Goal: Task Accomplishment & Management: Manage account settings

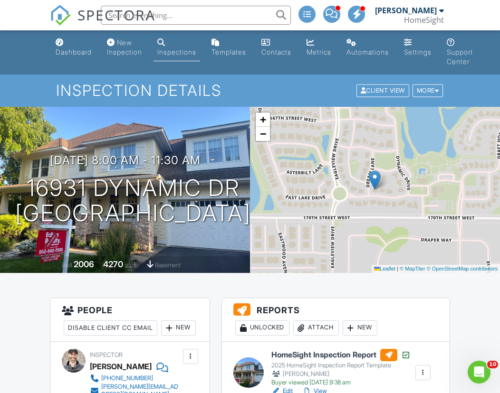
click at [69, 46] on link "Dashboard" at bounding box center [74, 47] width 44 height 27
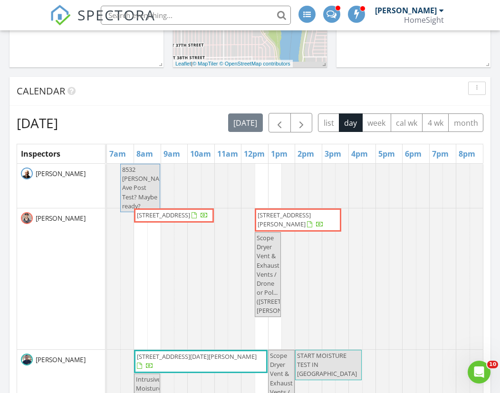
scroll to position [515, 0]
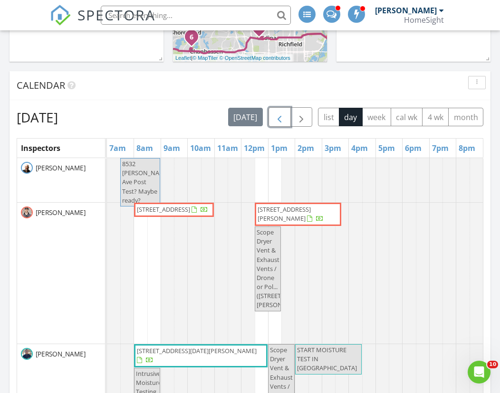
click at [280, 115] on span "button" at bounding box center [279, 117] width 11 height 11
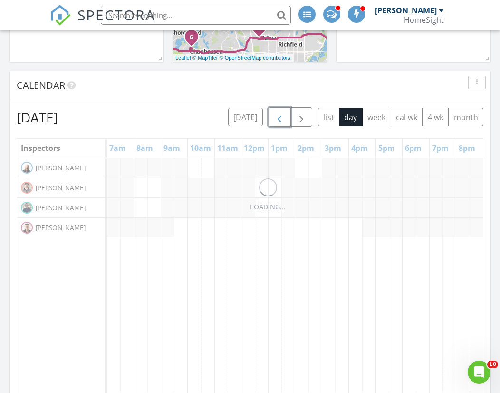
click at [280, 115] on span "button" at bounding box center [279, 117] width 11 height 11
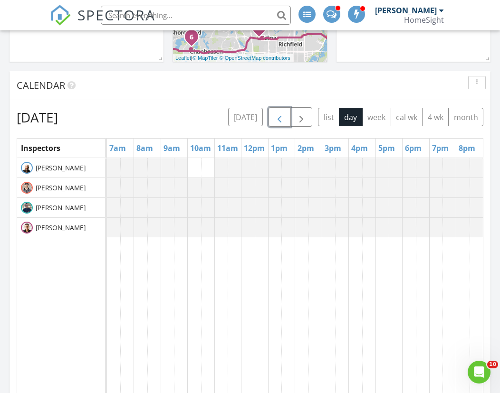
click at [280, 115] on span "button" at bounding box center [279, 117] width 11 height 11
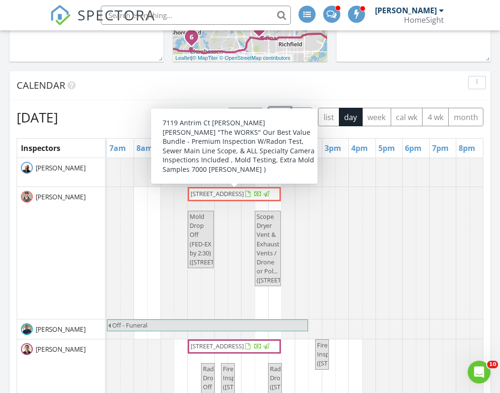
click at [211, 195] on span "7119 Antrim Ct , Minneapolis 55439" at bounding box center [217, 194] width 53 height 9
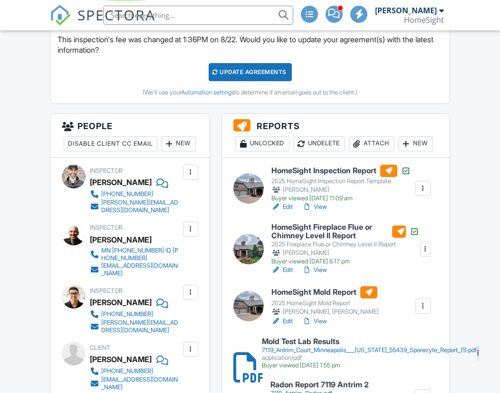
scroll to position [311, 0]
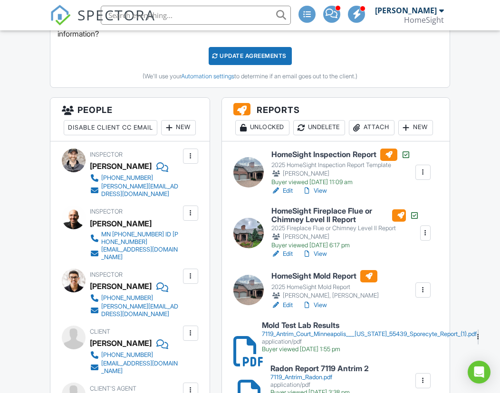
click at [161, 135] on div "New" at bounding box center [178, 127] width 35 height 15
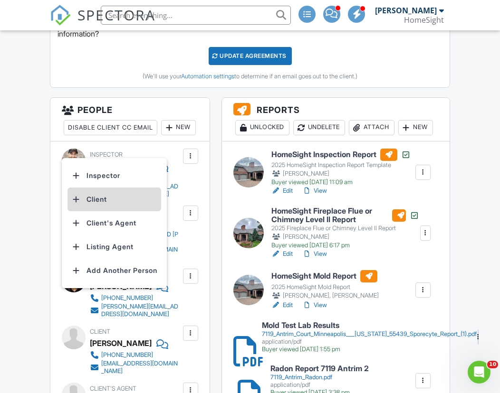
scroll to position [0, 0]
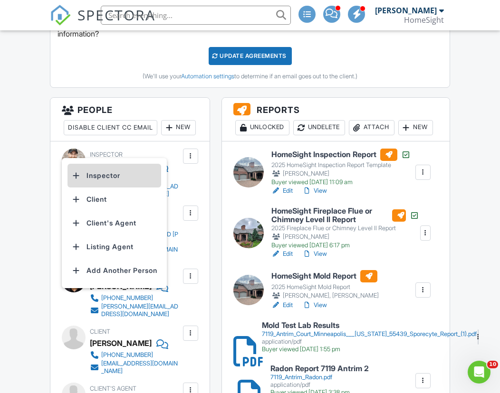
click at [100, 176] on li "Inspector" at bounding box center [114, 176] width 94 height 24
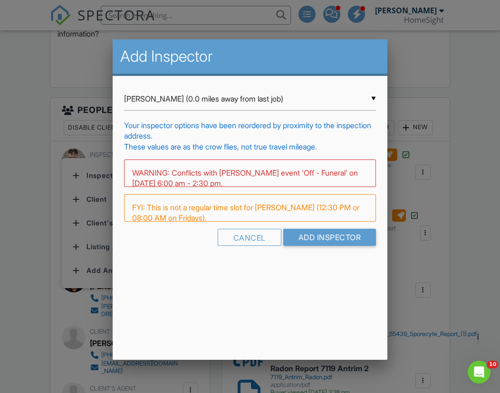
click at [174, 98] on div "▼ Tim Douglass (0.0 miles away from last job) Tim Douglass (0.0 miles away from…" at bounding box center [250, 98] width 252 height 23
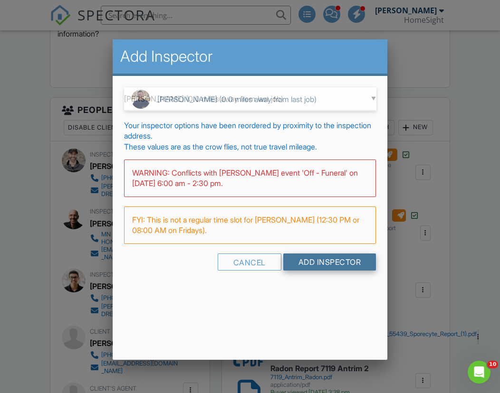
click at [324, 260] on input "Add Inspector" at bounding box center [329, 262] width 93 height 17
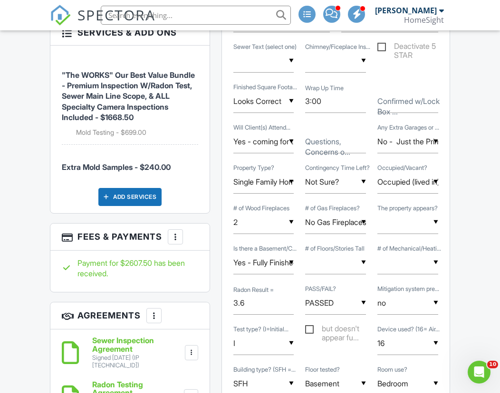
scroll to position [942, 0]
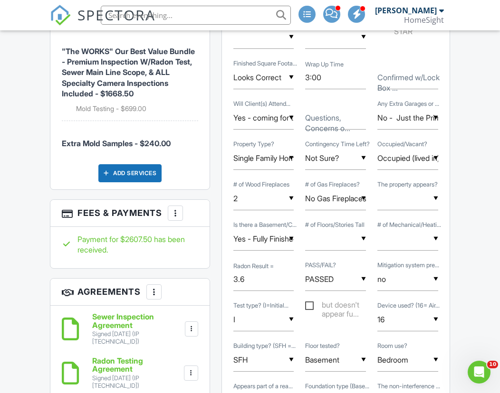
click at [126, 164] on div "Add Services" at bounding box center [129, 173] width 63 height 18
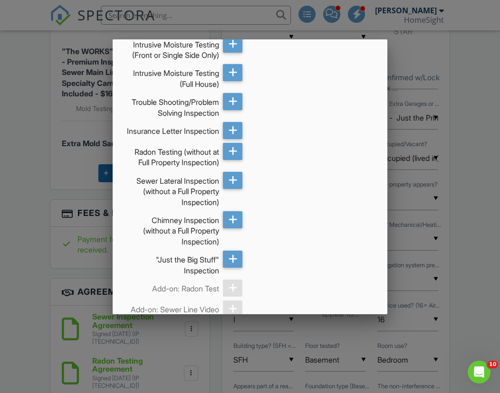
scroll to position [1032, 0]
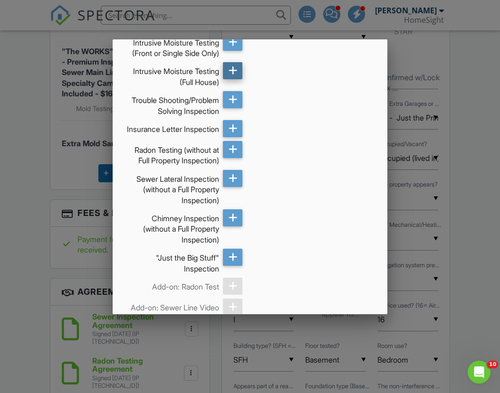
click at [232, 79] on icon at bounding box center [233, 70] width 9 height 17
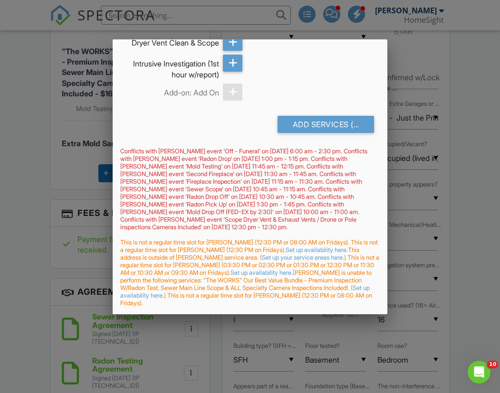
scroll to position [3294, 0]
click at [323, 133] on div "Add Services (+ $1095.0)" at bounding box center [326, 124] width 97 height 17
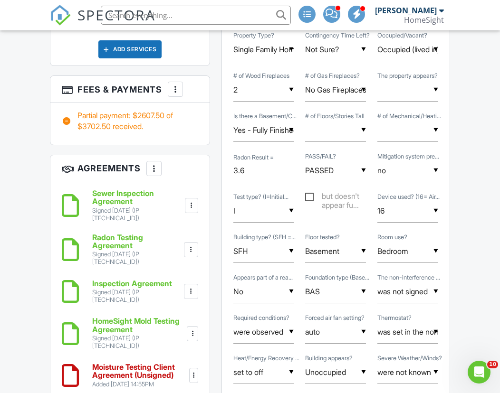
scroll to position [1111, 0]
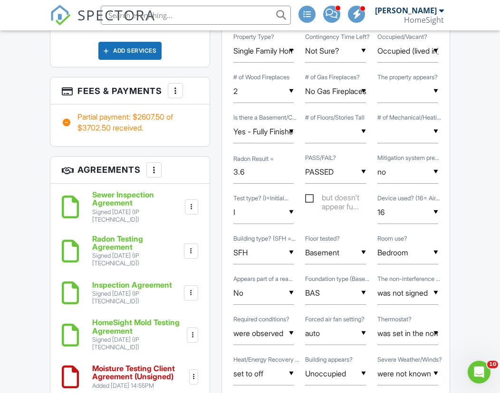
click at [149, 163] on div "More" at bounding box center [153, 170] width 15 height 15
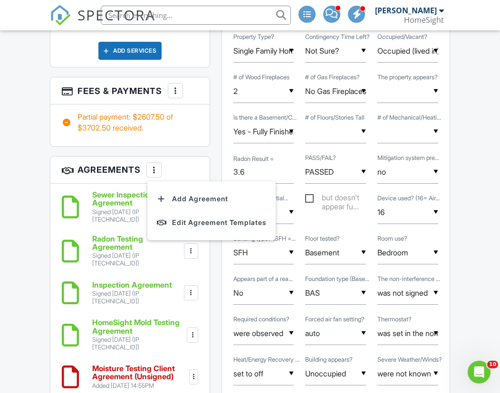
click at [81, 184] on div "Sewer Inspection Agreement Signed 08/15/2025 (IP 73.228.199.60) File Delete Dow…" at bounding box center [129, 293] width 159 height 219
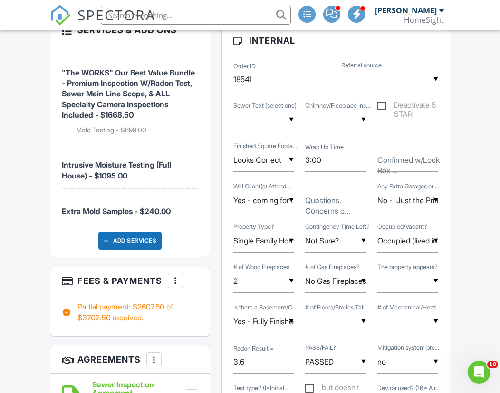
scroll to position [910, 0]
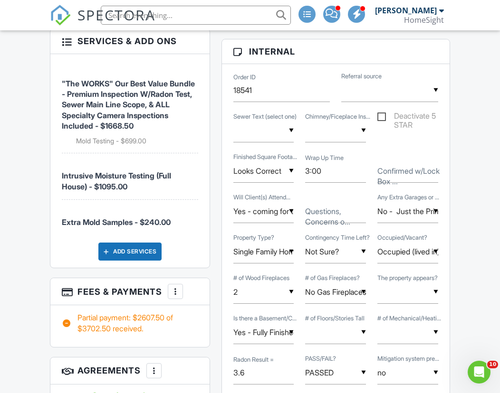
click at [121, 243] on div "Add Services" at bounding box center [129, 252] width 63 height 18
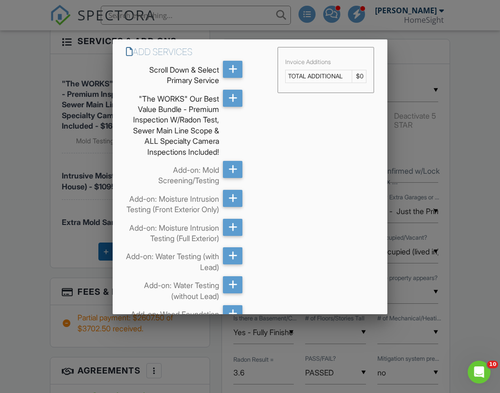
click at [46, 217] on div at bounding box center [250, 198] width 500 height 492
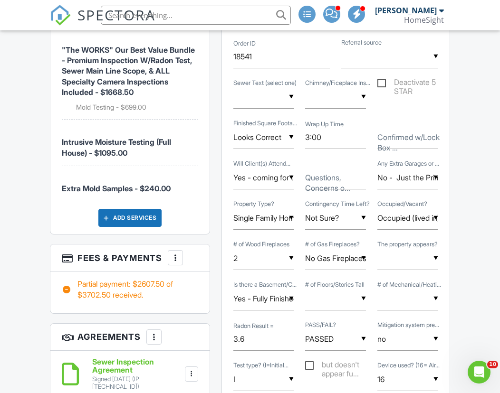
scroll to position [942, 0]
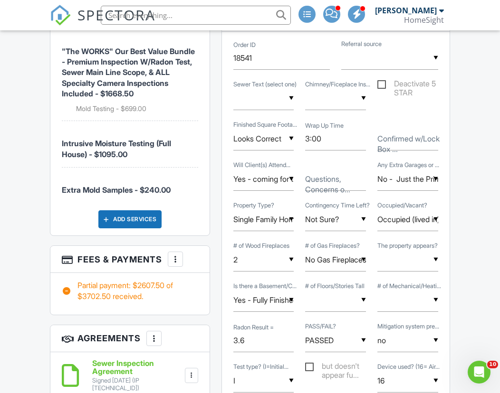
click at [173, 255] on div at bounding box center [176, 260] width 10 height 10
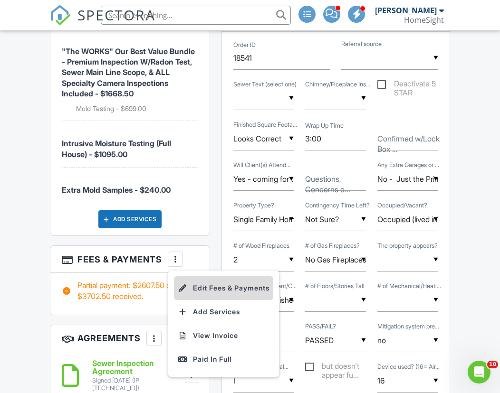
click at [218, 277] on li "Edit Fees & Payments" at bounding box center [223, 289] width 99 height 24
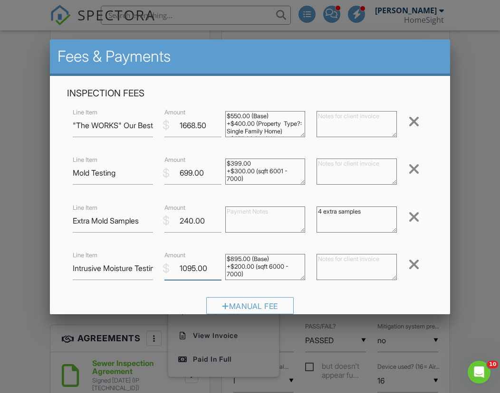
drag, startPoint x: 183, startPoint y: 268, endPoint x: 173, endPoint y: 268, distance: 10.0
click at [173, 268] on input "1095.00" at bounding box center [192, 268] width 57 height 23
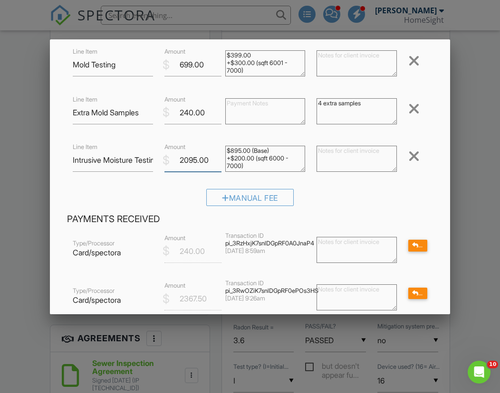
scroll to position [107, 0]
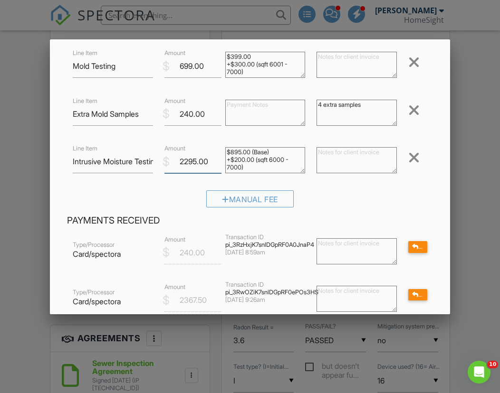
click at [183, 163] on input "2295.00" at bounding box center [192, 161] width 57 height 23
type input "2295.00"
click at [403, 205] on div "Manual Fee" at bounding box center [250, 203] width 366 height 24
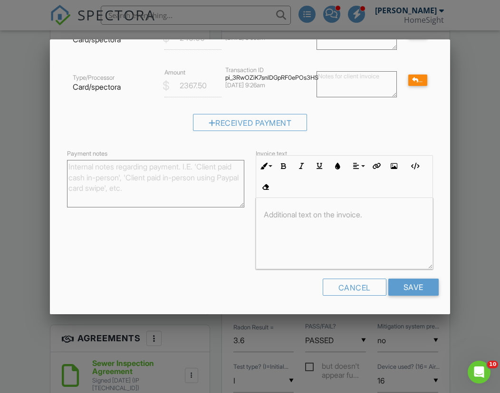
scroll to position [0, 0]
click at [410, 285] on input "Save" at bounding box center [413, 287] width 50 height 17
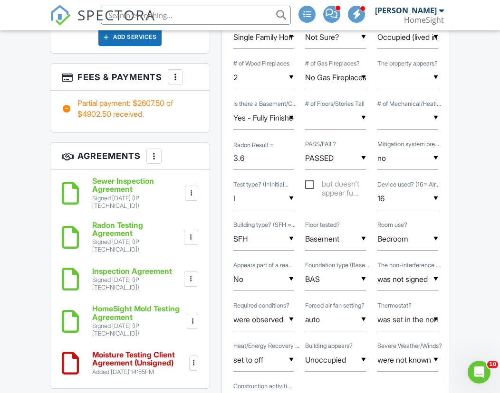
scroll to position [1133, 0]
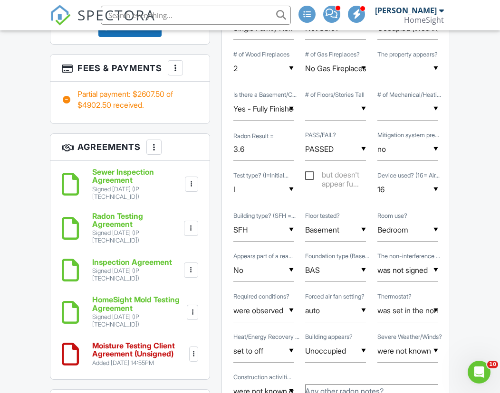
click at [194, 350] on div at bounding box center [194, 355] width 10 height 10
click at [158, 369] on li "Edit" at bounding box center [165, 381] width 54 height 24
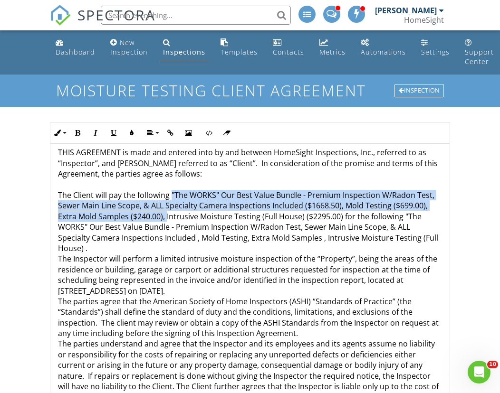
drag, startPoint x: 165, startPoint y: 217, endPoint x: 172, endPoint y: 190, distance: 27.8
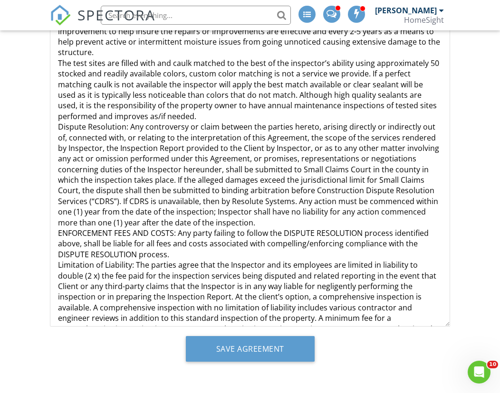
scroll to position [686, 0]
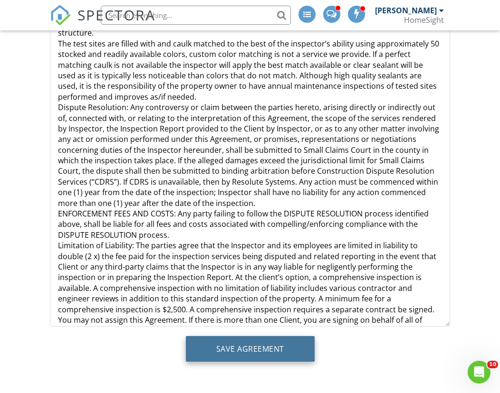
click at [235, 353] on input "Save Agreement" at bounding box center [250, 349] width 129 height 26
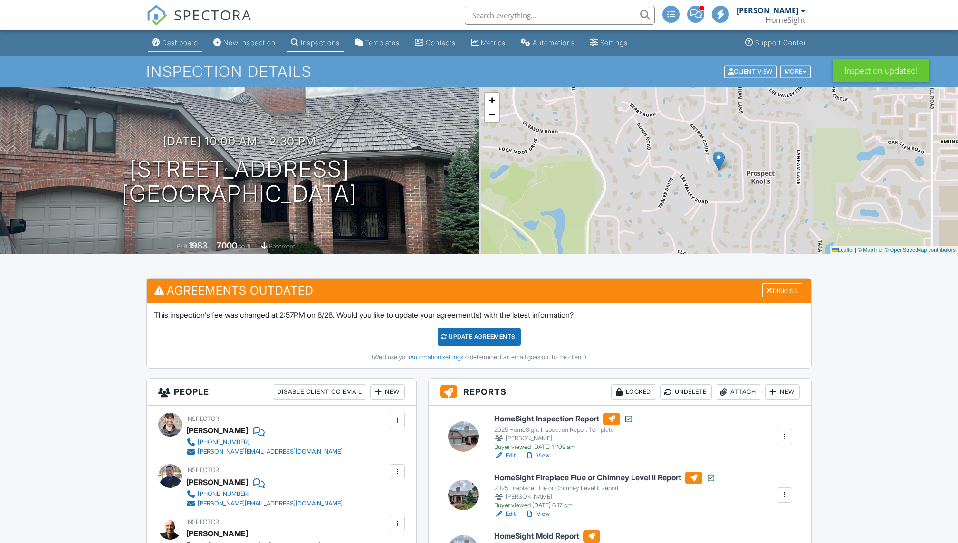
click at [180, 41] on div "Dashboard" at bounding box center [180, 42] width 36 height 8
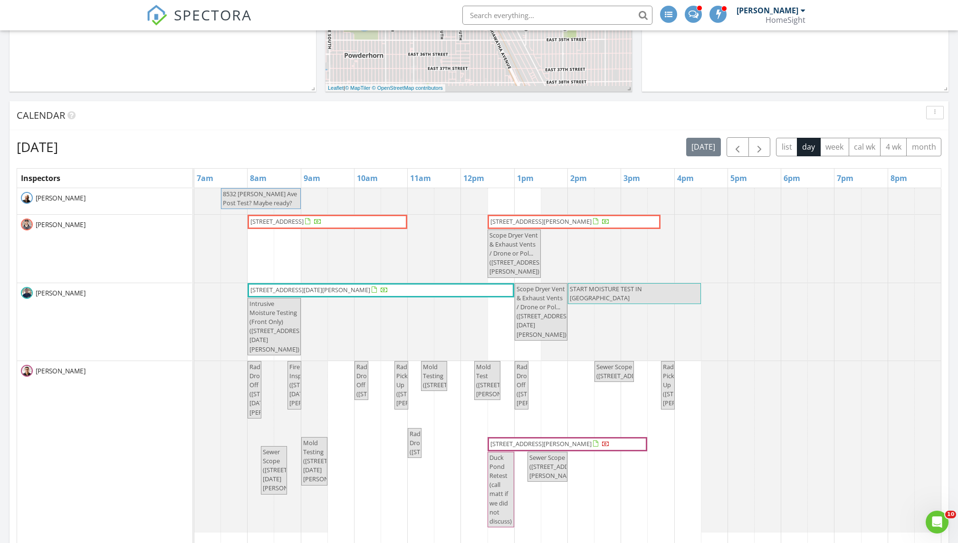
scroll to position [411, 0]
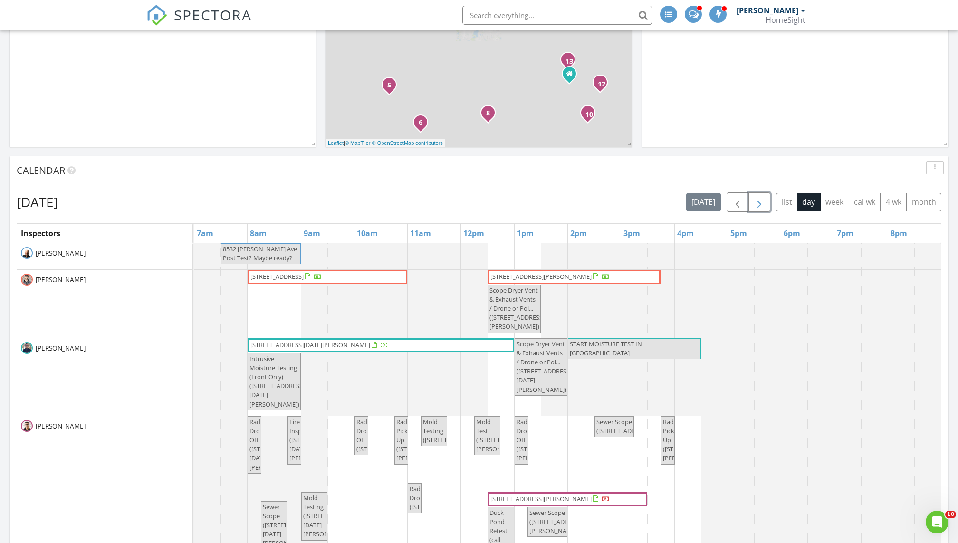
click at [757, 199] on span "button" at bounding box center [759, 202] width 11 height 11
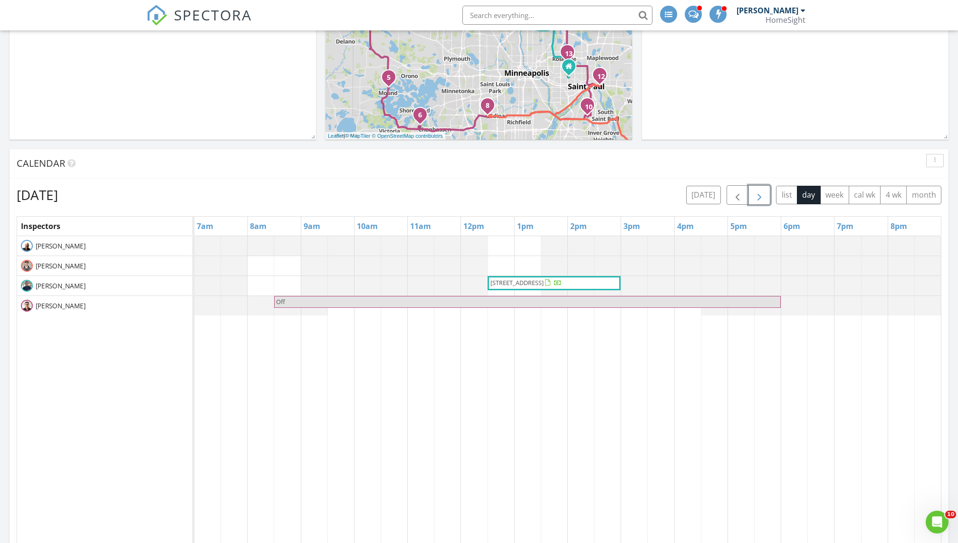
scroll to position [425, 0]
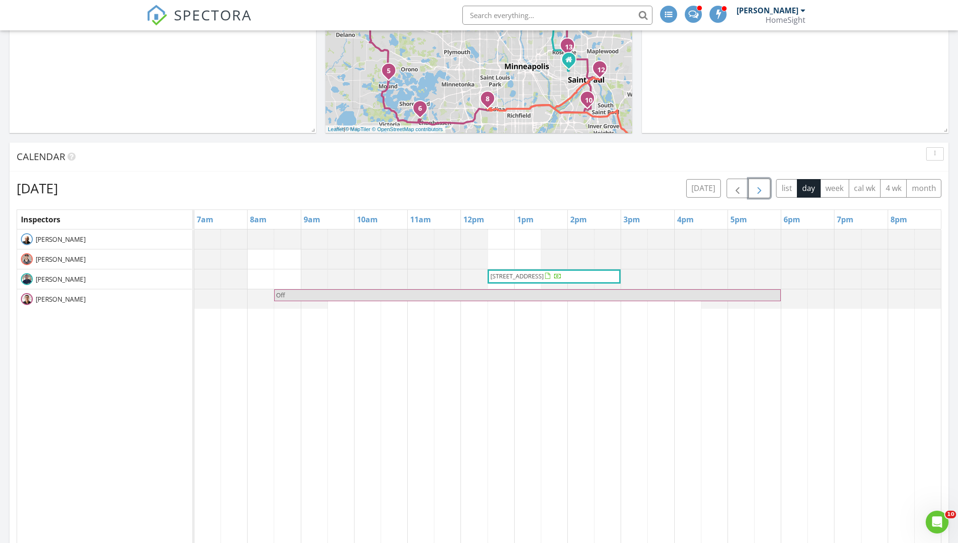
click at [255, 259] on div "1141 Summer St, Roseville 55113 Off" at bounding box center [567, 413] width 747 height 367
click at [258, 276] on div "1141 Summer St, Roseville 55113 Off" at bounding box center [567, 413] width 747 height 367
click at [259, 252] on link "Event" at bounding box center [259, 252] width 49 height 15
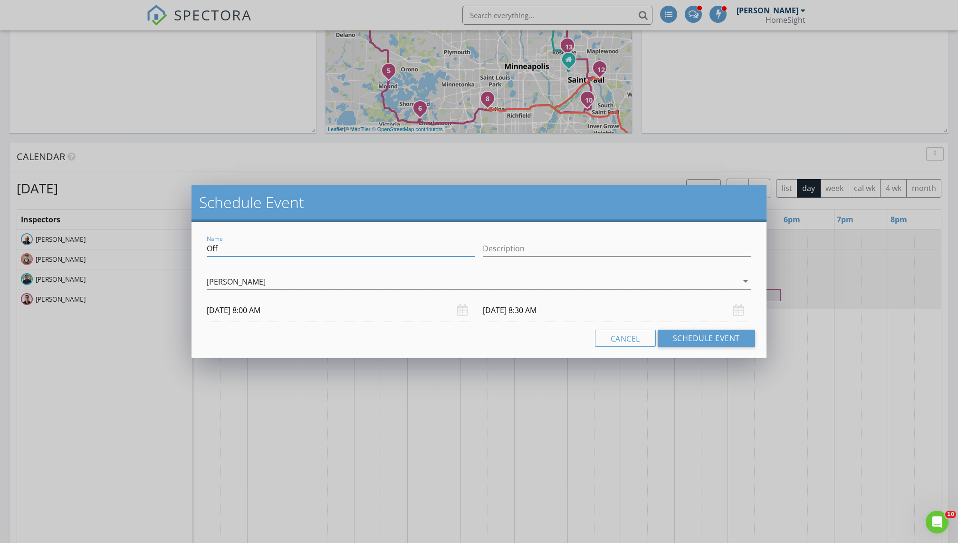
drag, startPoint x: 224, startPoint y: 249, endPoint x: 187, endPoint y: 249, distance: 37.1
click at [188, 249] on div "Schedule Event Name Off Description Tim Douglass arrow_drop_down 08/29/2025 8:0…" at bounding box center [479, 271] width 958 height 543
click at [258, 251] on input "Off block for now" at bounding box center [341, 249] width 268 height 16
click at [224, 249] on input "Off block for Now" at bounding box center [341, 249] width 268 height 16
type input "Off Block for Now"
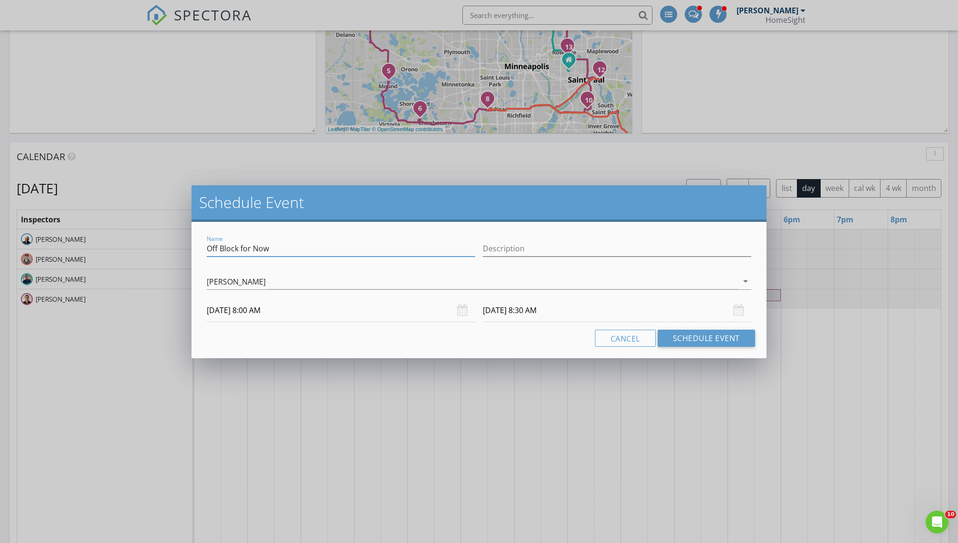
click at [552, 312] on input "08/29/2025 8:30 AM" at bounding box center [617, 310] width 268 height 23
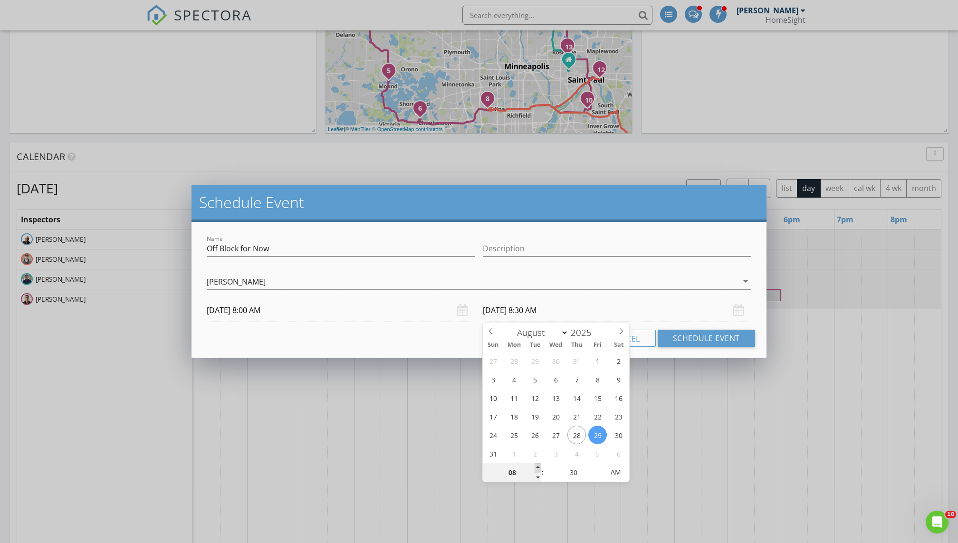
type input "09"
type input "08/29/2025 9:30 AM"
click at [535, 466] on span at bounding box center [538, 468] width 7 height 10
type input "10"
type input "[DATE] 10:30 AM"
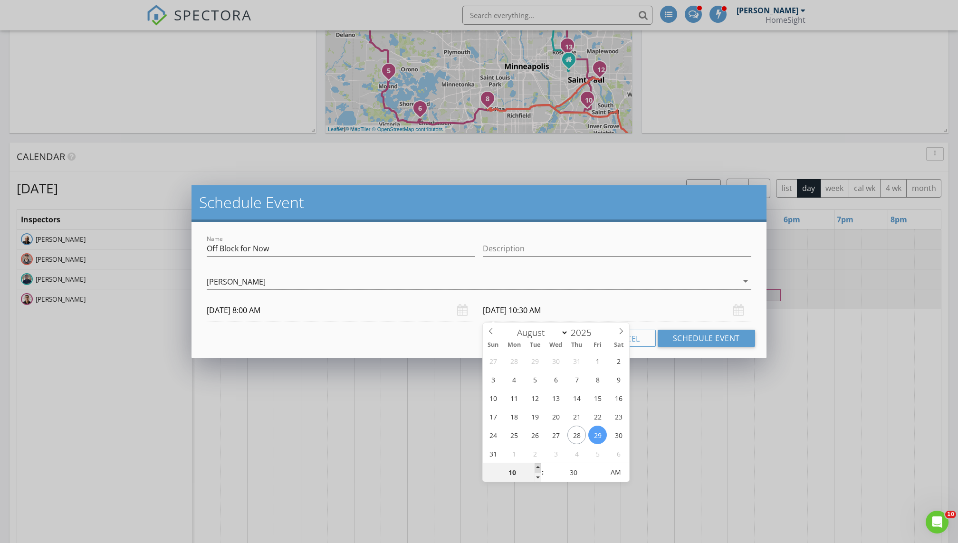
click at [537, 464] on span at bounding box center [538, 468] width 7 height 10
type input "11"
type input "08/29/2025 11:30 AM"
click at [537, 464] on span at bounding box center [538, 468] width 7 height 10
click at [718, 332] on button "Schedule Event" at bounding box center [706, 338] width 97 height 17
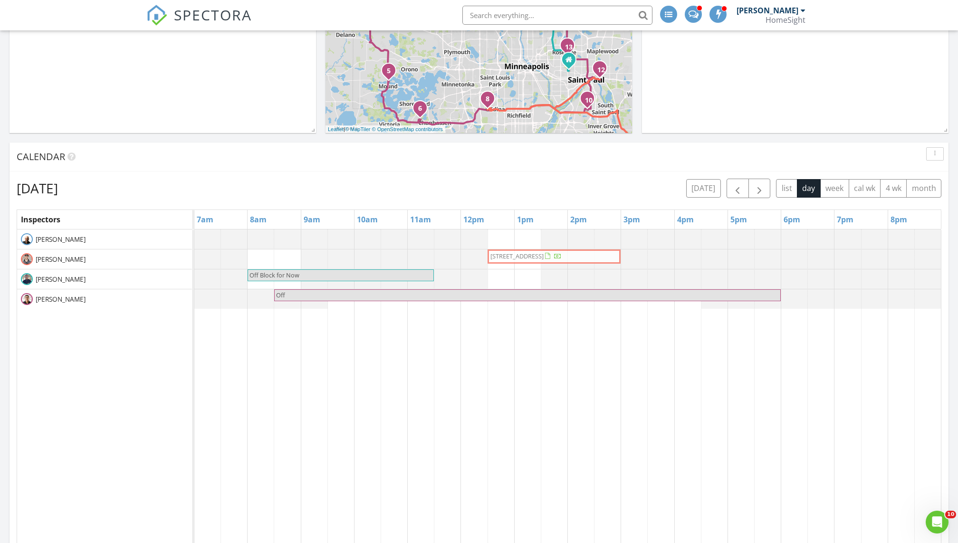
drag, startPoint x: 538, startPoint y: 274, endPoint x: 537, endPoint y: 262, distance: 11.6
click at [537, 262] on div "1141 Summer St, Roseville 55113 Off Block for Now 1141 Summer St, Roseville 551…" at bounding box center [567, 413] width 747 height 367
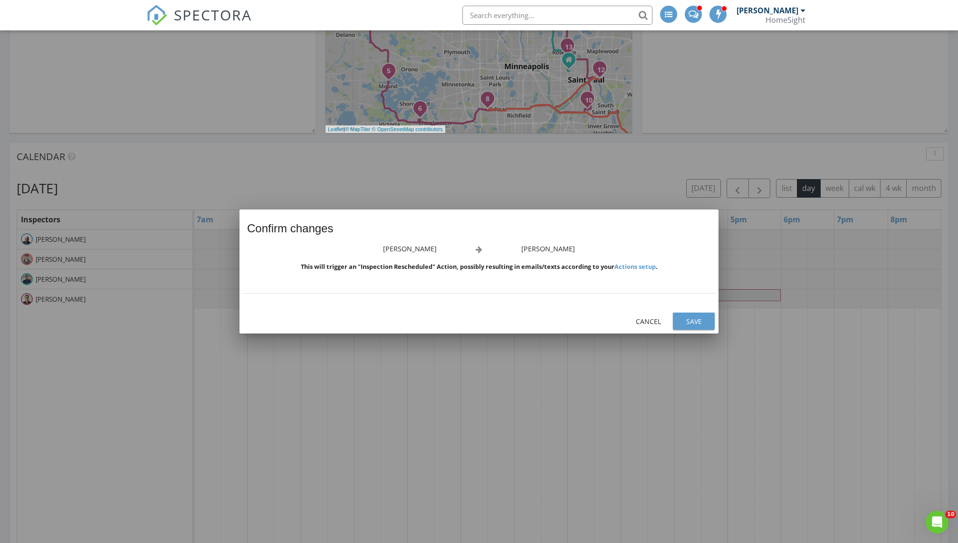
click at [690, 317] on div "Save" at bounding box center [693, 321] width 27 height 10
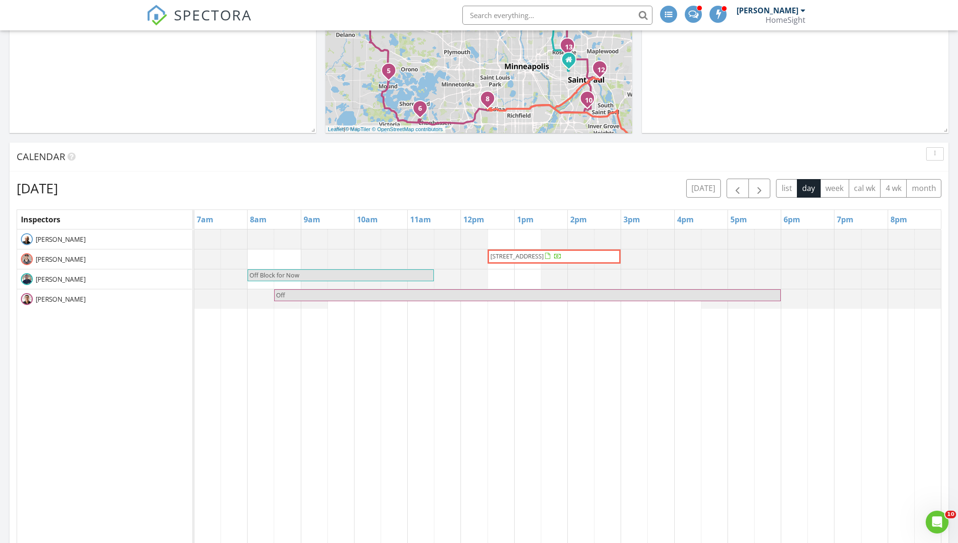
click at [430, 274] on span "Off Block for Now" at bounding box center [341, 275] width 184 height 9
select select "7"
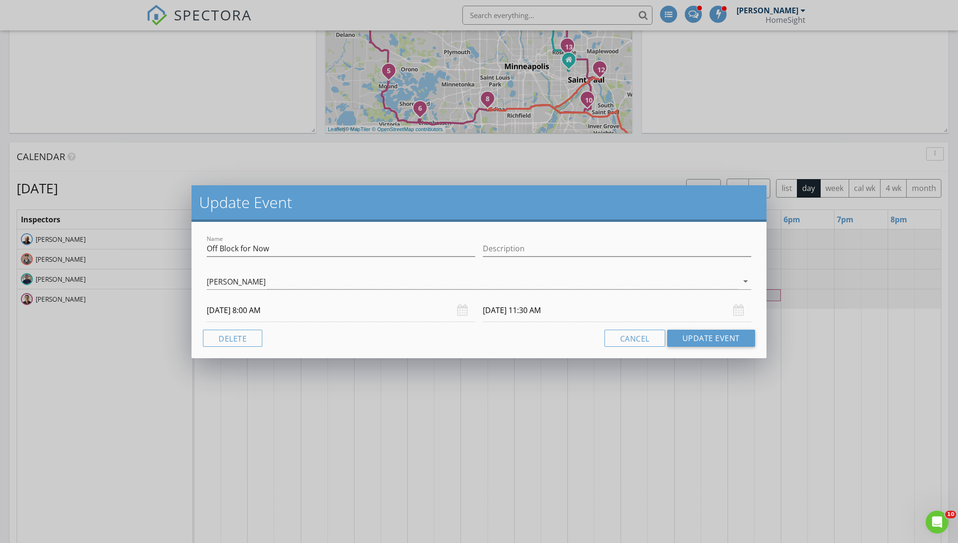
click at [535, 309] on input "08/29/2025 11:30 AM" at bounding box center [617, 310] width 268 height 23
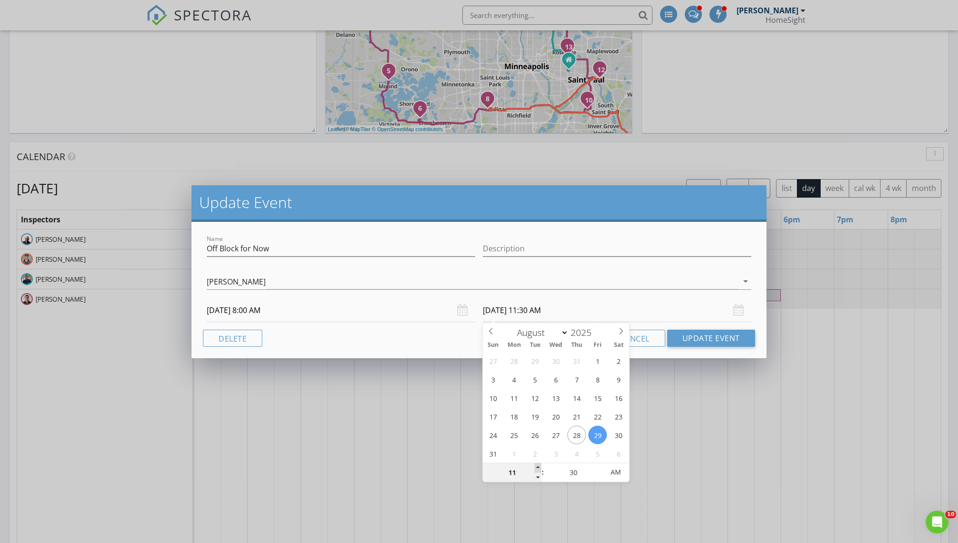
type input "12"
type input "08/29/2025 12:30 PM"
click at [536, 466] on span at bounding box center [538, 468] width 7 height 10
type input "01"
type input "08/29/2025 1:30 PM"
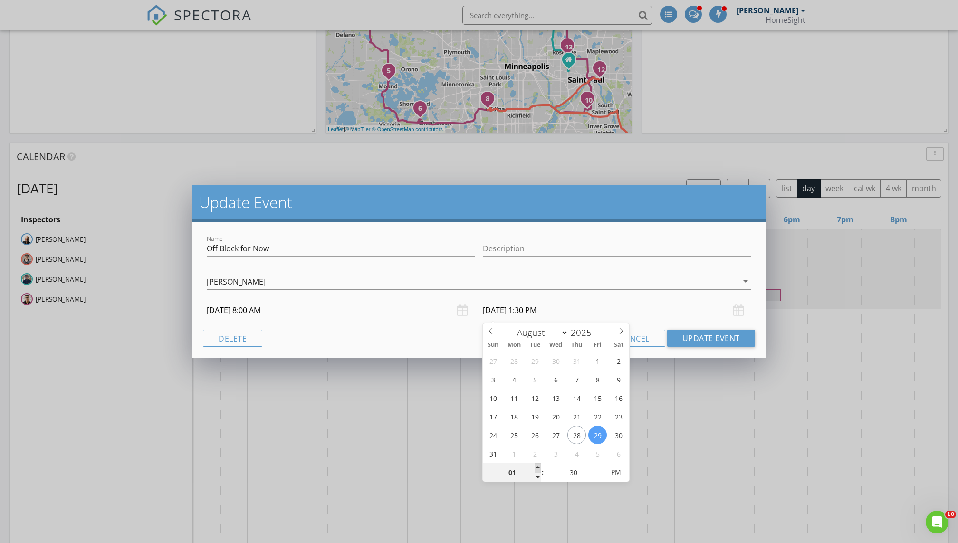
click at [536, 466] on span at bounding box center [538, 468] width 7 height 10
type input "02"
type input "08/29/2025 2:30 PM"
click at [536, 466] on span at bounding box center [538, 468] width 7 height 10
type input "03"
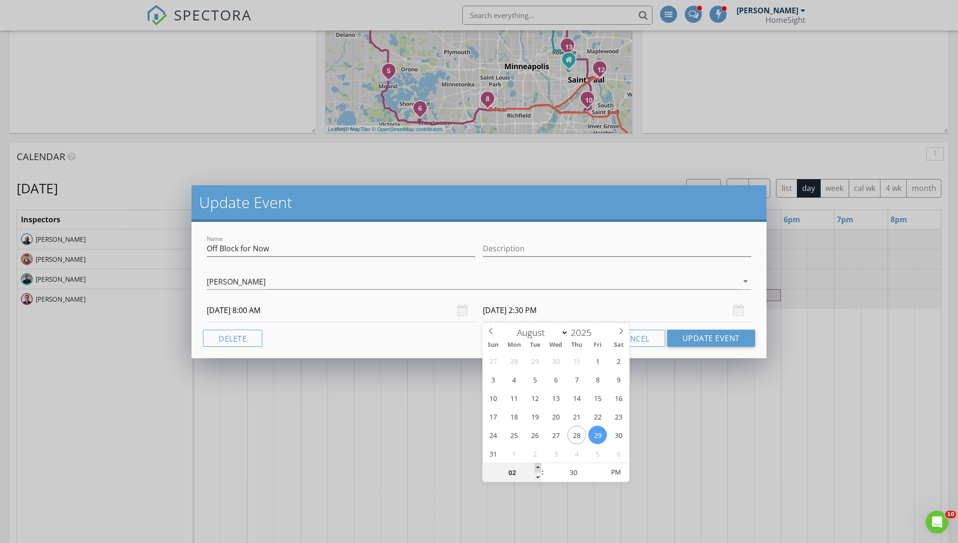
type input "08/29/2025 3:30 PM"
click at [536, 466] on span at bounding box center [538, 468] width 7 height 10
type input "04"
type input "08/29/2025 4:30 PM"
click at [536, 466] on span at bounding box center [538, 468] width 7 height 10
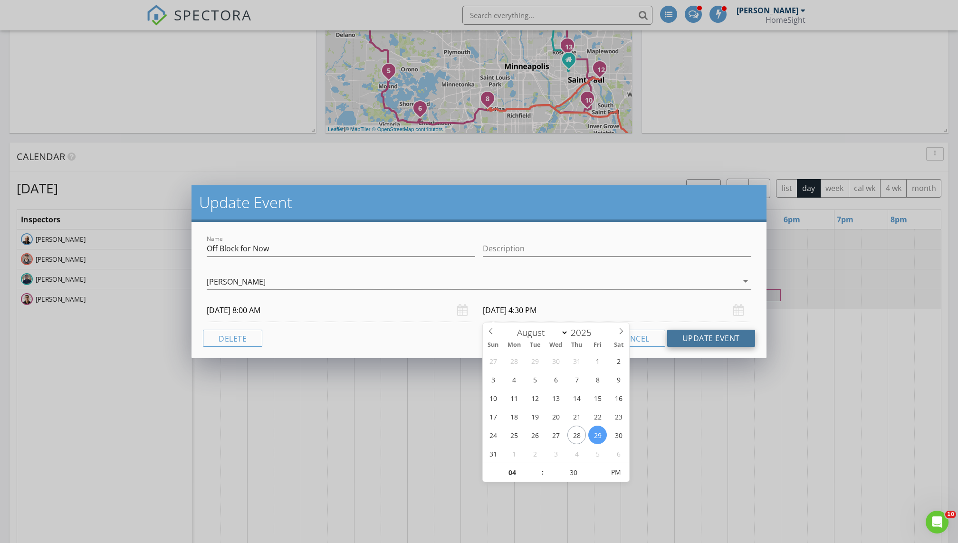
click at [701, 336] on button "Update Event" at bounding box center [711, 338] width 88 height 17
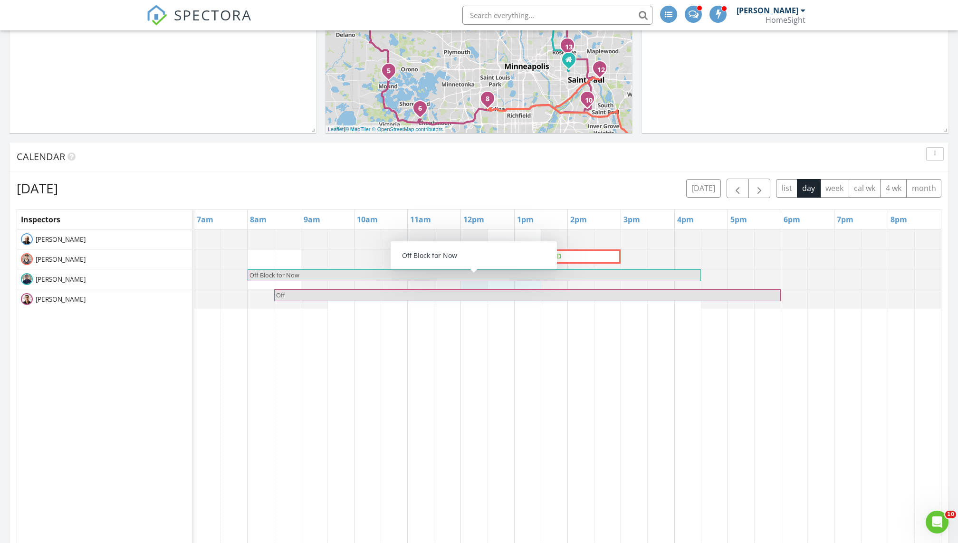
drag, startPoint x: 482, startPoint y: 282, endPoint x: 534, endPoint y: 236, distance: 69.7
click at [534, 236] on div "1141 Summer St, Roseville 55113 Off Block for Now Off" at bounding box center [567, 413] width 747 height 367
click at [738, 187] on span "button" at bounding box center [737, 188] width 11 height 11
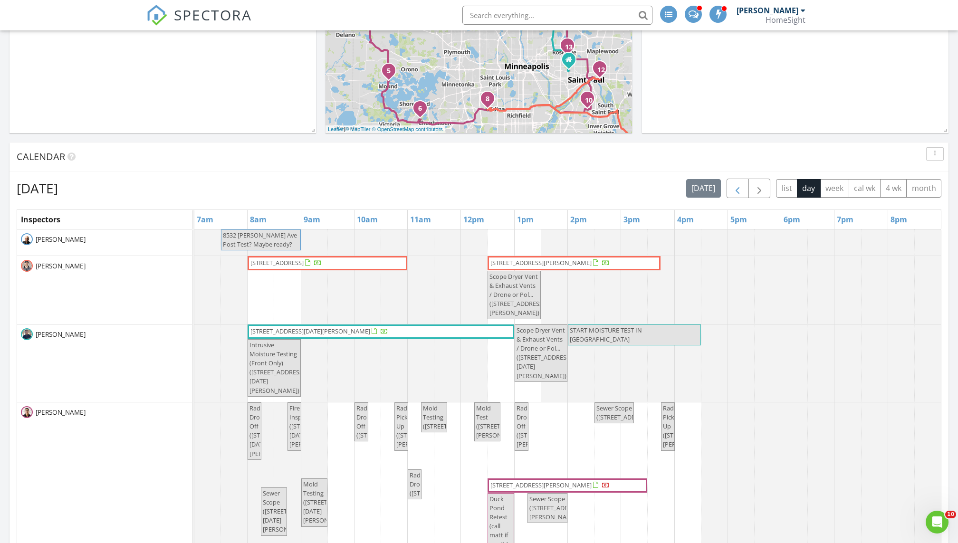
click at [738, 187] on html "SPECTORA Matthew Brown HomeSight Role: Inspector Change Role Dashboard New Insp…" at bounding box center [479, 425] width 958 height 1700
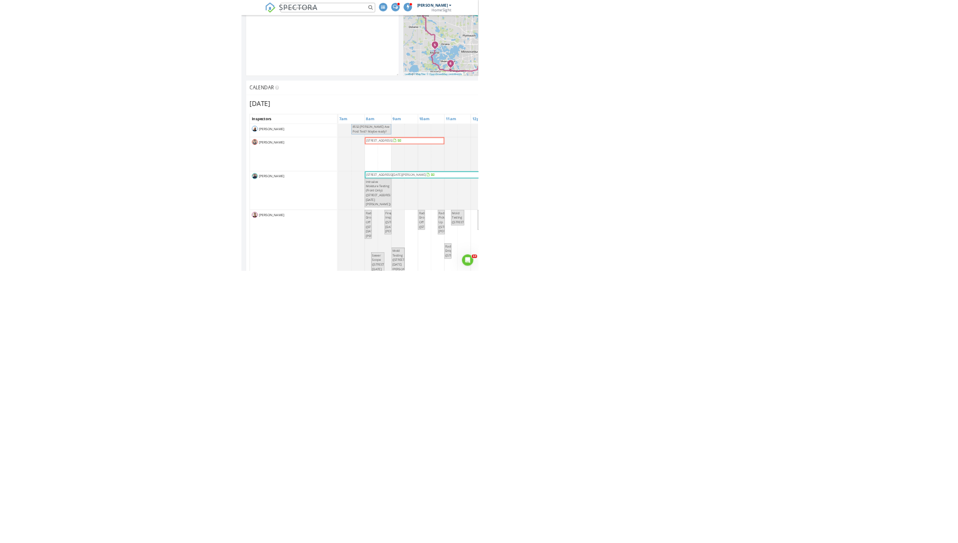
scroll to position [5, 5]
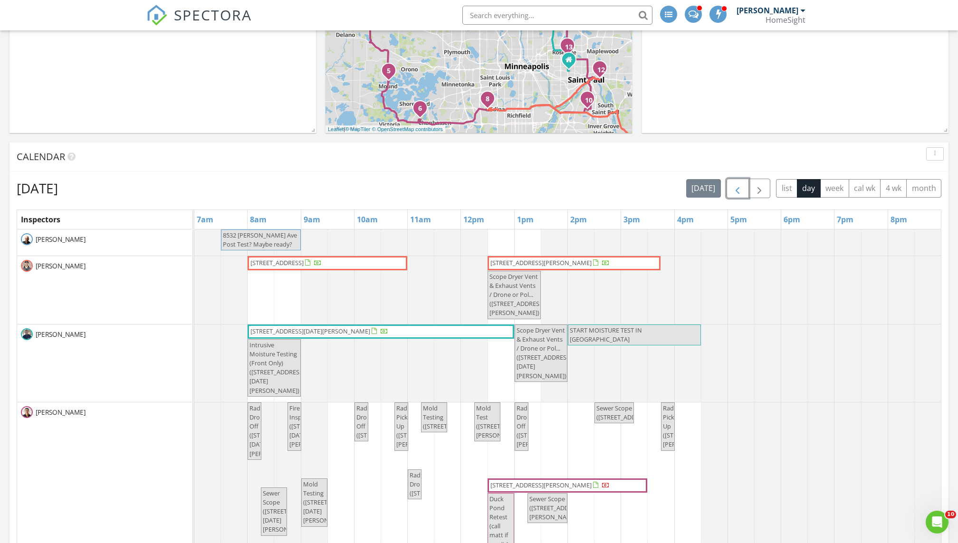
click at [742, 187] on span "button" at bounding box center [737, 188] width 11 height 11
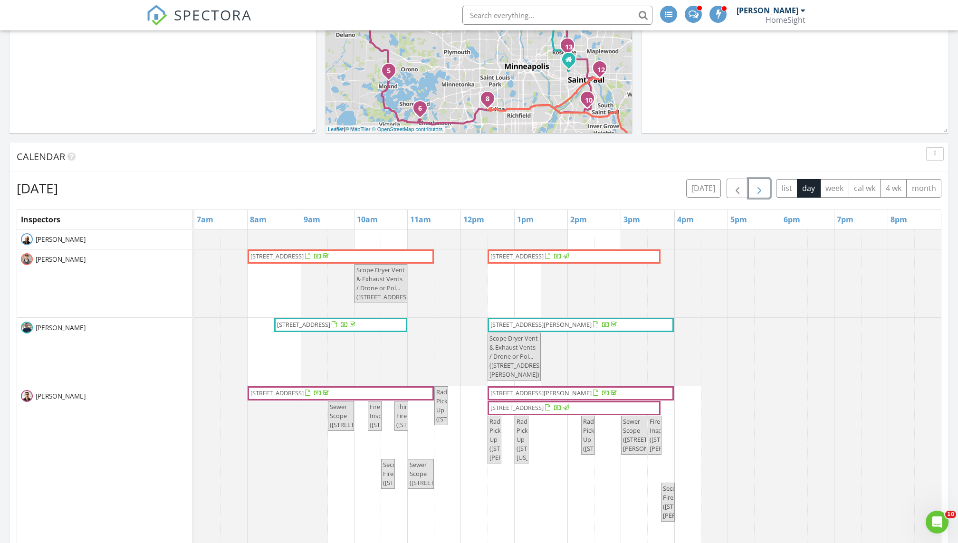
click at [761, 186] on span "button" at bounding box center [759, 188] width 11 height 11
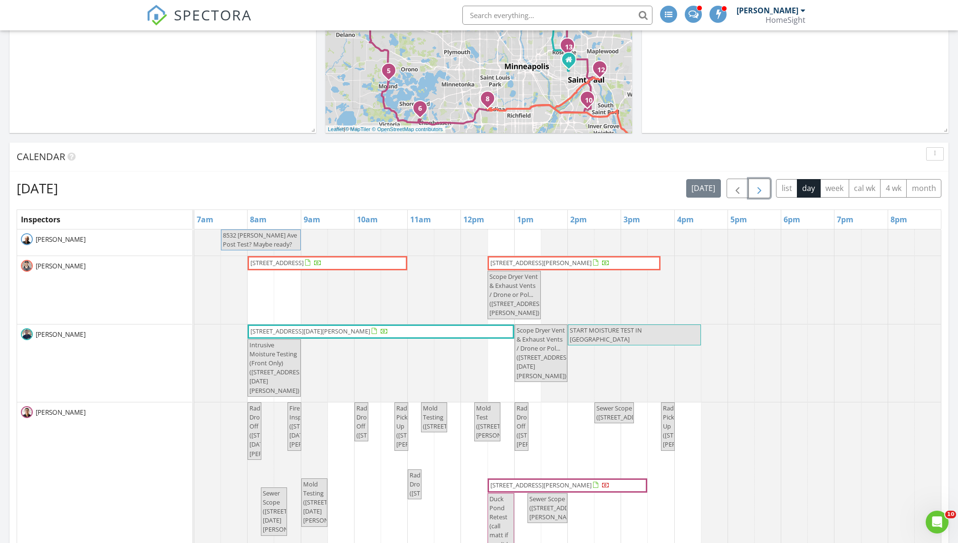
click at [761, 186] on span "button" at bounding box center [759, 188] width 11 height 11
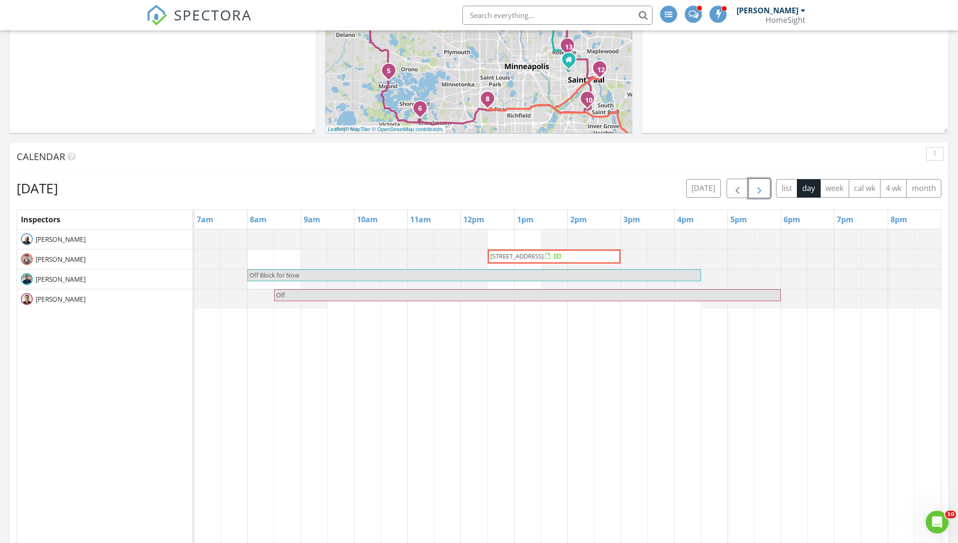
click at [761, 186] on span "button" at bounding box center [759, 188] width 11 height 11
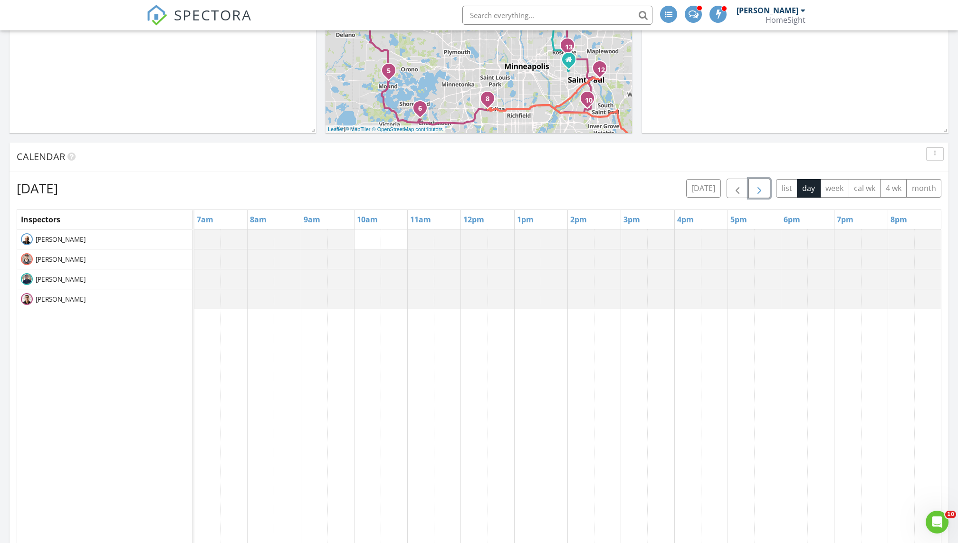
click at [760, 187] on span "button" at bounding box center [759, 188] width 11 height 11
click at [761, 189] on span "button" at bounding box center [759, 188] width 11 height 11
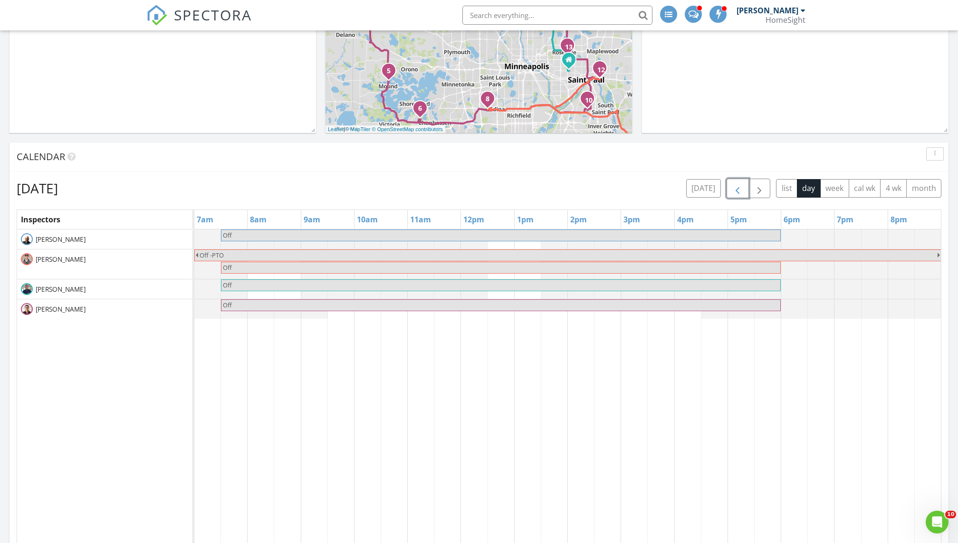
click at [743, 188] on span "button" at bounding box center [737, 188] width 11 height 11
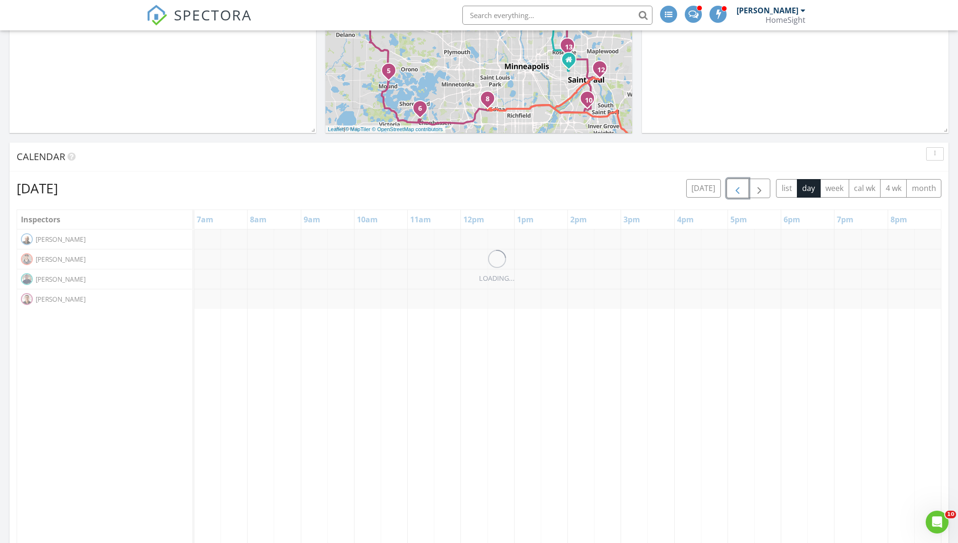
click at [743, 188] on span "button" at bounding box center [737, 188] width 11 height 11
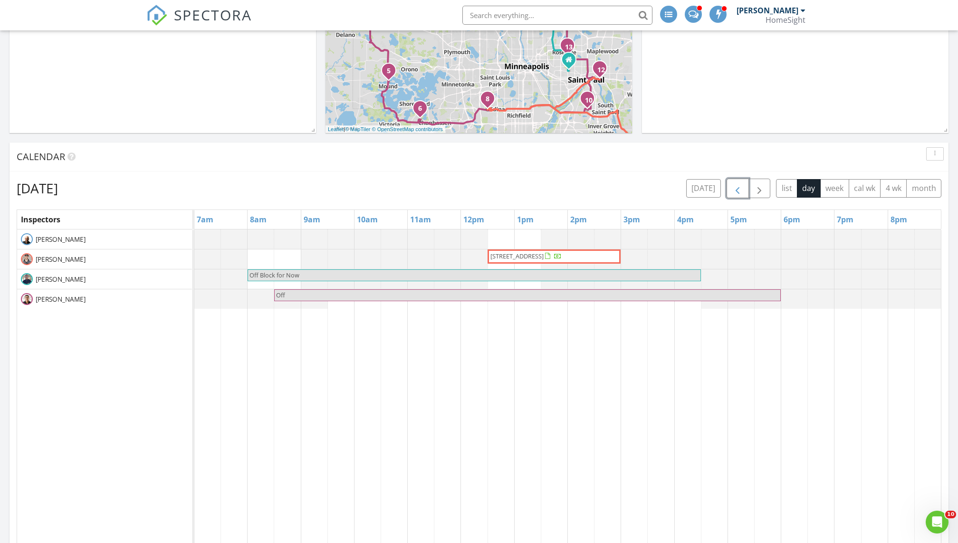
click at [743, 188] on span "button" at bounding box center [737, 188] width 11 height 11
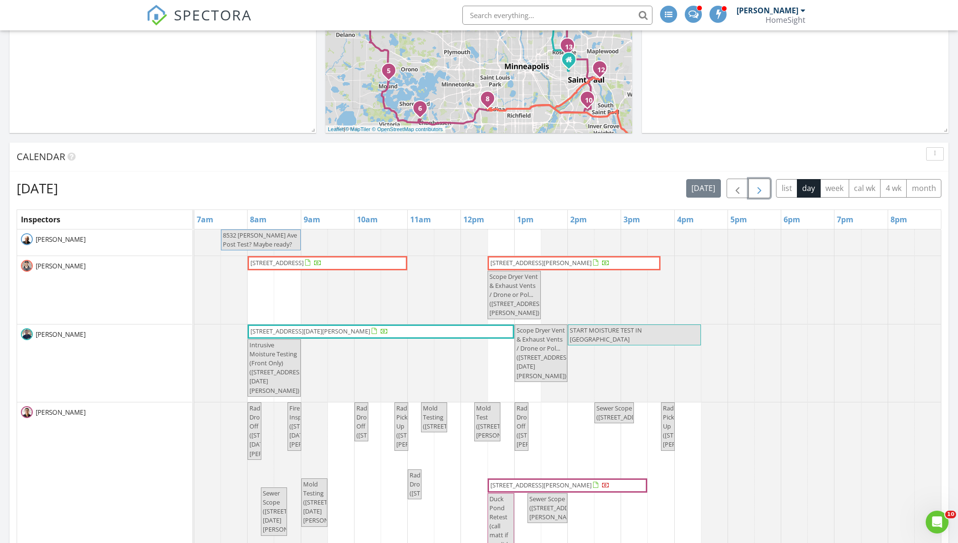
click at [756, 187] on span "button" at bounding box center [759, 188] width 11 height 11
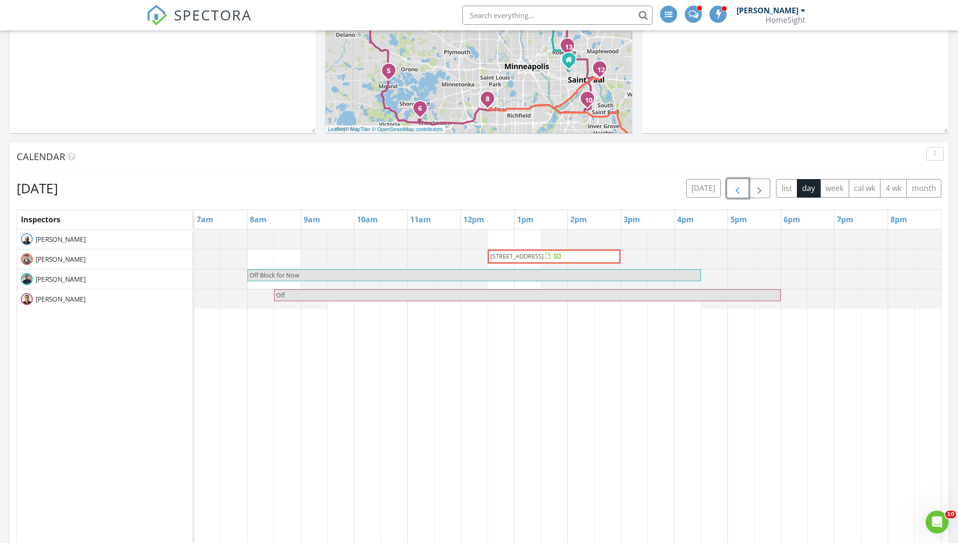
click at [743, 190] on span "button" at bounding box center [737, 188] width 11 height 11
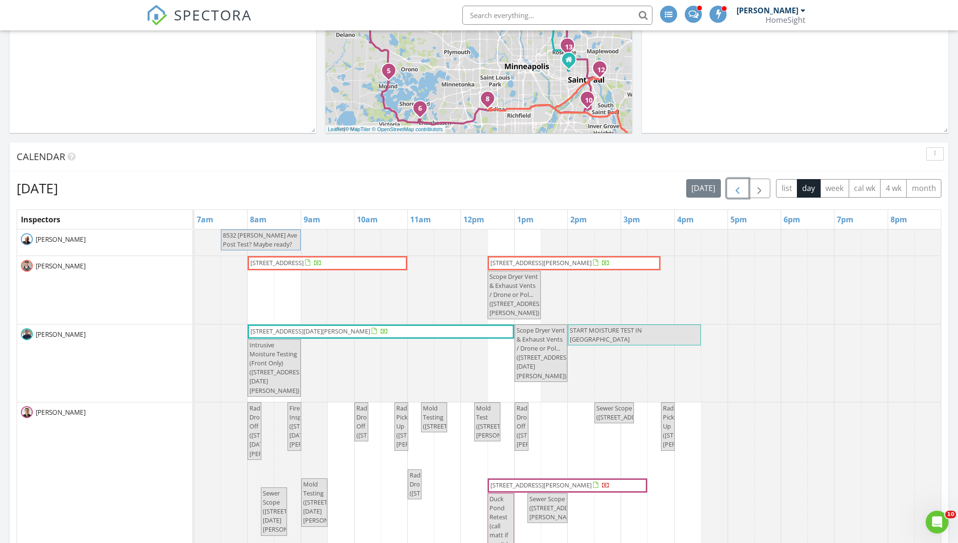
click at [743, 190] on span "button" at bounding box center [737, 188] width 11 height 11
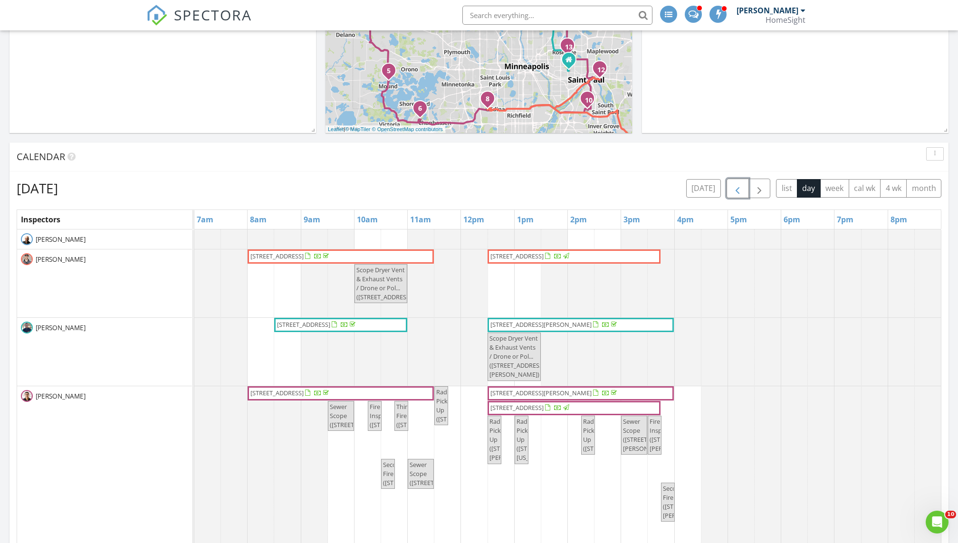
click at [740, 188] on span "button" at bounding box center [737, 188] width 11 height 11
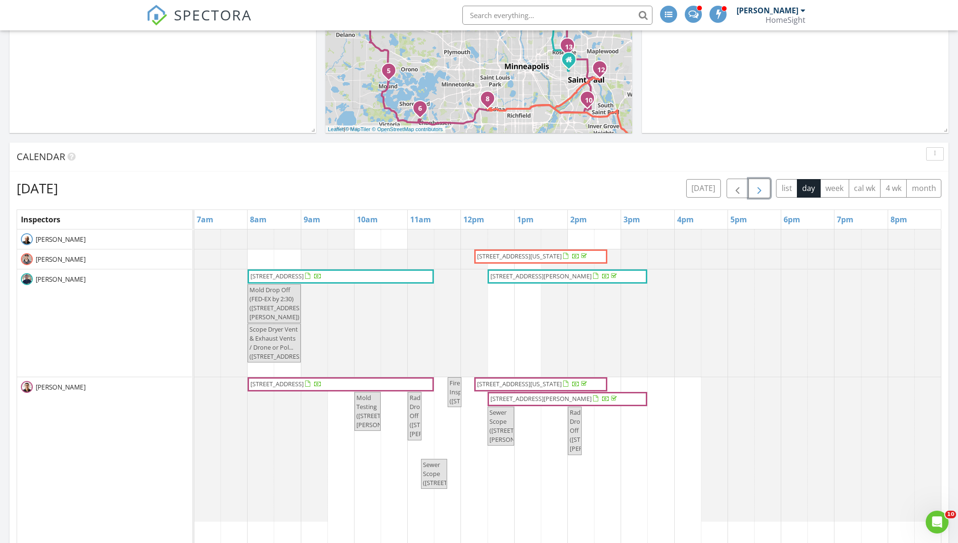
click at [762, 185] on span "button" at bounding box center [759, 188] width 11 height 11
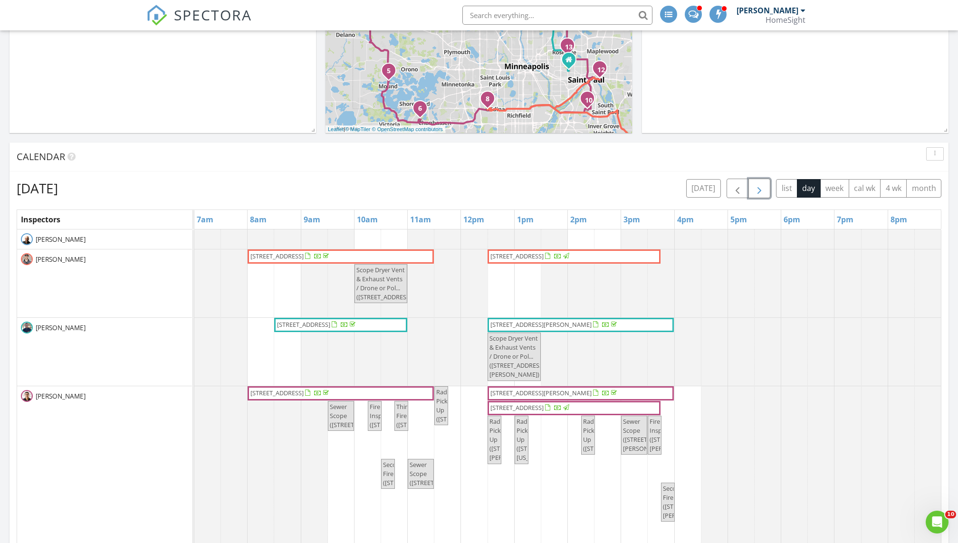
click at [762, 185] on span "button" at bounding box center [759, 188] width 11 height 11
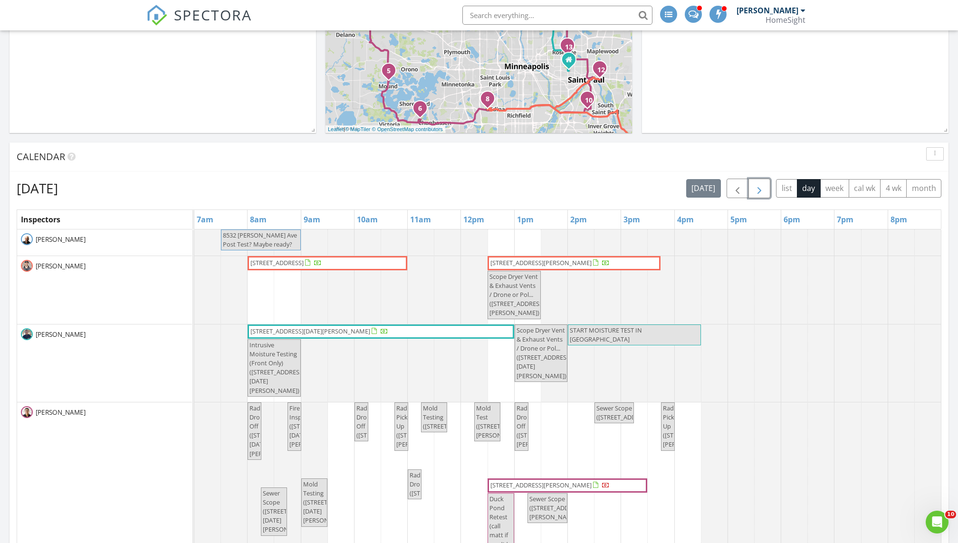
click at [762, 185] on span "button" at bounding box center [759, 188] width 11 height 11
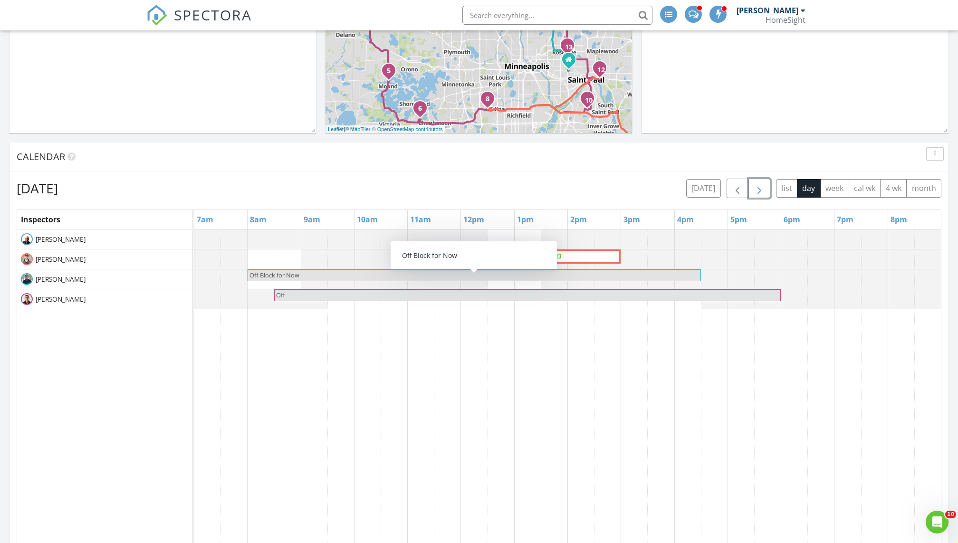
click at [255, 274] on span "Off Block for Now" at bounding box center [274, 275] width 50 height 9
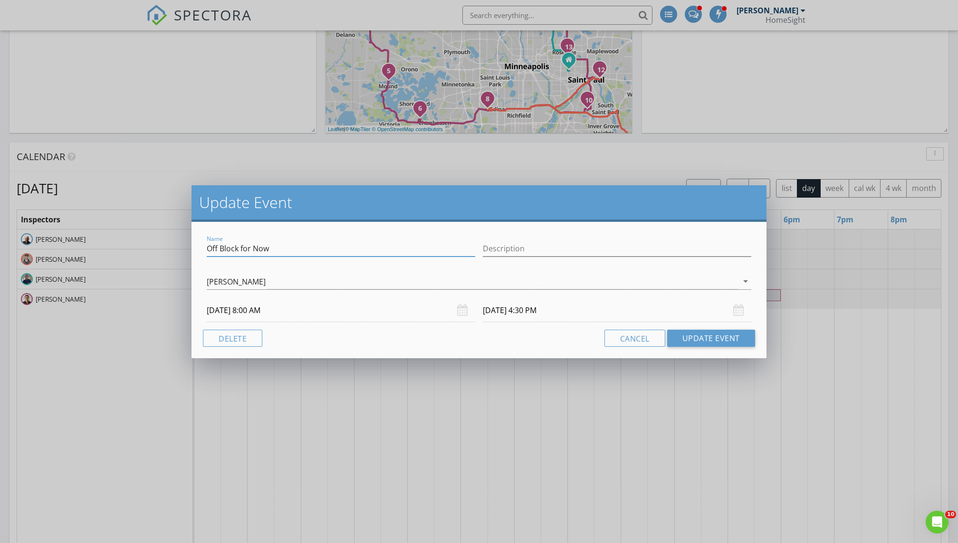
drag, startPoint x: 282, startPoint y: 249, endPoint x: 164, endPoint y: 242, distance: 117.6
click at [163, 242] on div "Update Event Name Off Block for Now Description Tim Douglass arrow_drop_down 08…" at bounding box center [479, 271] width 958 height 543
click at [257, 419] on div "Update Event Name Off Block for Now Description Tim Douglass arrow_drop_down 08…" at bounding box center [479, 271] width 958 height 543
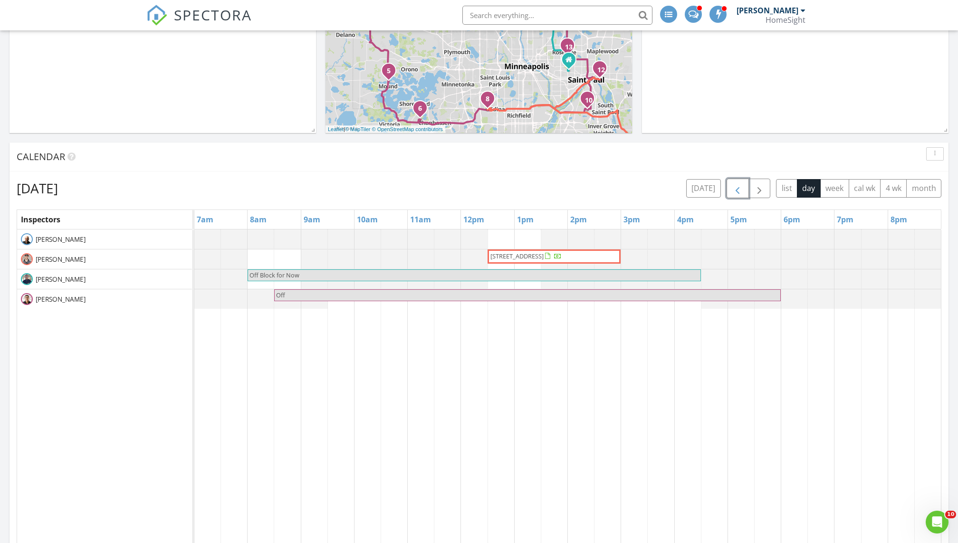
click at [741, 183] on span "button" at bounding box center [737, 188] width 11 height 11
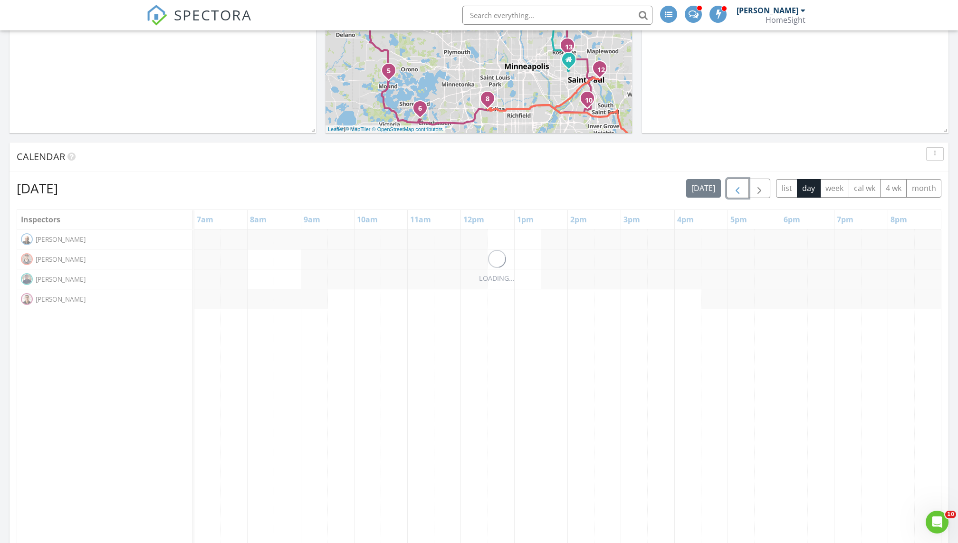
click at [741, 183] on span "button" at bounding box center [737, 188] width 11 height 11
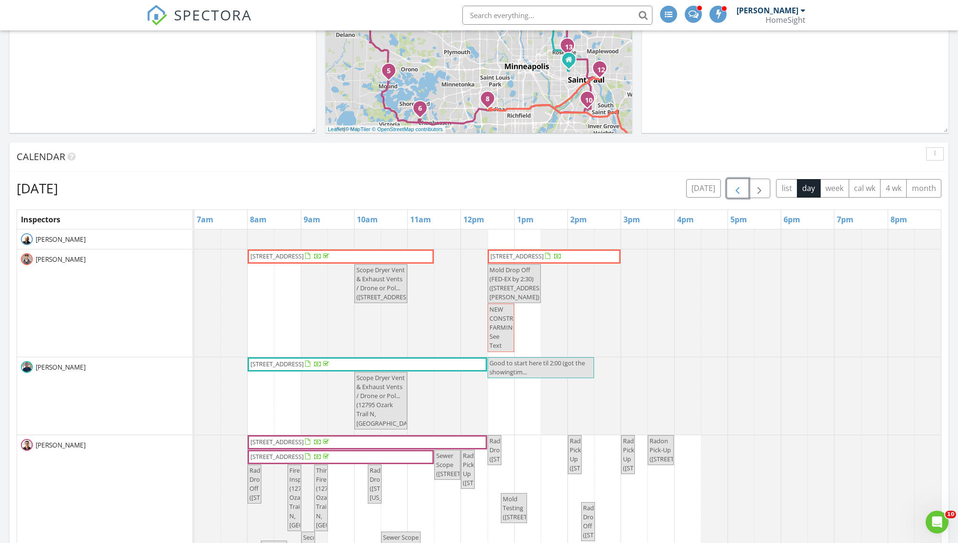
click at [741, 183] on span "button" at bounding box center [737, 188] width 11 height 11
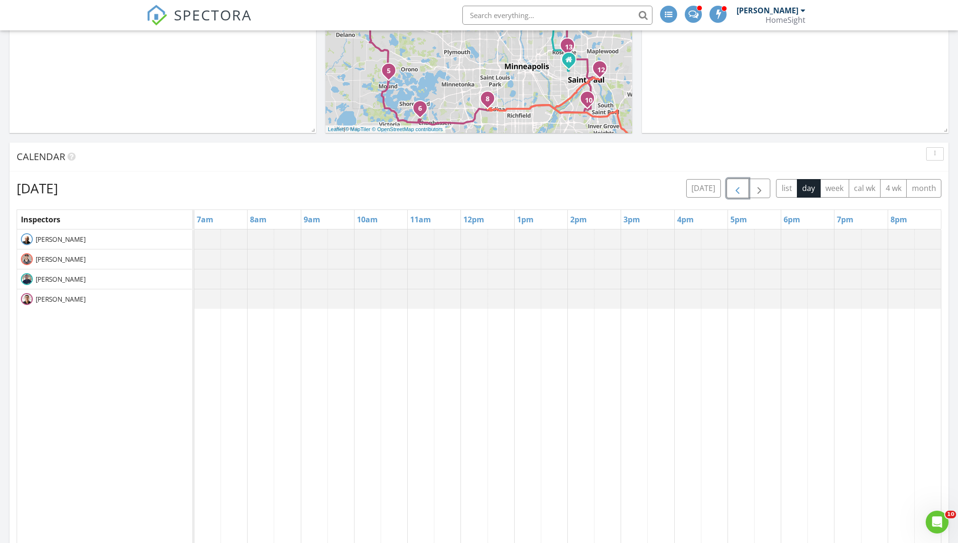
click at [741, 183] on span "button" at bounding box center [737, 188] width 11 height 11
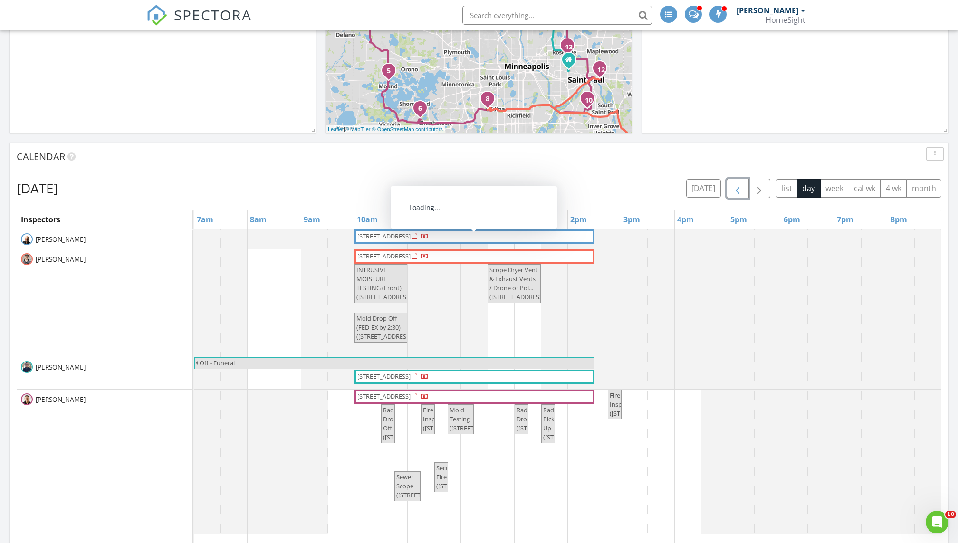
click at [392, 234] on span "7119 Antrim Ct , Minneapolis 55439" at bounding box center [383, 236] width 53 height 9
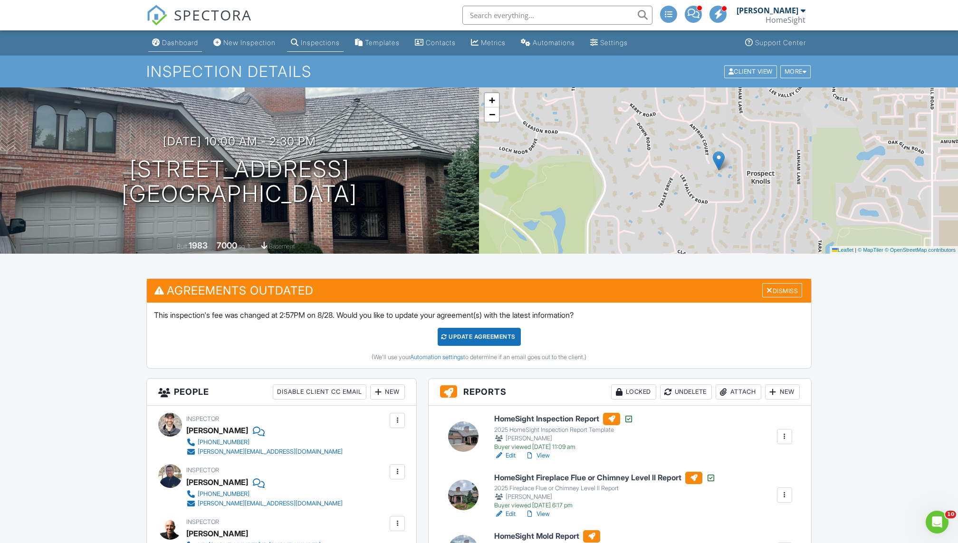
click at [164, 44] on div "Dashboard" at bounding box center [180, 42] width 36 height 8
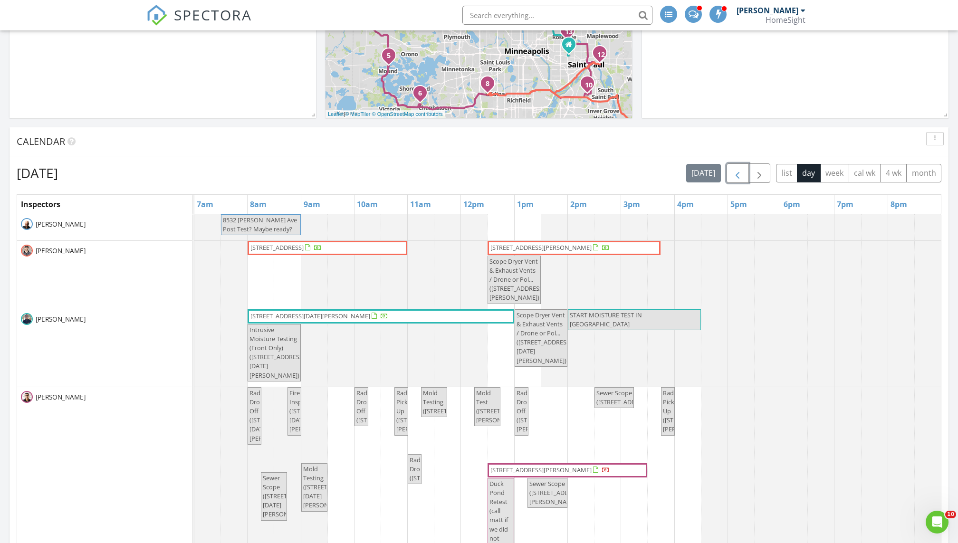
click at [743, 171] on span "button" at bounding box center [737, 173] width 11 height 11
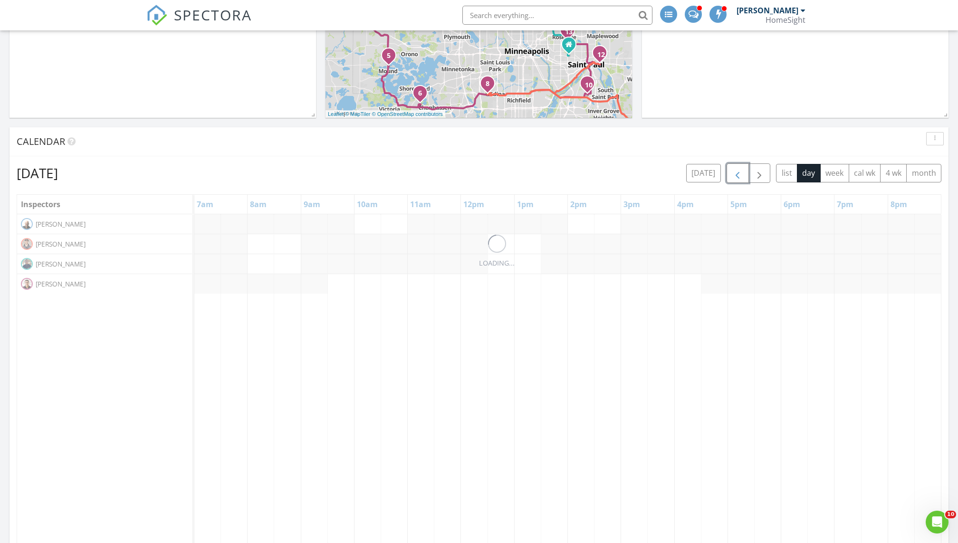
click at [743, 171] on span "button" at bounding box center [737, 173] width 11 height 11
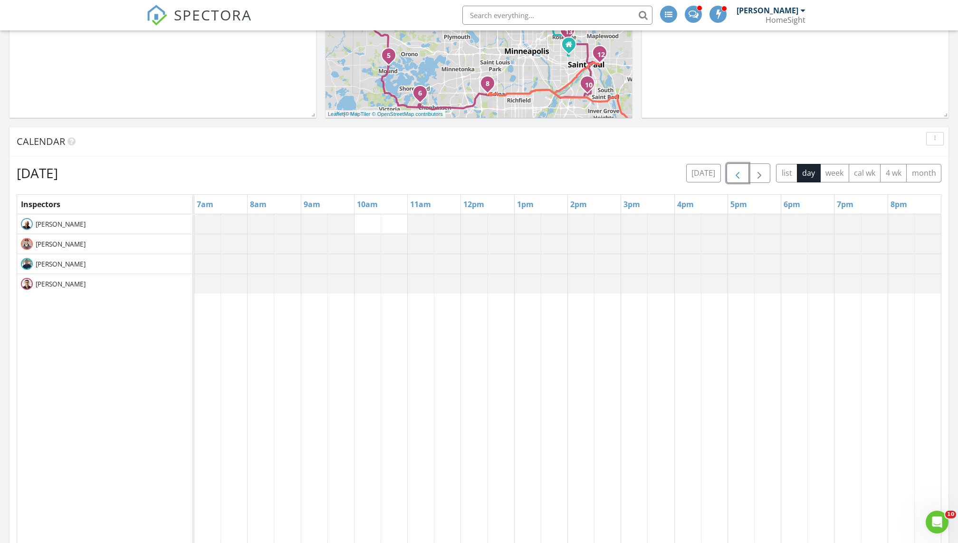
click at [743, 171] on span "button" at bounding box center [737, 173] width 11 height 11
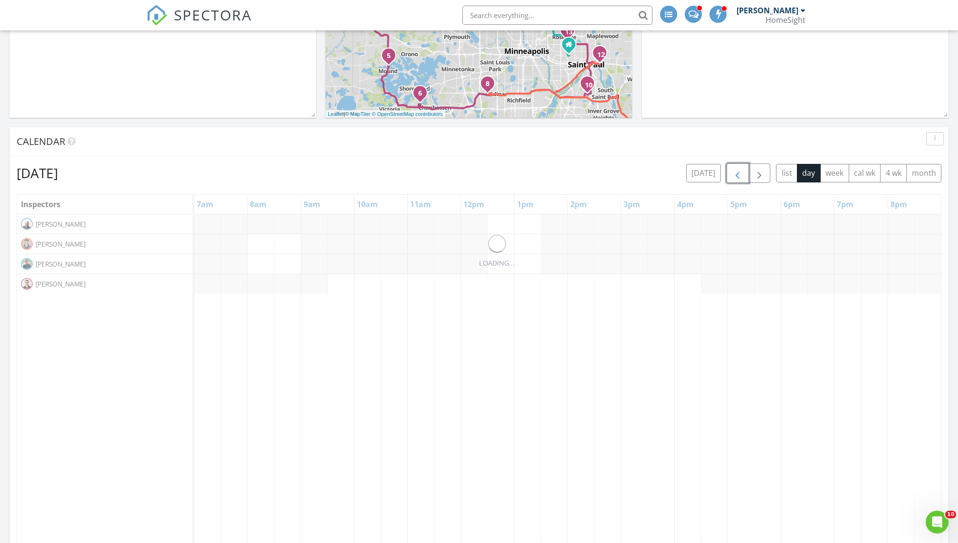
click at [743, 171] on span "button" at bounding box center [737, 173] width 11 height 11
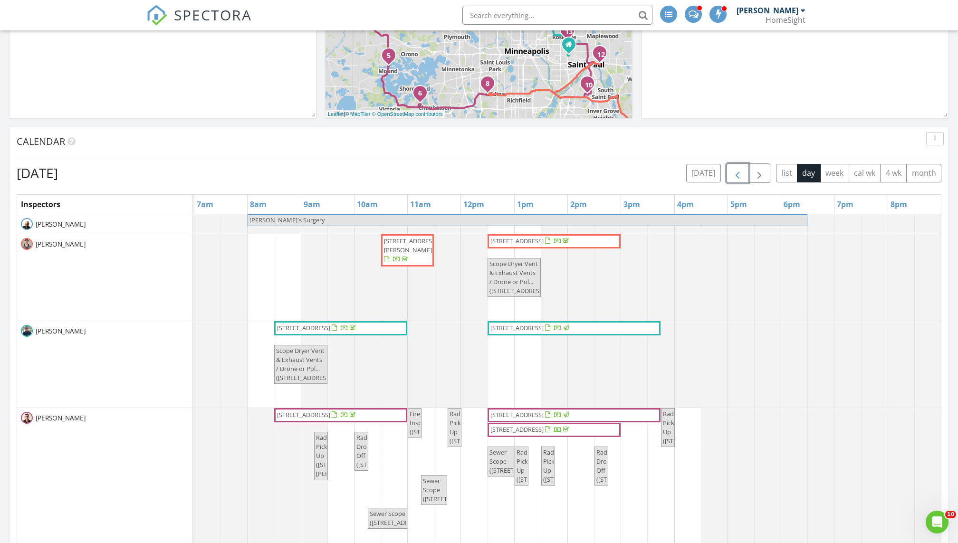
click at [743, 171] on span "button" at bounding box center [737, 173] width 11 height 11
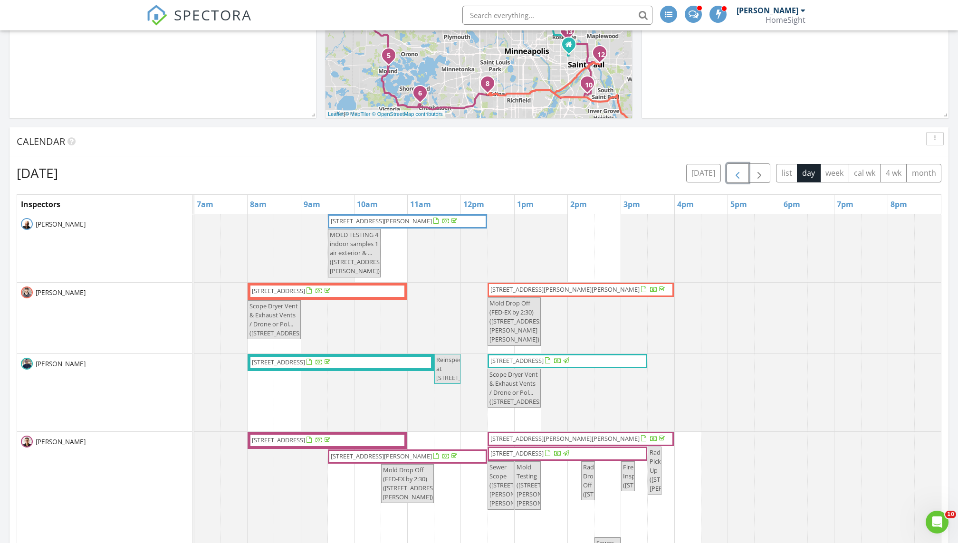
click at [742, 173] on span "button" at bounding box center [737, 173] width 11 height 11
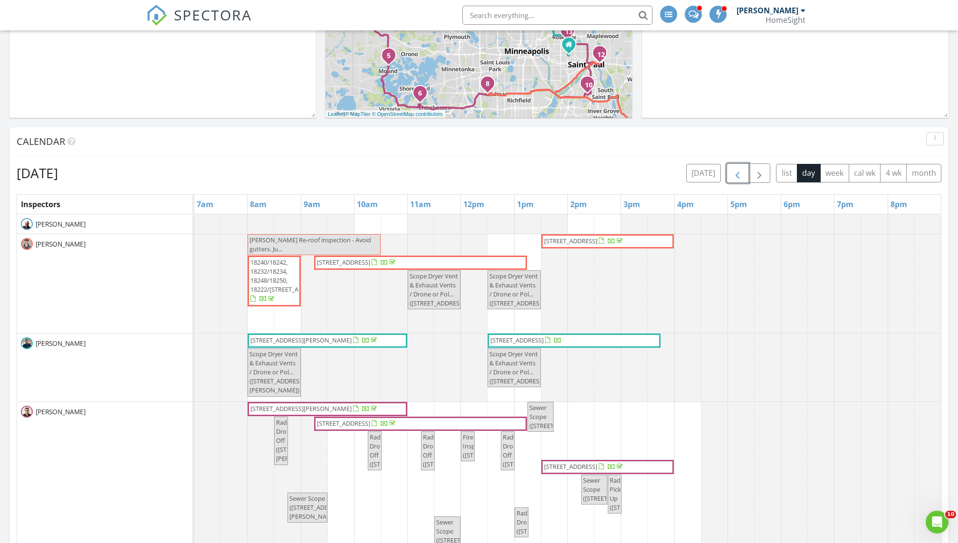
click at [743, 173] on span "button" at bounding box center [737, 173] width 11 height 11
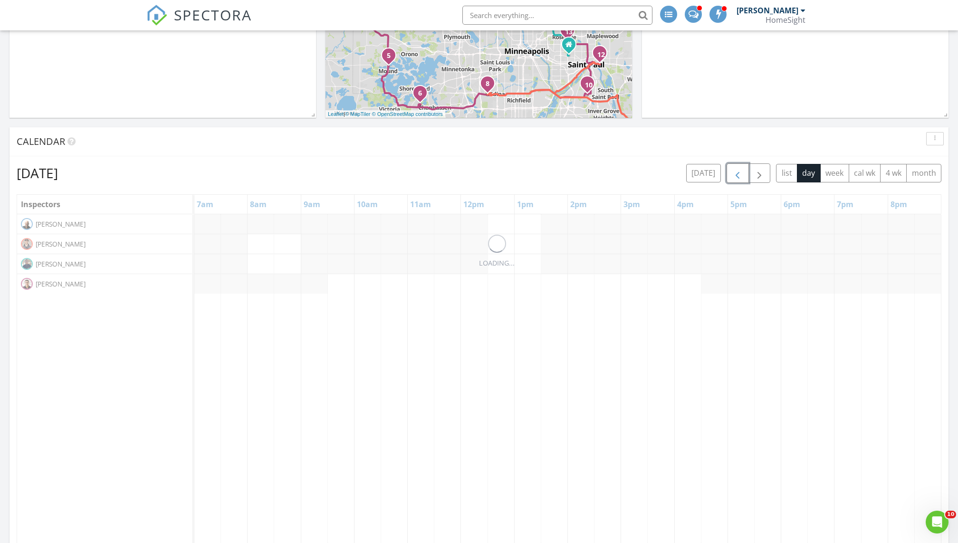
click at [743, 173] on span "button" at bounding box center [737, 173] width 11 height 11
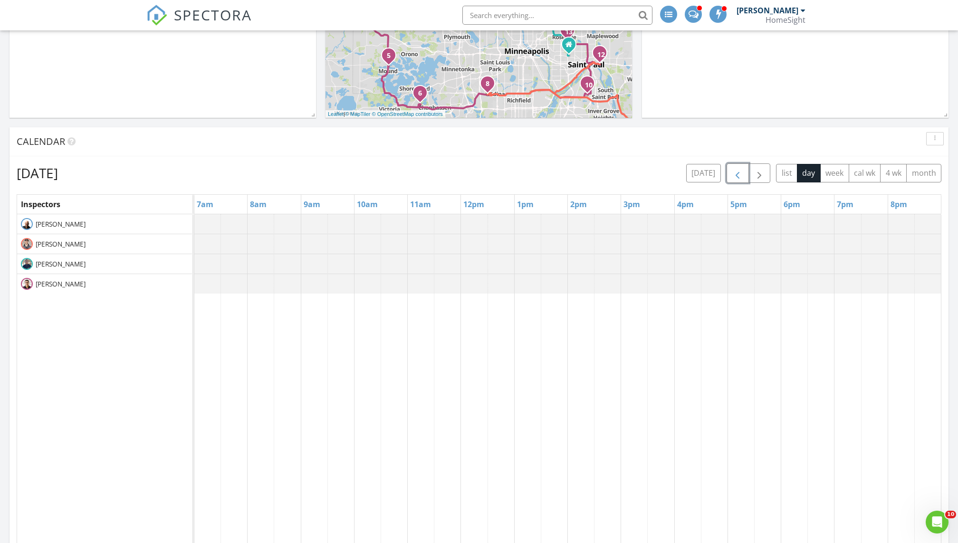
click at [743, 173] on span "button" at bounding box center [737, 173] width 11 height 11
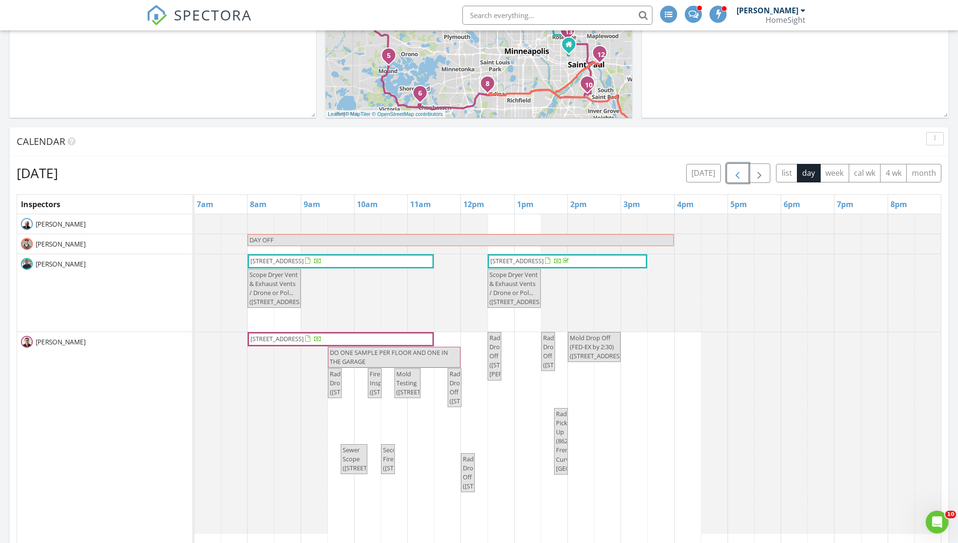
click at [743, 173] on span "button" at bounding box center [737, 173] width 11 height 11
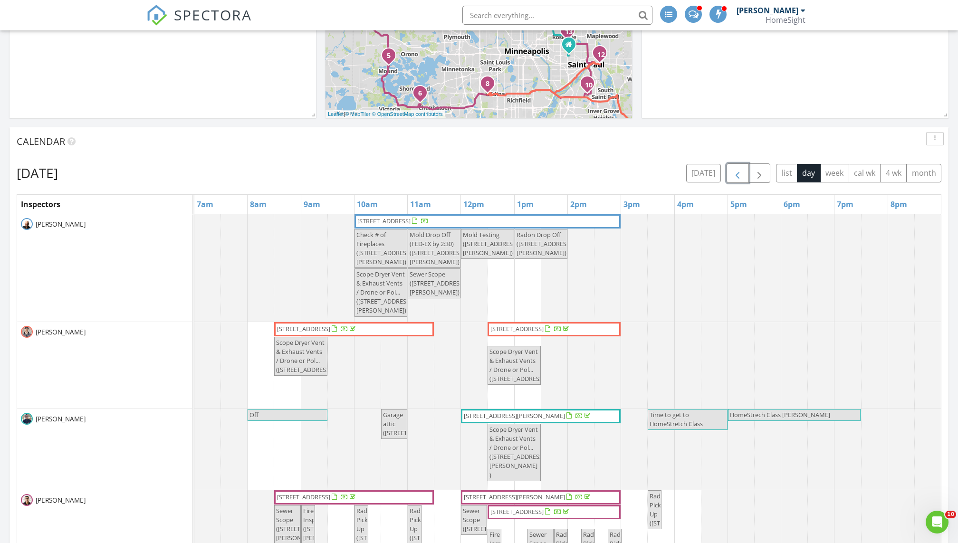
click at [743, 173] on span "button" at bounding box center [737, 173] width 11 height 11
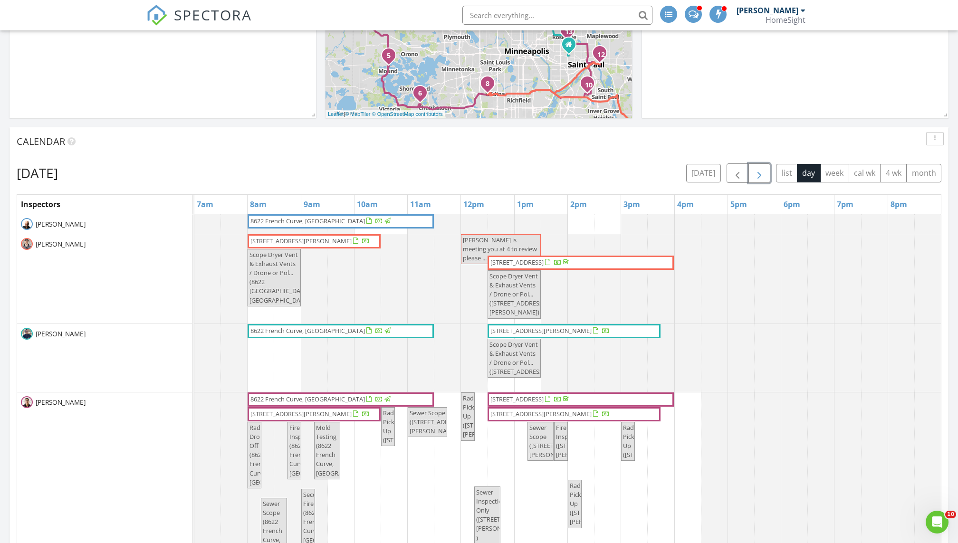
click at [766, 171] on button "button" at bounding box center [759, 172] width 22 height 19
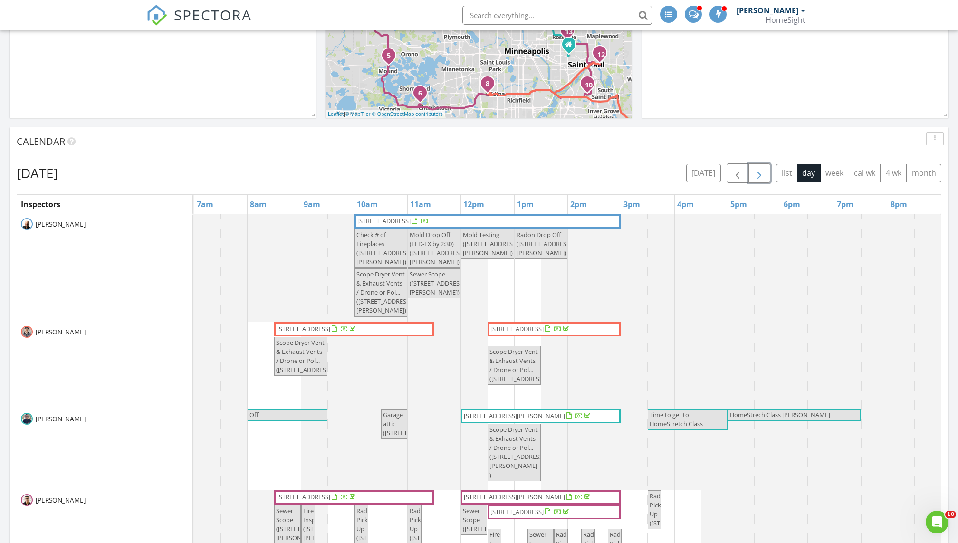
click at [489, 220] on span "[STREET_ADDRESS]" at bounding box center [487, 222] width 262 height 10
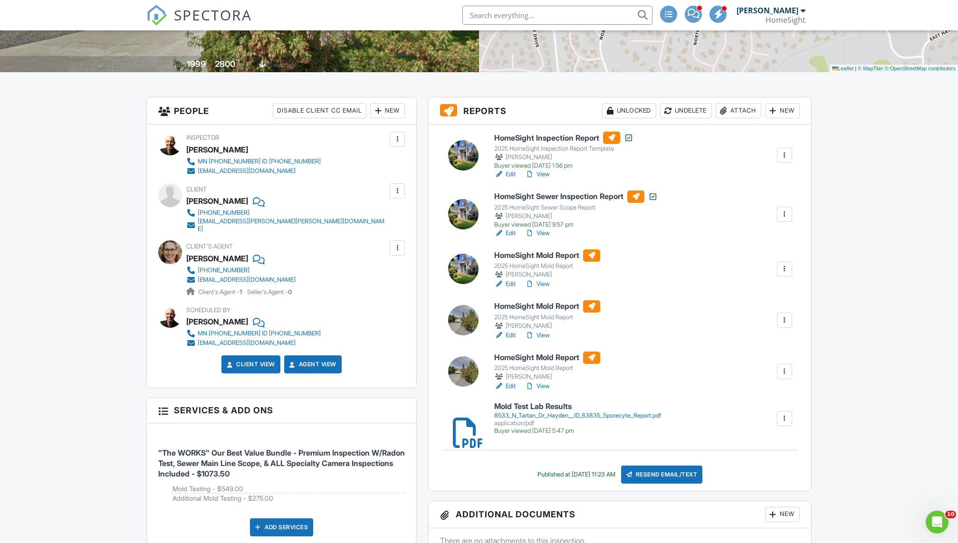
click at [735, 108] on div "Attach" at bounding box center [739, 110] width 46 height 15
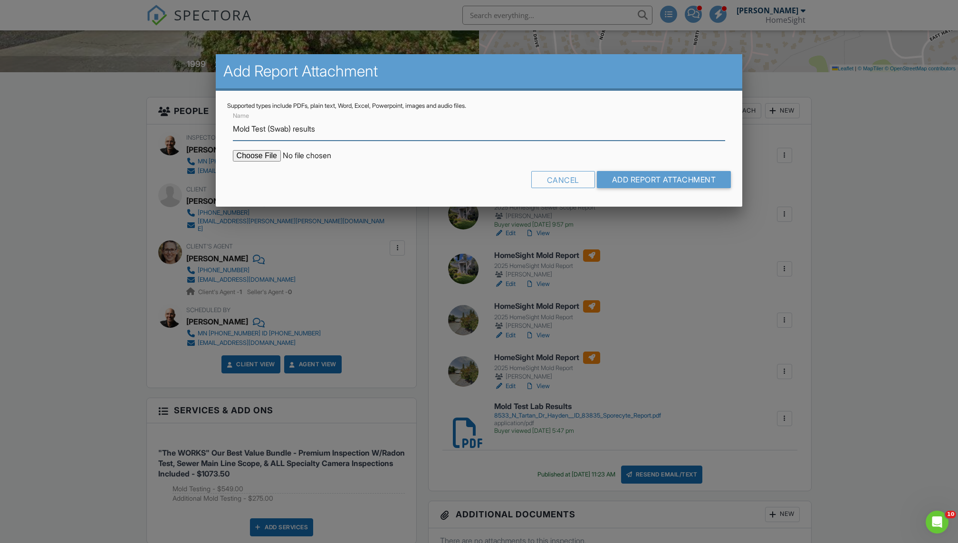
click at [300, 131] on input "Mold Test (Swab) results" at bounding box center [479, 128] width 493 height 23
click at [361, 128] on input "Mold Test (Swab) Results" at bounding box center [479, 128] width 493 height 23
type input "Mold Test (Swab) Results"
type input "C:\fakepath\8533_N_Tartan_Dr_Hayden__[US_STATE]__83835_Sporecyte_Report.pdf"
click at [666, 178] on input "Add Report Attachment" at bounding box center [664, 179] width 134 height 17
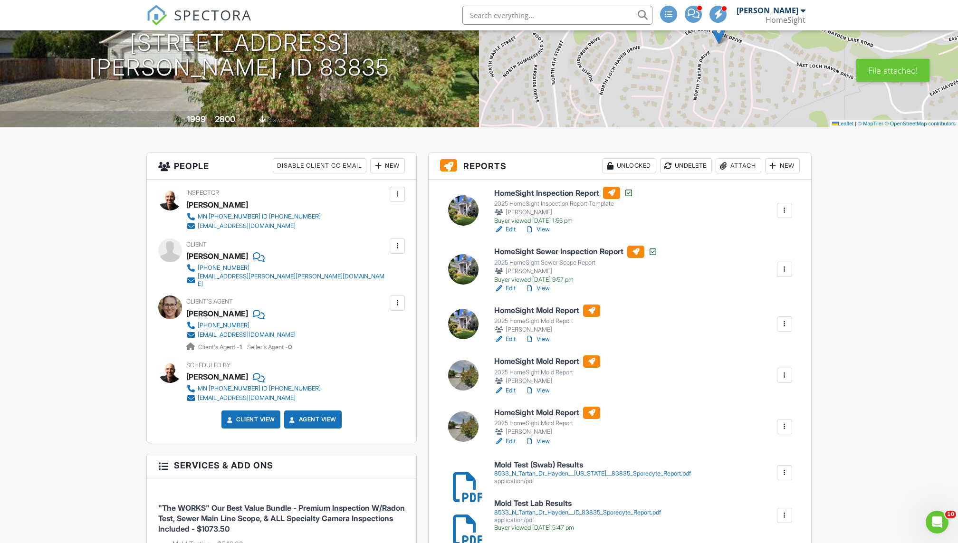
click at [541, 335] on link "View" at bounding box center [537, 340] width 25 height 10
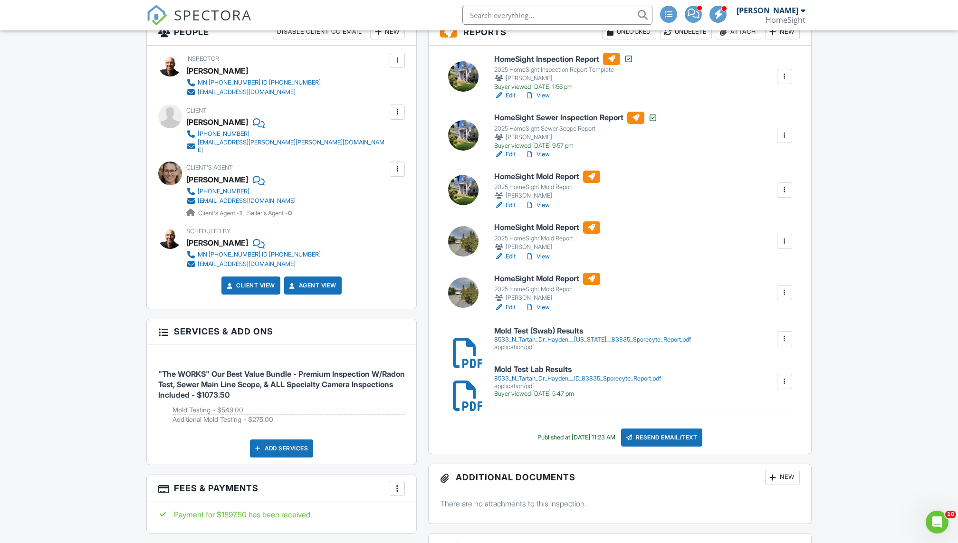
click at [788, 290] on div at bounding box center [785, 293] width 10 height 10
click at [738, 408] on div "Delete" at bounding box center [742, 409] width 20 height 10
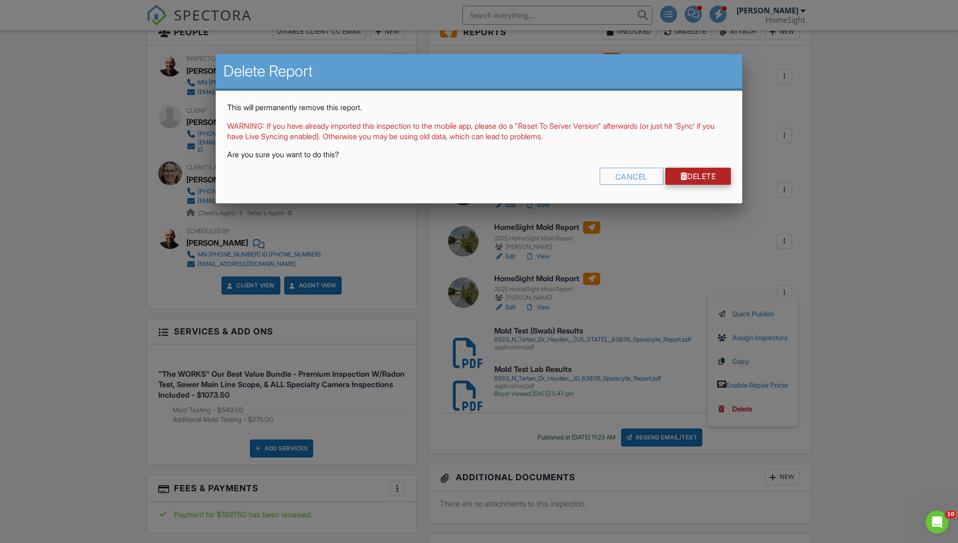
click at [702, 177] on link "Delete" at bounding box center [698, 176] width 66 height 17
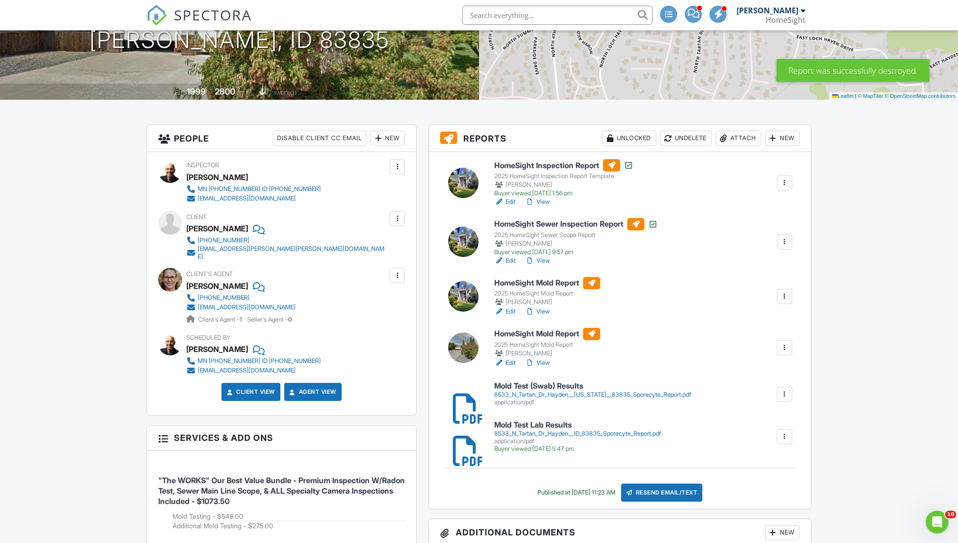
click at [784, 348] on div at bounding box center [785, 348] width 10 height 10
click at [739, 462] on div "Delete" at bounding box center [742, 464] width 20 height 10
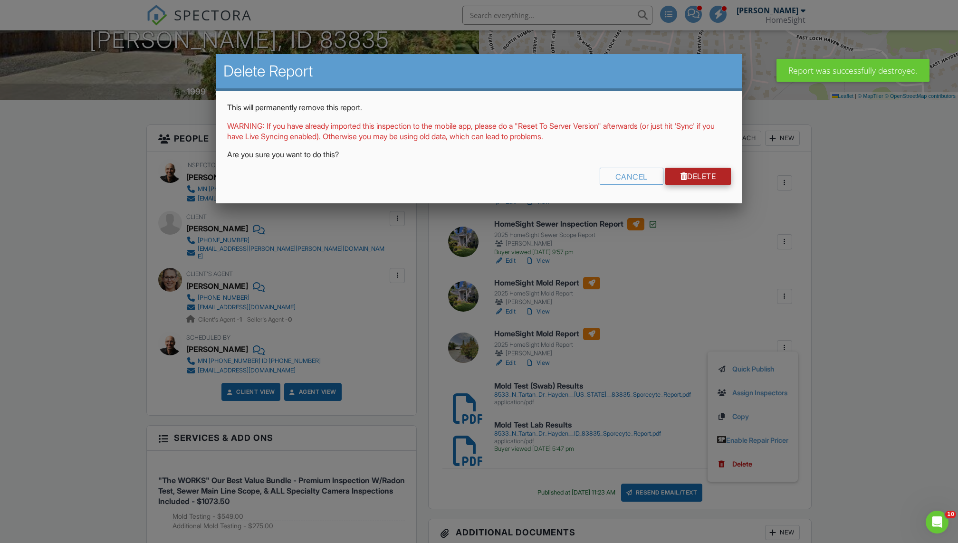
click at [691, 171] on link "Delete" at bounding box center [698, 176] width 66 height 17
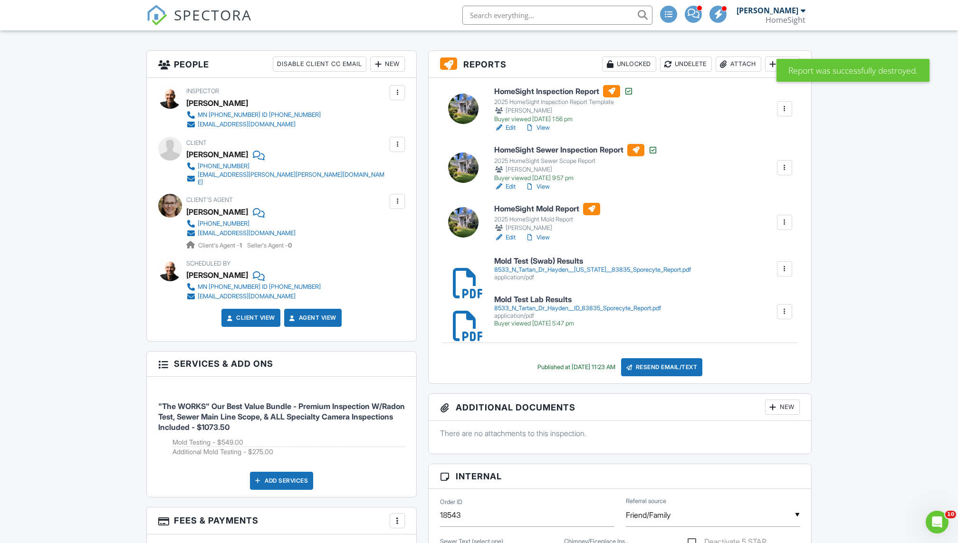
click at [583, 310] on div "8533_N_Tartan_Dr_Hayden__ID_83835_Sporecyte_Report.pdf" at bounding box center [577, 309] width 167 height 8
click at [537, 261] on h6 "Mold Test (Swab) Results" at bounding box center [592, 261] width 197 height 9
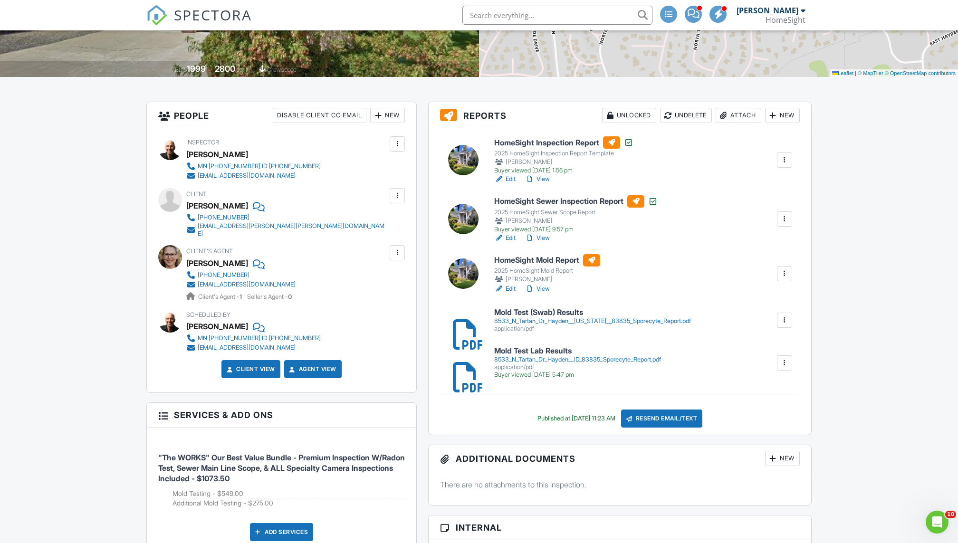
scroll to position [195, 0]
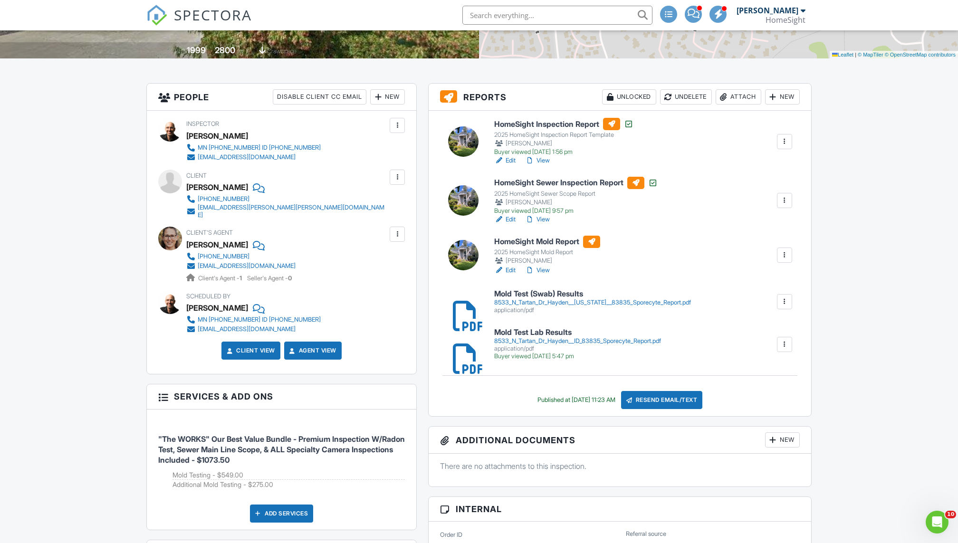
click at [542, 268] on link "View" at bounding box center [537, 271] width 25 height 10
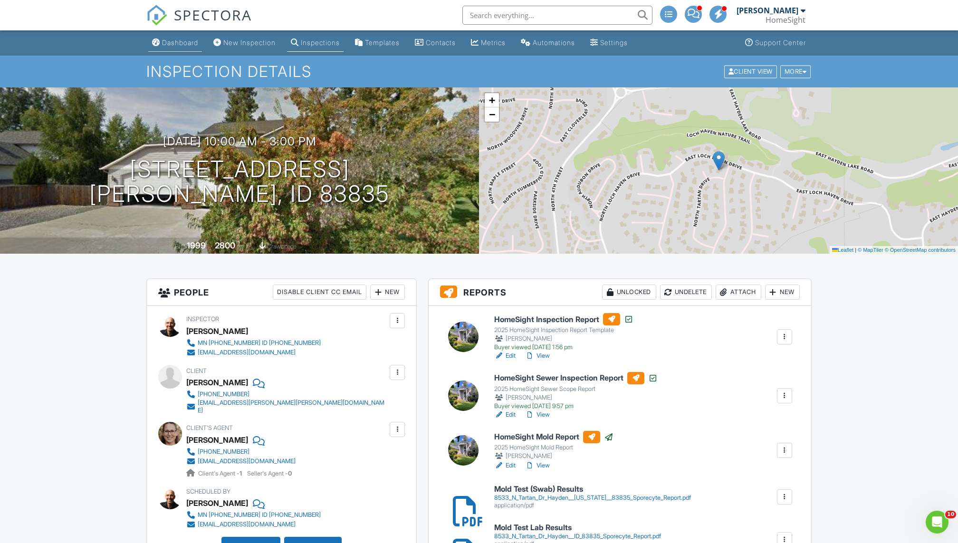
click at [187, 40] on div "Dashboard" at bounding box center [180, 42] width 36 height 8
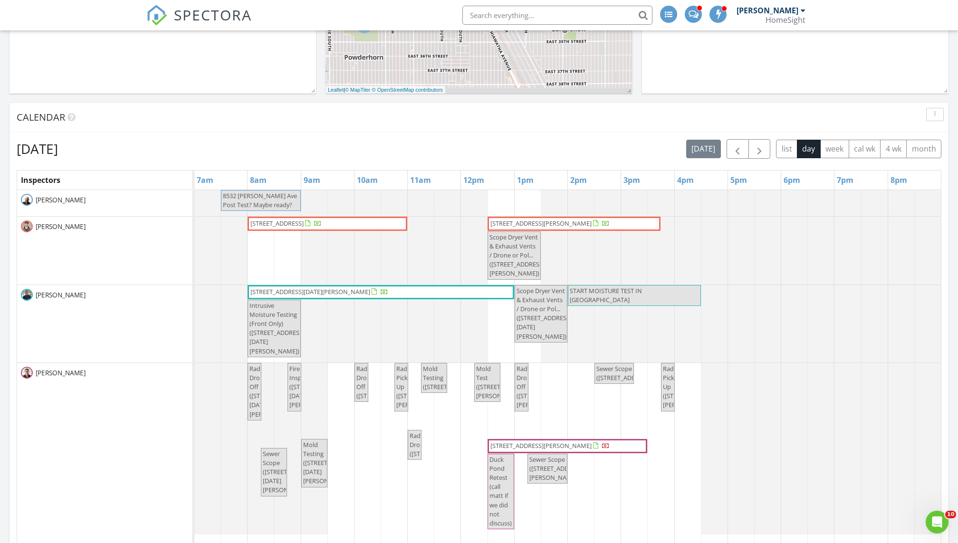
scroll to position [467, 0]
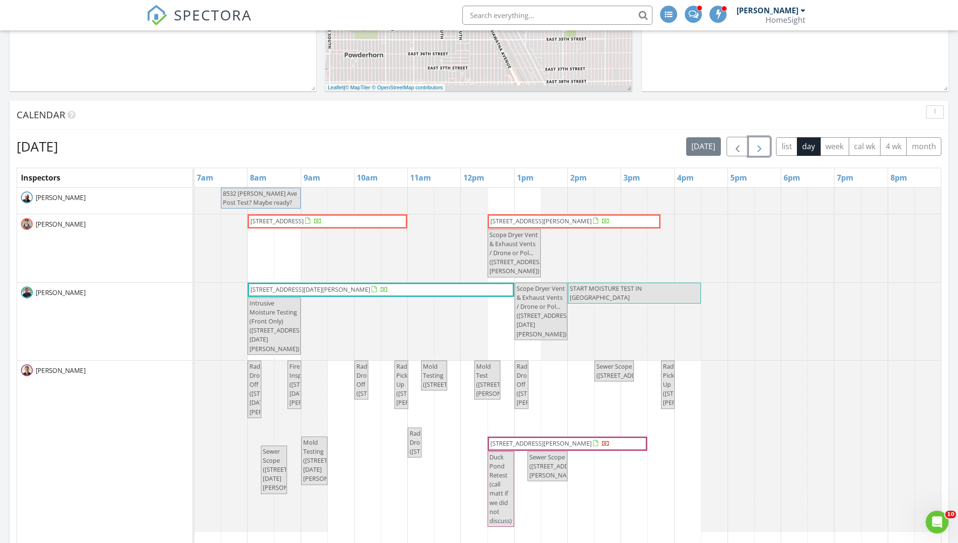
click at [759, 144] on span "button" at bounding box center [759, 146] width 11 height 11
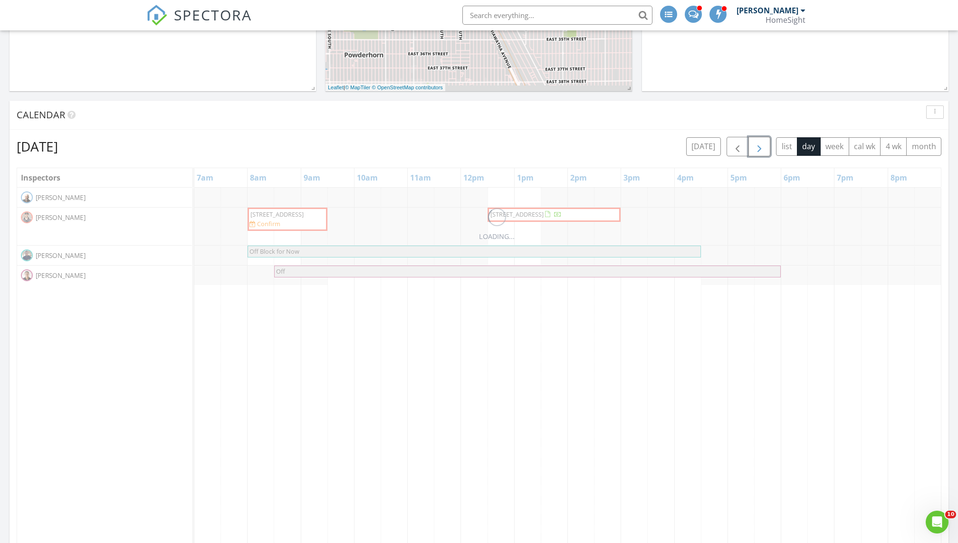
click at [759, 145] on span "button" at bounding box center [759, 146] width 11 height 11
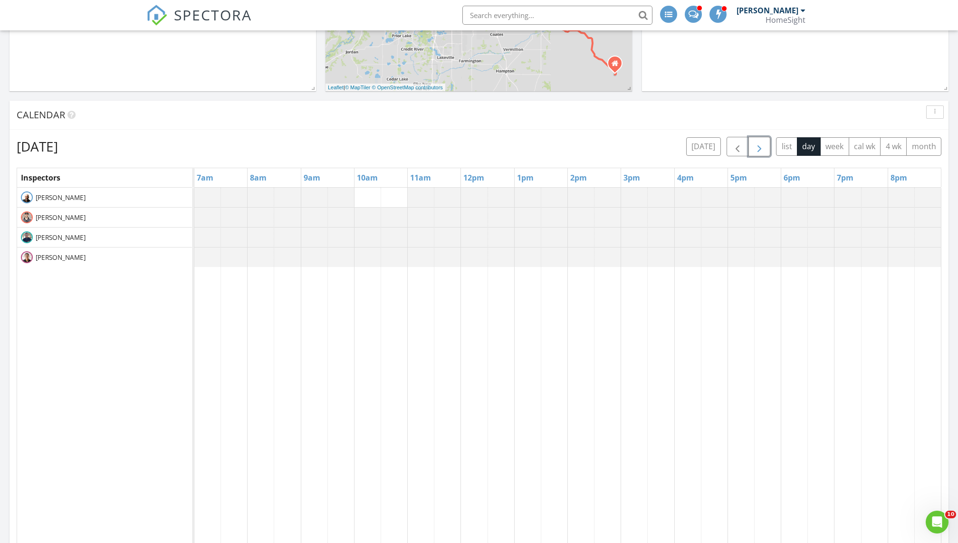
click at [759, 145] on span "button" at bounding box center [759, 146] width 11 height 11
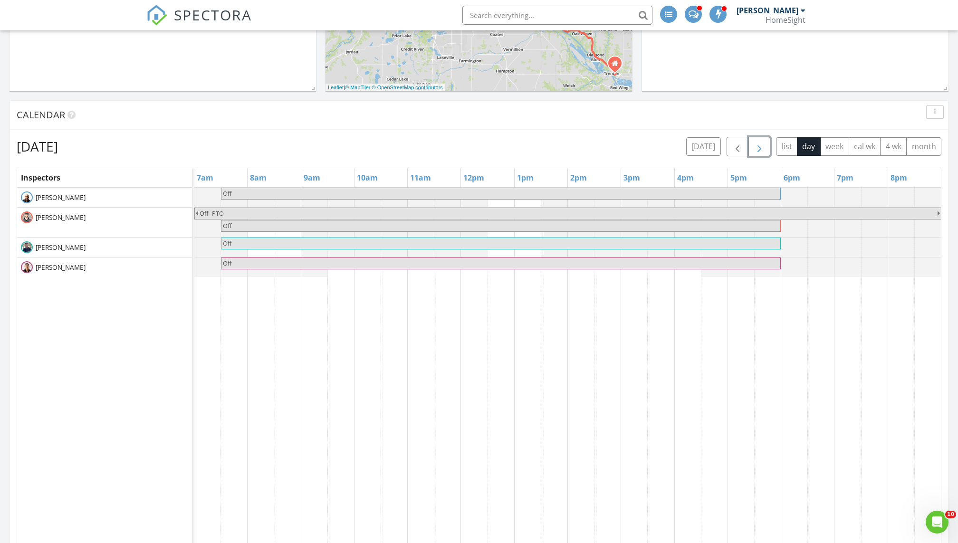
click at [765, 142] on span "button" at bounding box center [759, 146] width 11 height 11
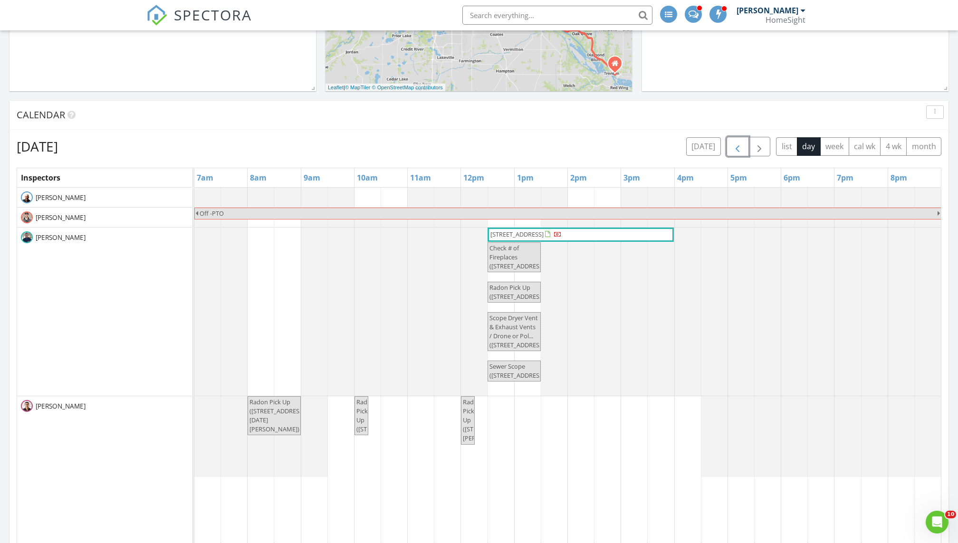
click at [743, 145] on span "button" at bounding box center [737, 146] width 11 height 11
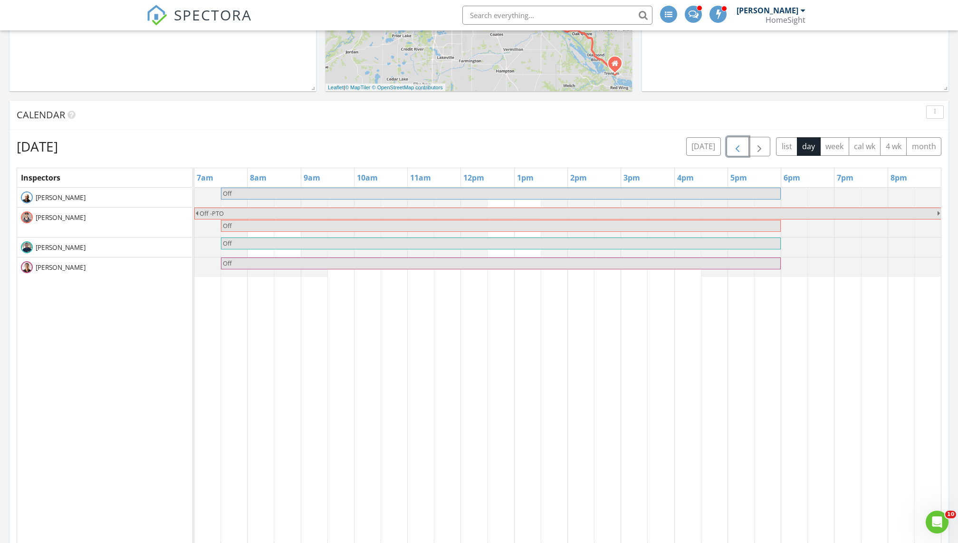
click at [743, 145] on span "button" at bounding box center [737, 146] width 11 height 11
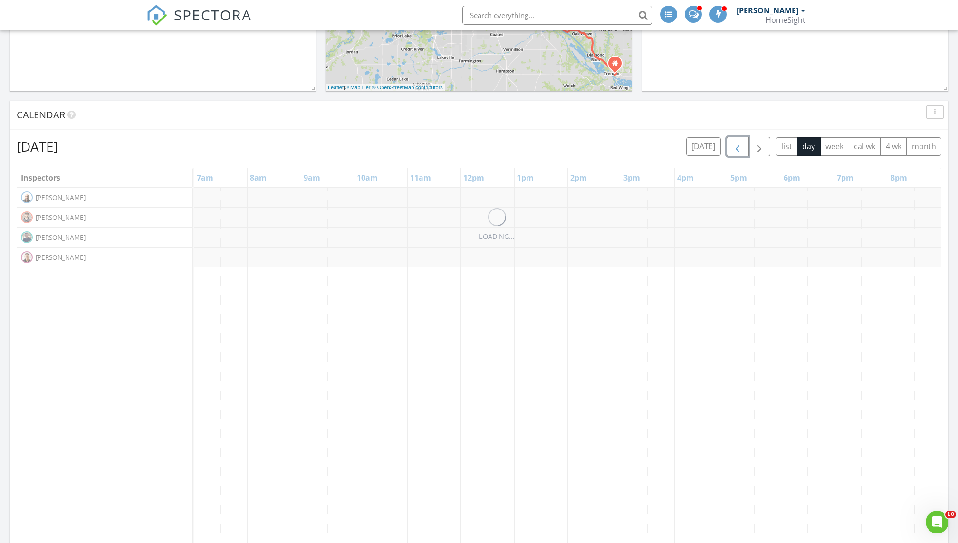
click at [743, 145] on span "button" at bounding box center [737, 146] width 11 height 11
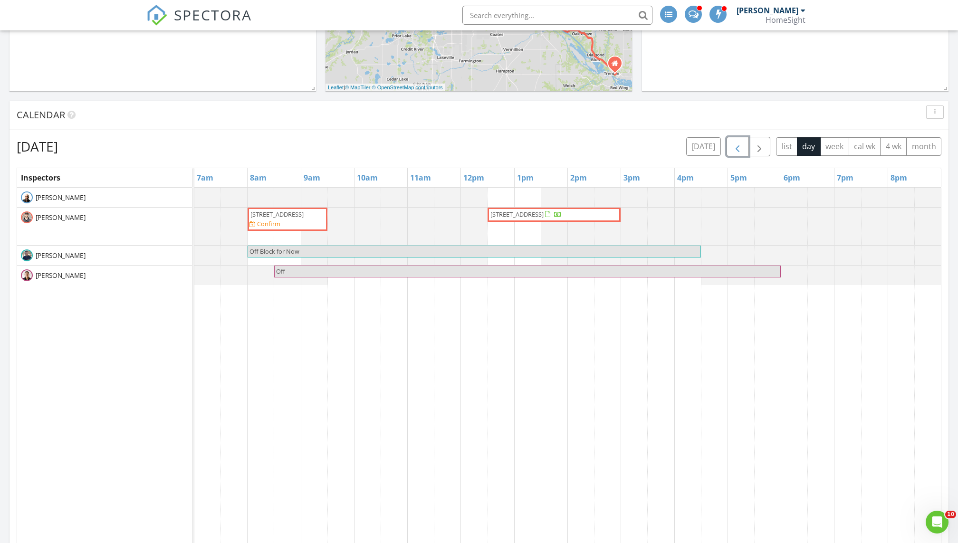
click at [743, 145] on span "button" at bounding box center [737, 146] width 11 height 11
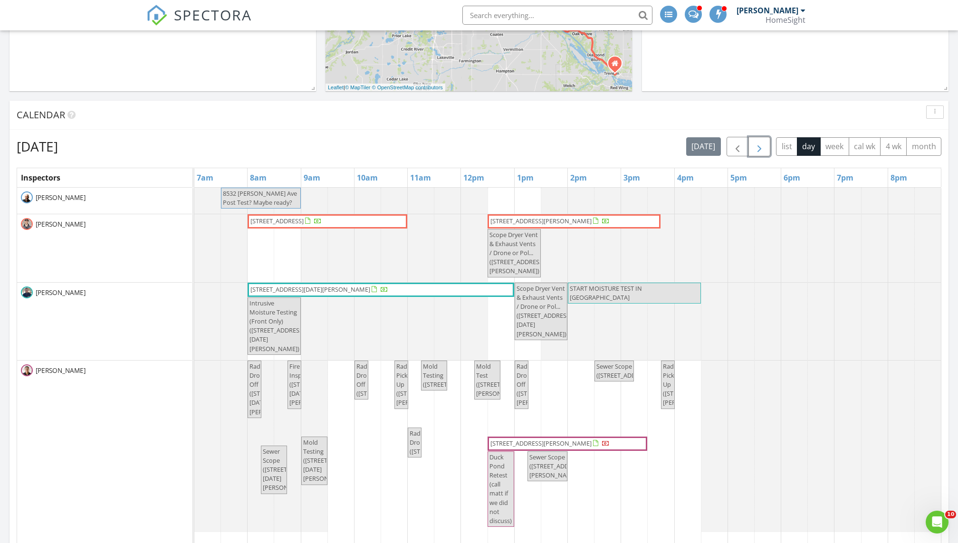
click at [758, 147] on span "button" at bounding box center [759, 146] width 11 height 11
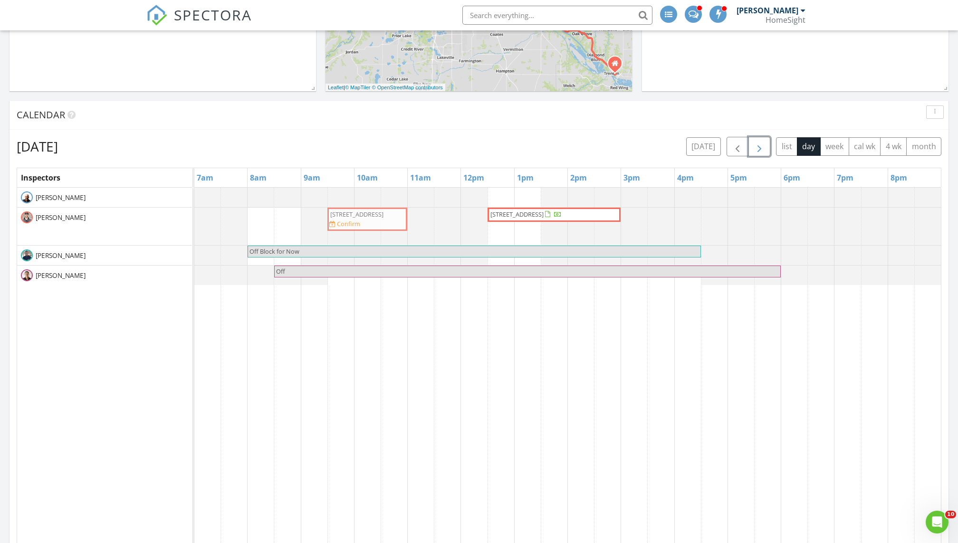
click at [194, 213] on div "1425 W 28th St 519, Minneapolis 55408 Confirm 1141 Summer St, Roseville 55113 1…" at bounding box center [194, 227] width 0 height 38
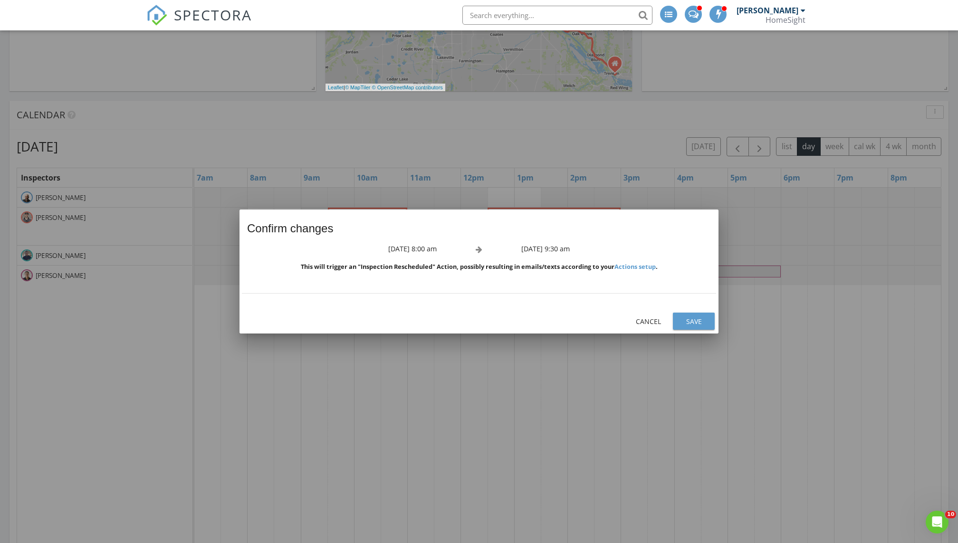
click at [696, 322] on div "Save" at bounding box center [693, 321] width 27 height 10
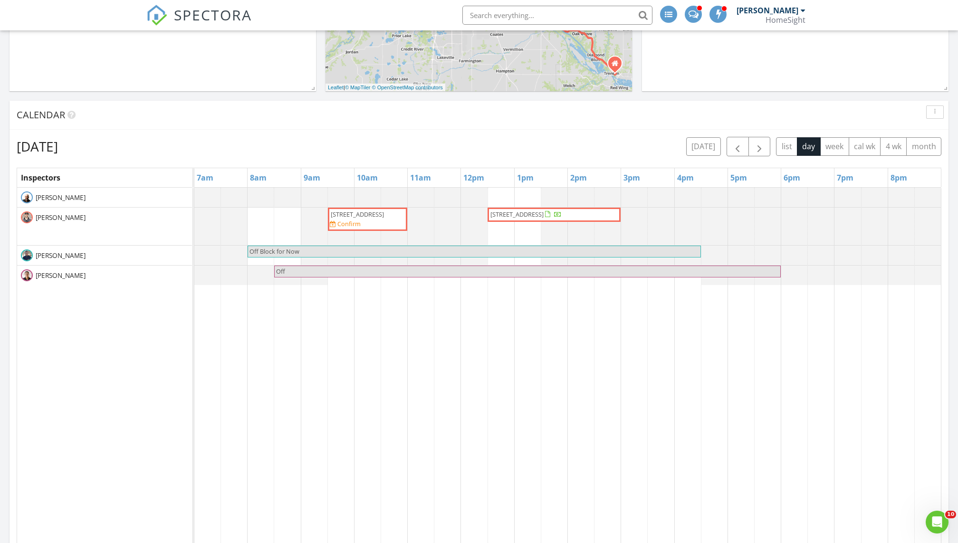
click at [342, 215] on span "1425 W 28th St 519, Minneapolis 55408" at bounding box center [357, 214] width 53 height 9
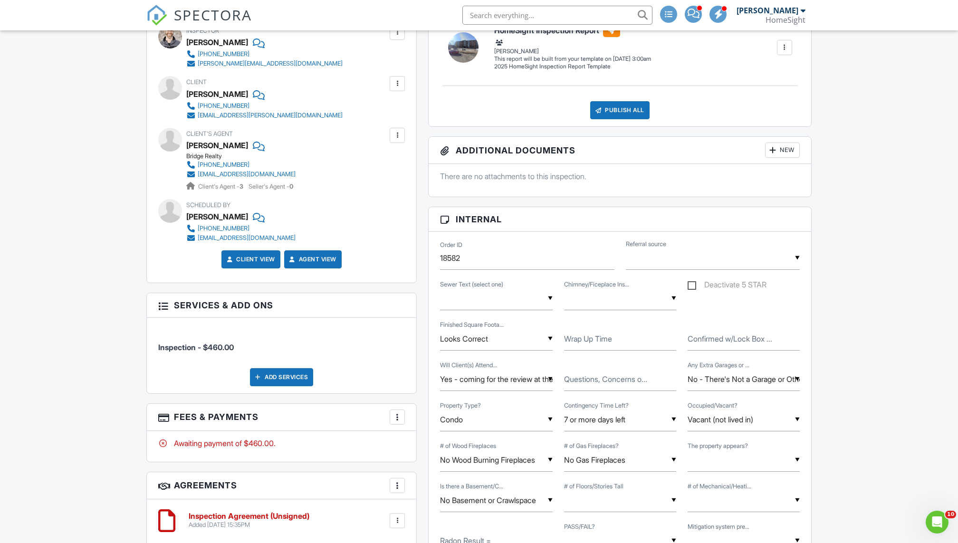
scroll to position [386, 0]
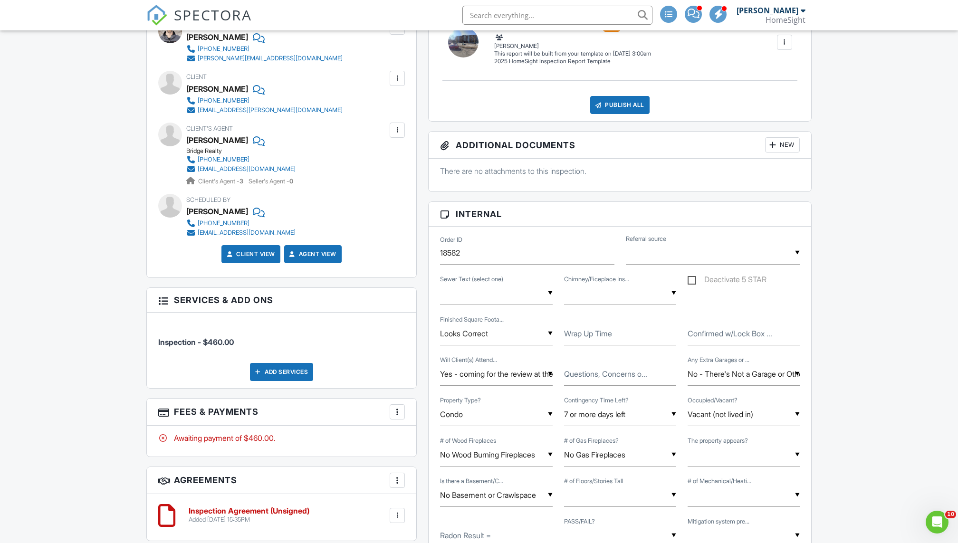
click at [581, 334] on label "Wrap Up Time" at bounding box center [588, 333] width 48 height 10
click at [581, 334] on input "Wrap Up Time" at bounding box center [620, 333] width 112 height 23
type input "3"
click at [651, 325] on input "11:00" at bounding box center [620, 333] width 112 height 23
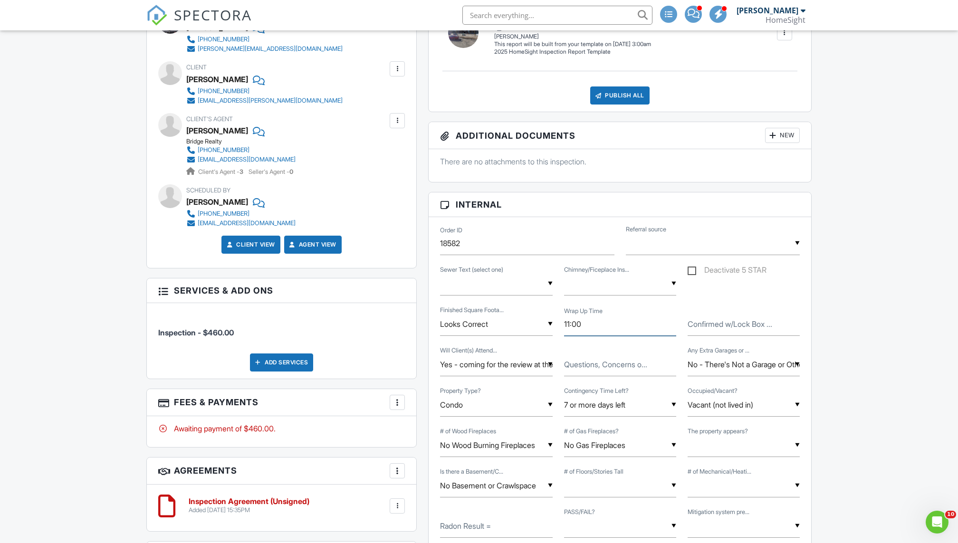
scroll to position [400, 0]
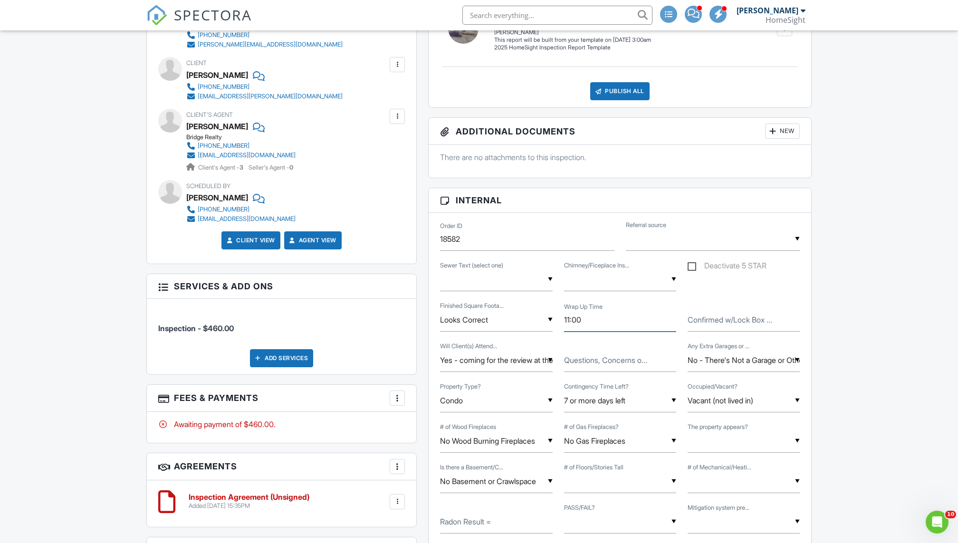
type input "11:00"
click at [701, 320] on label "Confirmed w/Lock Box ..." at bounding box center [730, 320] width 85 height 10
click at [701, 320] on input "Confirmed w/Lock Box ..." at bounding box center [744, 319] width 112 height 23
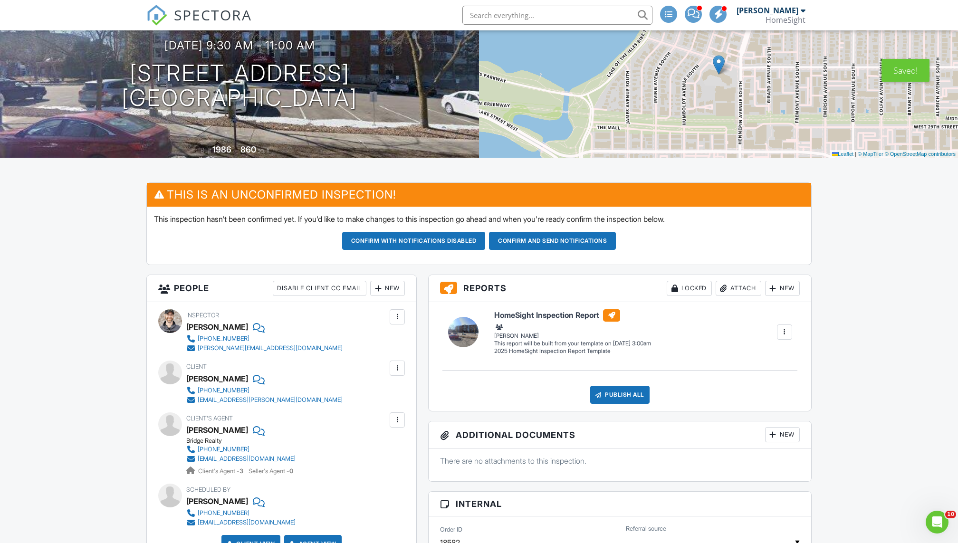
scroll to position [0, 0]
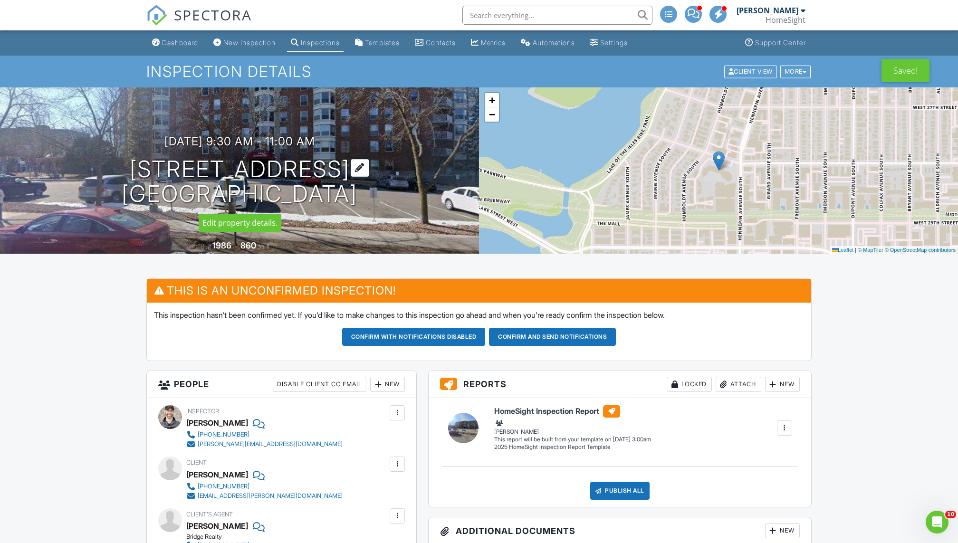
copy h1 "[STREET_ADDRESS]"
drag, startPoint x: 125, startPoint y: 167, endPoint x: 358, endPoint y: 176, distance: 233.0
click at [357, 176] on h1 "1425 W 28th St 519 Minneapolis, MN 55408" at bounding box center [240, 182] width 236 height 50
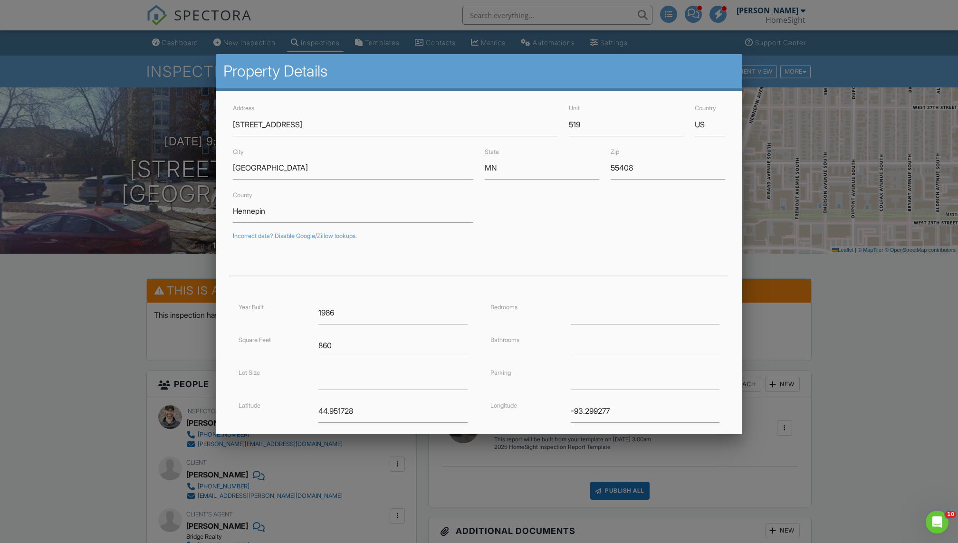
click at [104, 491] on div at bounding box center [479, 291] width 958 height 679
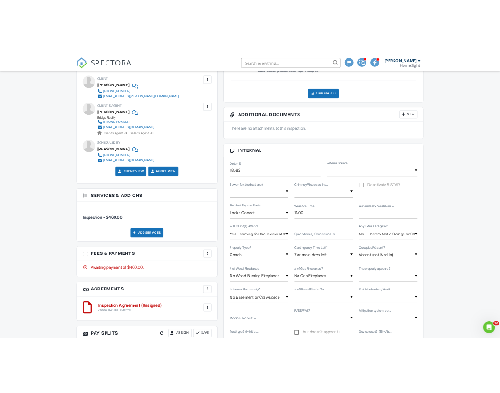
scroll to position [467, 0]
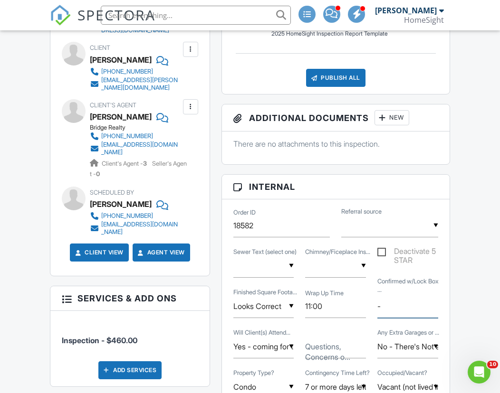
click at [385, 301] on input "-" at bounding box center [407, 306] width 61 height 23
drag, startPoint x: 438, startPoint y: 301, endPoint x: 334, endPoint y: 299, distance: 103.6
click at [334, 299] on div "▼ Looks Correct Looks Correct Corrected (Looks Good Now) Not Sure? (we will ver…" at bounding box center [336, 307] width 216 height 40
click at [402, 304] on input "- Pick up key at front desk" at bounding box center [407, 306] width 61 height 23
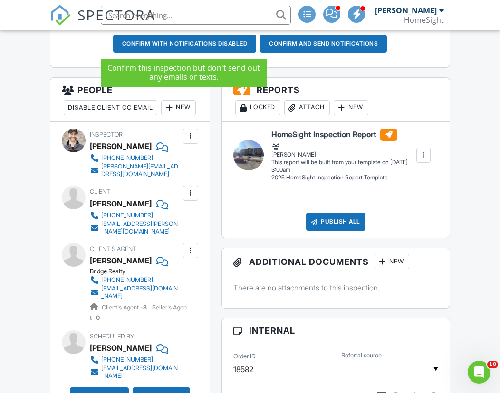
scroll to position [325, 0]
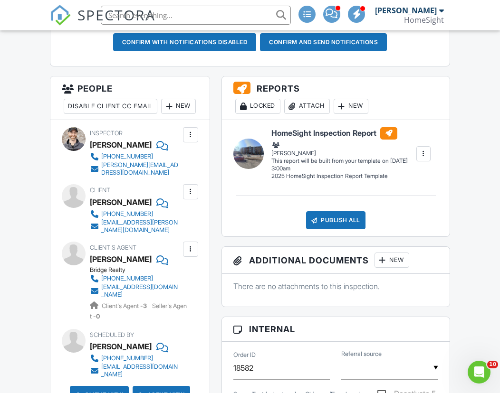
type input "- Pick up key at front desk"
click at [161, 114] on div "New" at bounding box center [178, 106] width 35 height 15
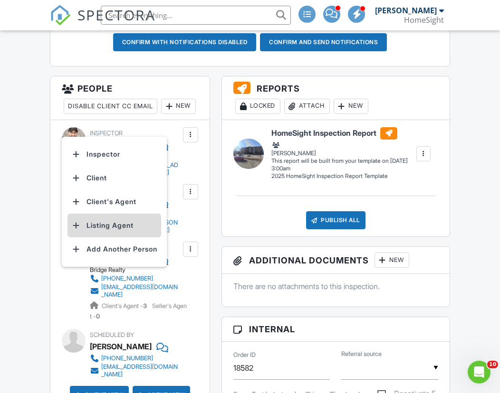
click at [101, 223] on li "Listing Agent" at bounding box center [114, 226] width 94 height 24
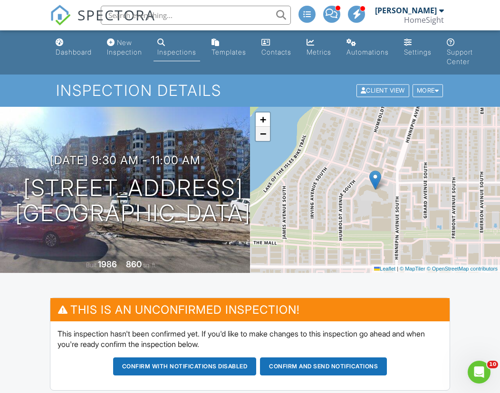
click at [263, 136] on span "−" at bounding box center [263, 134] width 6 height 12
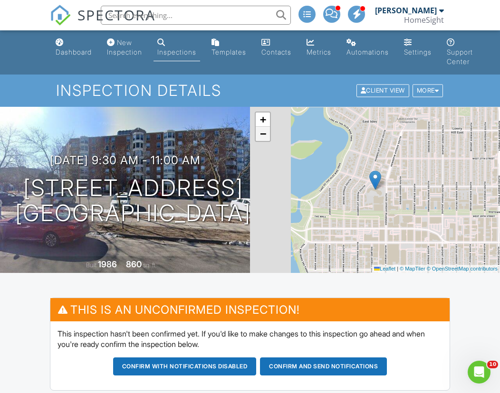
click at [263, 136] on span "−" at bounding box center [263, 134] width 6 height 12
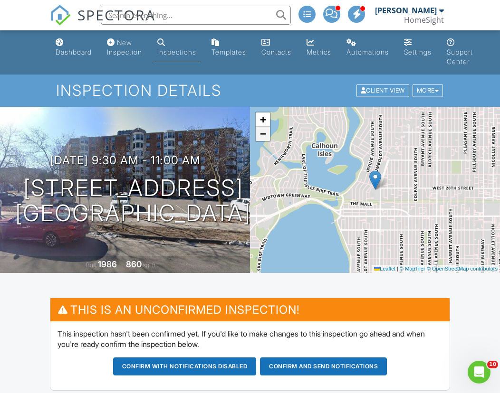
click at [263, 136] on span "−" at bounding box center [263, 134] width 6 height 12
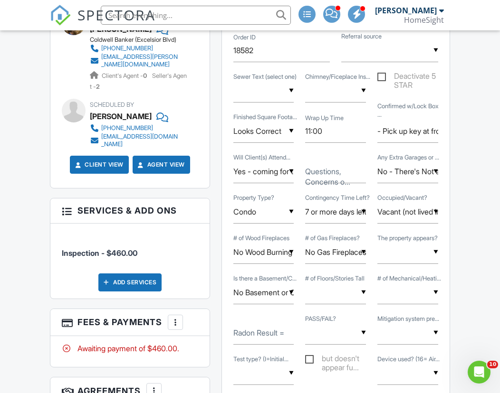
scroll to position [642, 0]
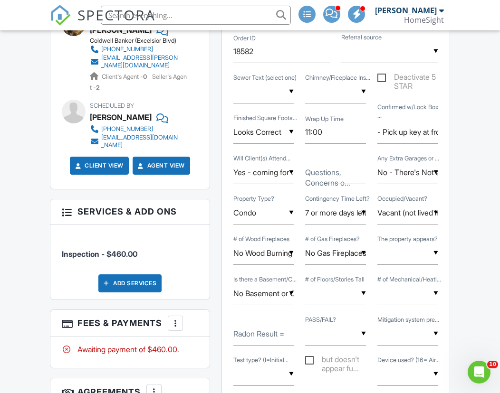
click at [175, 319] on div at bounding box center [176, 324] width 10 height 10
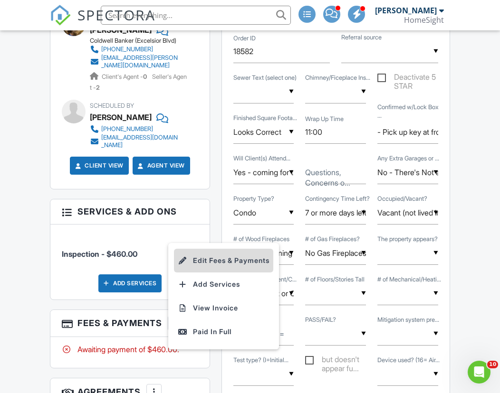
click at [228, 251] on li "Edit Fees & Payments" at bounding box center [223, 261] width 99 height 24
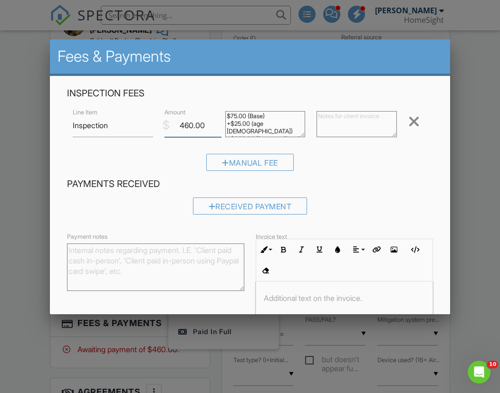
drag, startPoint x: 193, startPoint y: 125, endPoint x: 164, endPoint y: 124, distance: 28.5
click at [165, 124] on div "$ Amount 460.00" at bounding box center [189, 125] width 61 height 23
type input "399.00"
click at [351, 166] on div "Manual Fee" at bounding box center [250, 166] width 366 height 24
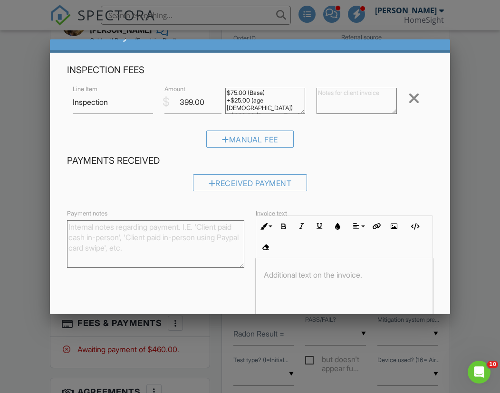
scroll to position [83, 0]
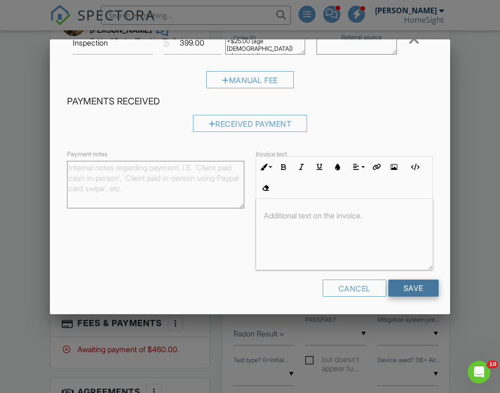
click at [419, 290] on input "Save" at bounding box center [413, 288] width 50 height 17
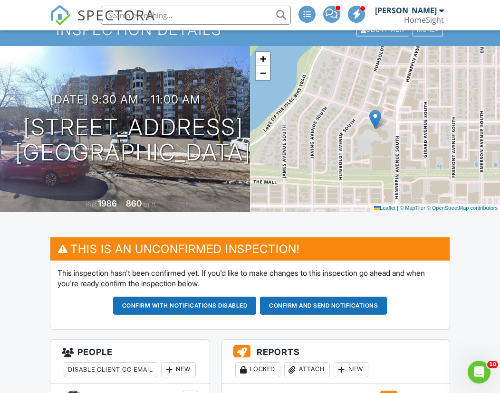
scroll to position [57, 0]
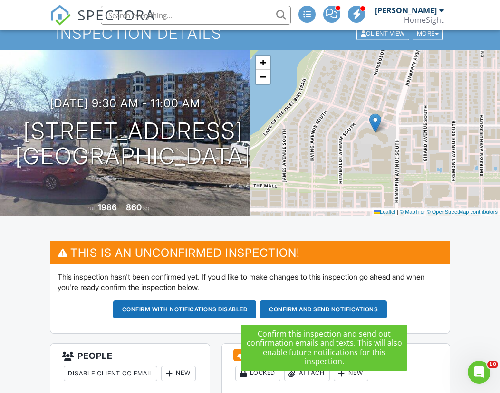
click at [257, 312] on button "Confirm and send notifications" at bounding box center [185, 310] width 144 height 18
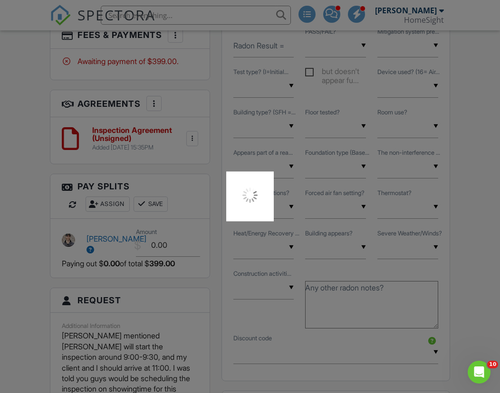
scroll to position [884, 0]
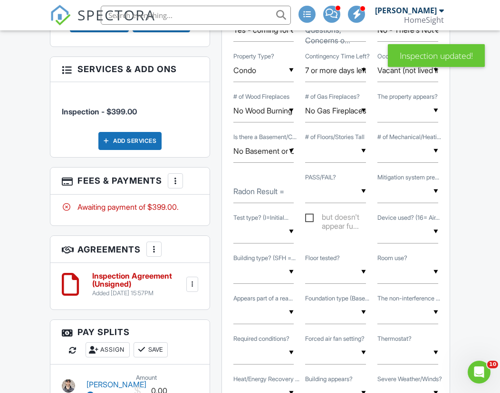
scroll to position [669, 0]
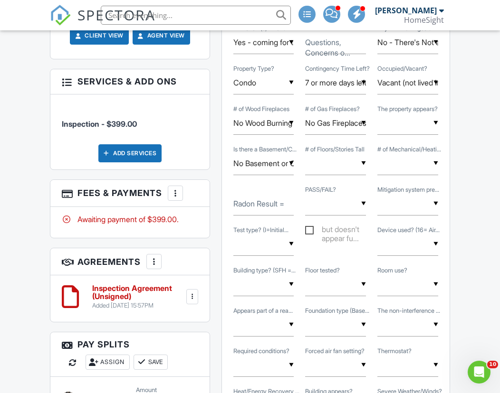
click at [192, 294] on div at bounding box center [192, 297] width 10 height 10
click at [169, 314] on li "Edit" at bounding box center [165, 323] width 54 height 24
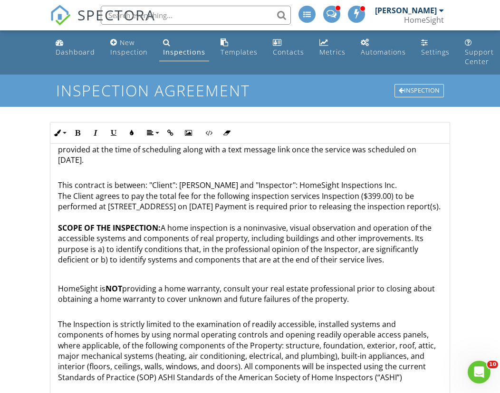
scroll to position [82, 0]
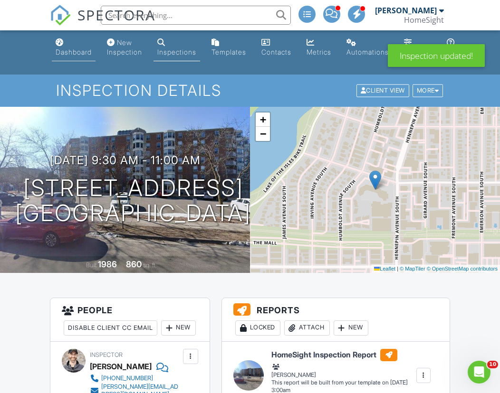
click at [74, 55] on div "Dashboard" at bounding box center [74, 52] width 36 height 8
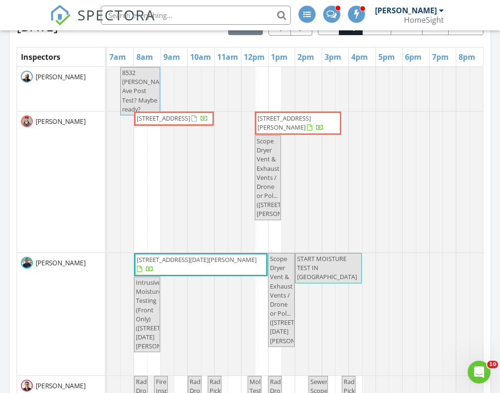
scroll to position [605, 0]
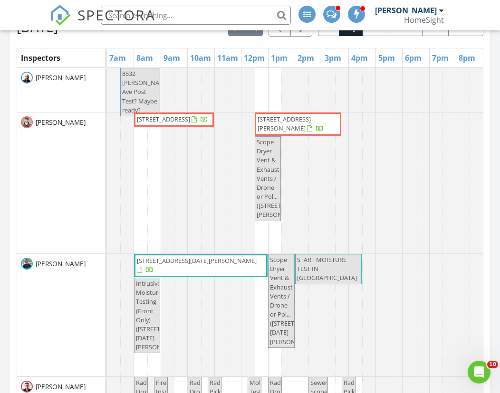
click at [305, 116] on span "[STREET_ADDRESS][PERSON_NAME]" at bounding box center [284, 124] width 53 height 18
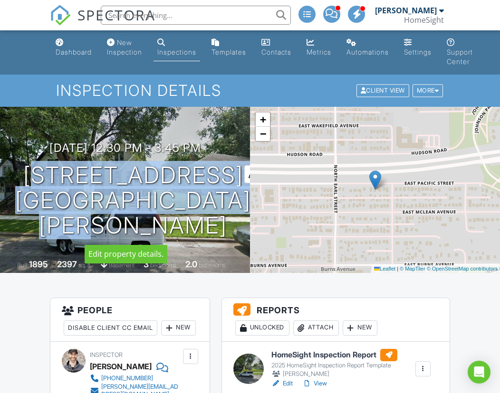
copy h1 "[STREET_ADDRESS][PERSON_NAME]"
drag, startPoint x: 37, startPoint y: 178, endPoint x: 178, endPoint y: 229, distance: 149.4
click at [178, 229] on h1 "[STREET_ADDRESS] [GEOGRAPHIC_DATA][PERSON_NAME], MN 55106" at bounding box center [133, 200] width 236 height 75
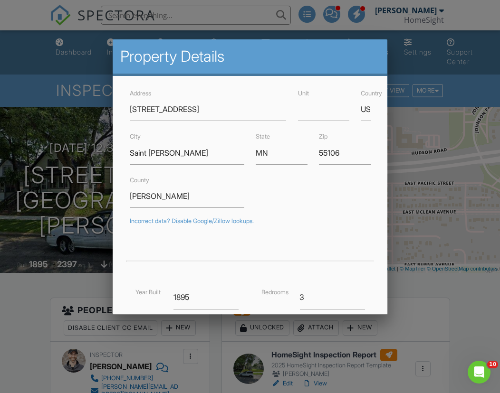
click at [77, 108] on div at bounding box center [250, 198] width 500 height 492
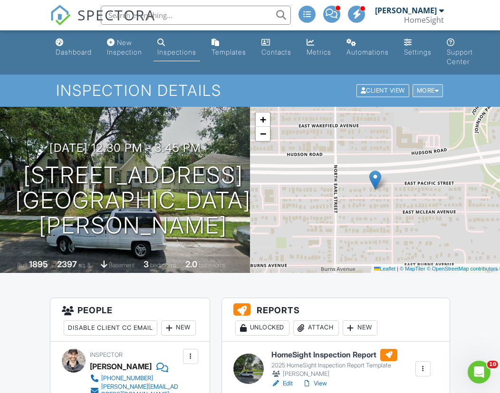
click at [424, 90] on div "More" at bounding box center [427, 91] width 31 height 13
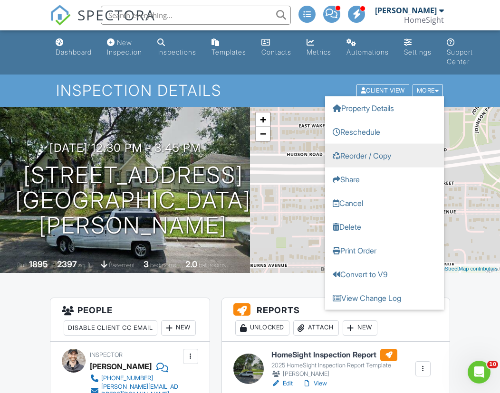
click at [363, 156] on link "Reorder / Copy" at bounding box center [384, 156] width 119 height 24
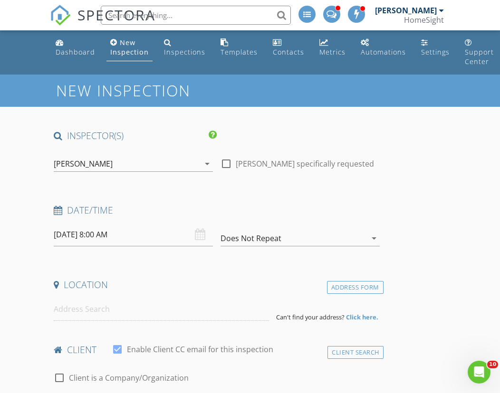
type input "[PERSON_NAME]"
type input "[EMAIL_ADDRESS][DOMAIN_NAME]"
type input "[PHONE_NUMBER]"
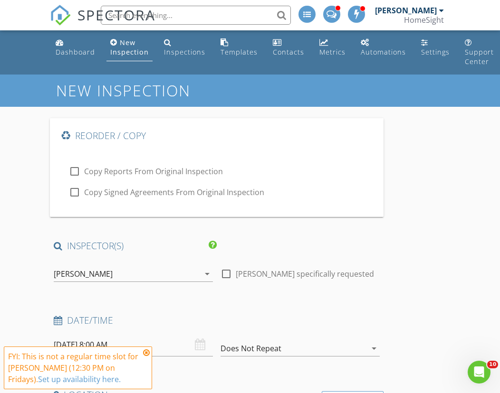
type input "3:30"
type input "-"
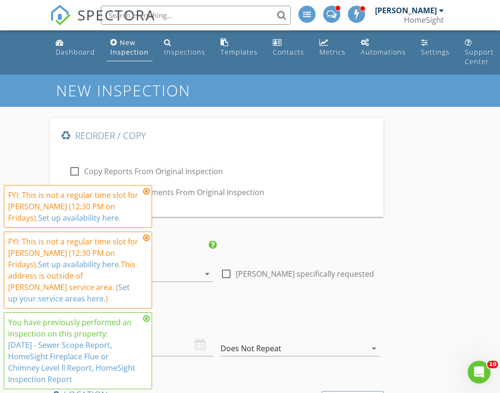
click at [147, 190] on icon at bounding box center [146, 192] width 7 height 8
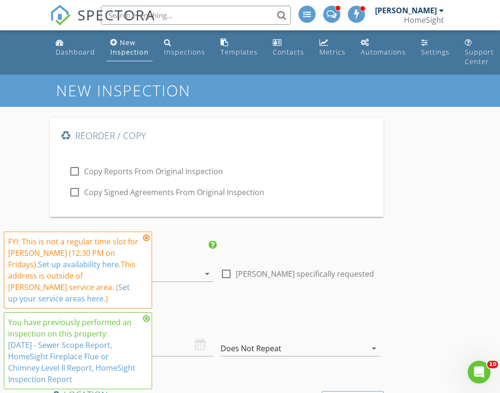
click at [147, 240] on icon at bounding box center [146, 238] width 7 height 8
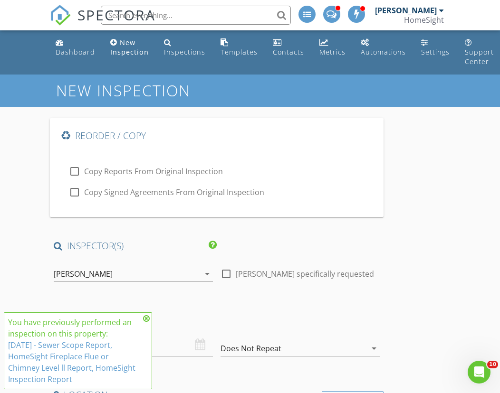
click at [147, 319] on icon at bounding box center [146, 319] width 7 height 8
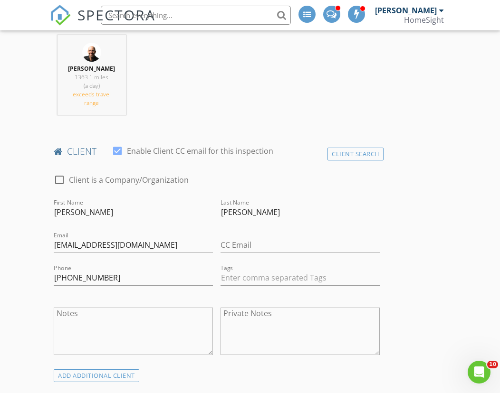
scroll to position [506, 0]
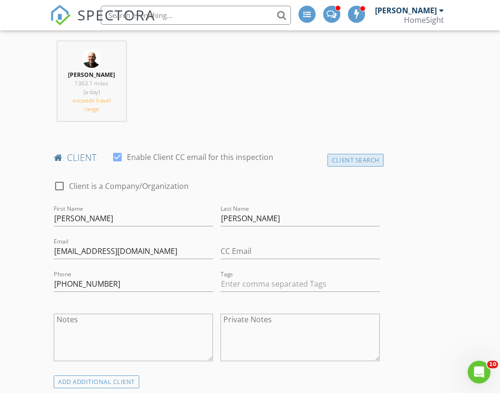
click at [347, 154] on div "Client Search" at bounding box center [355, 160] width 56 height 13
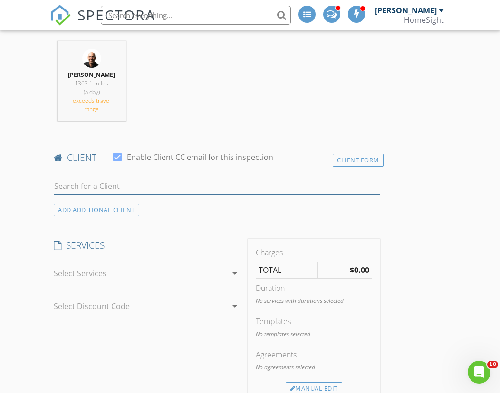
click at [144, 179] on input "text" at bounding box center [217, 187] width 326 height 16
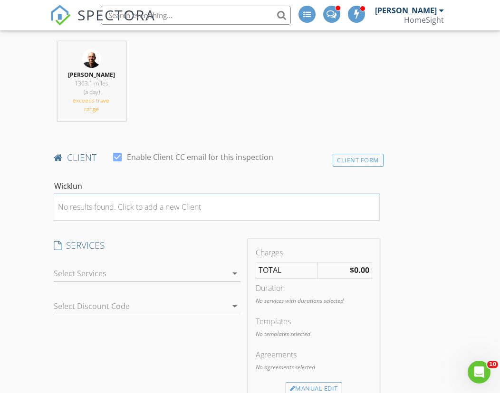
type input "Wicklund"
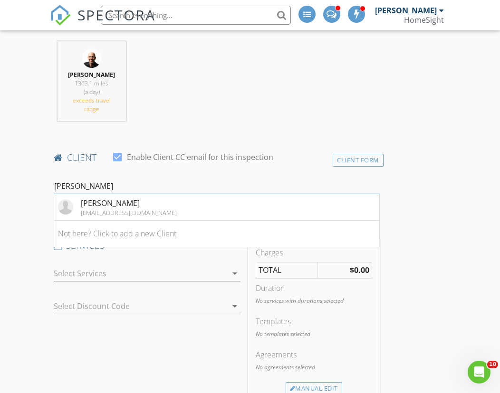
click at [119, 179] on input "Wicklund" at bounding box center [217, 187] width 326 height 16
drag, startPoint x: 117, startPoint y: 176, endPoint x: 14, endPoint y: 172, distance: 103.7
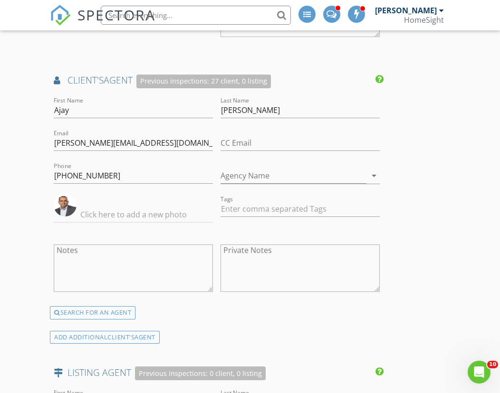
scroll to position [1042, 0]
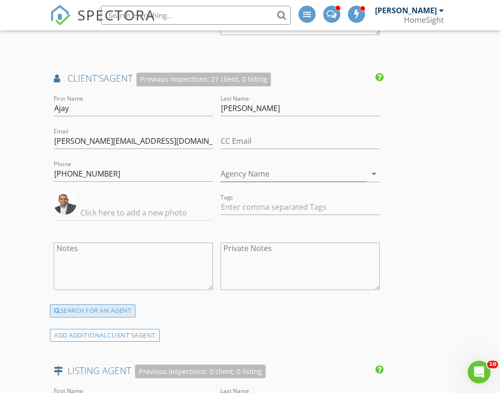
click at [101, 305] on div "SEARCH FOR AN AGENT" at bounding box center [93, 311] width 86 height 13
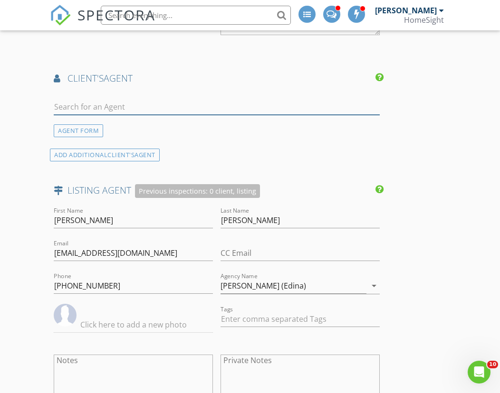
click at [81, 99] on input "text" at bounding box center [217, 107] width 326 height 16
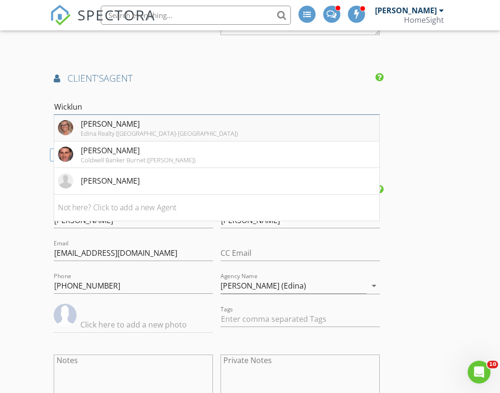
type input "Wicklun"
click at [121, 118] on div "Cheryl Wicklund" at bounding box center [159, 123] width 157 height 11
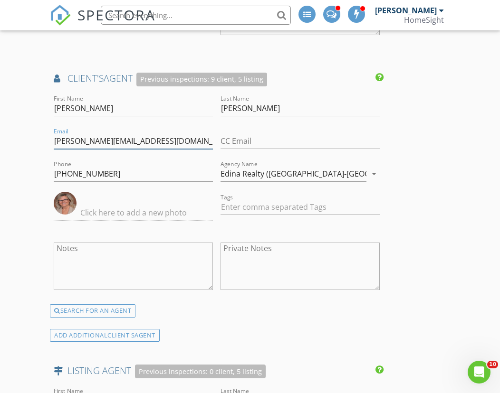
drag, startPoint x: 181, startPoint y: 133, endPoint x: 21, endPoint y: 131, distance: 159.2
click at [21, 132] on div "New Inspection Reorder / Copy check_box_outline_blank Copy Reports From Origina…" at bounding box center [250, 388] width 500 height 2711
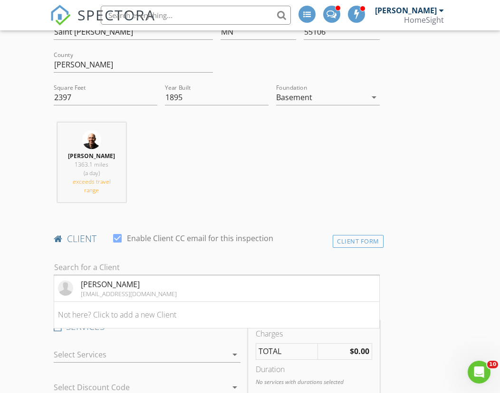
scroll to position [568, 0]
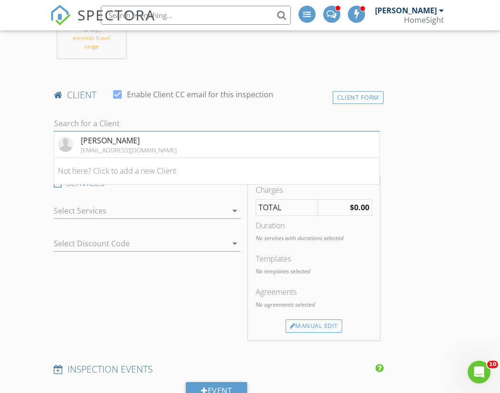
click at [131, 116] on input "text" at bounding box center [217, 124] width 326 height 16
click at [138, 116] on input "text" at bounding box center [217, 124] width 326 height 16
click at [360, 91] on div "Client Form" at bounding box center [358, 97] width 51 height 13
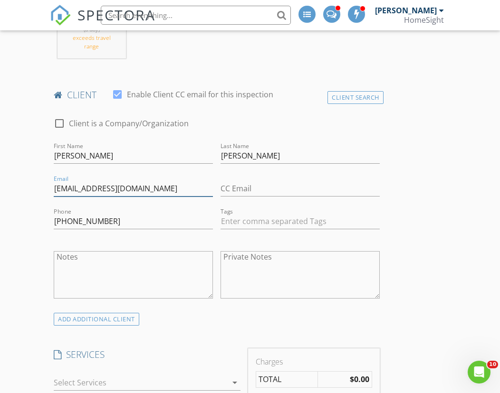
drag, startPoint x: 147, startPoint y: 182, endPoint x: 38, endPoint y: 182, distance: 109.3
paste input "cherylwicklund@edinarealty"
type input "cherylwicklund@edinarealty.com"
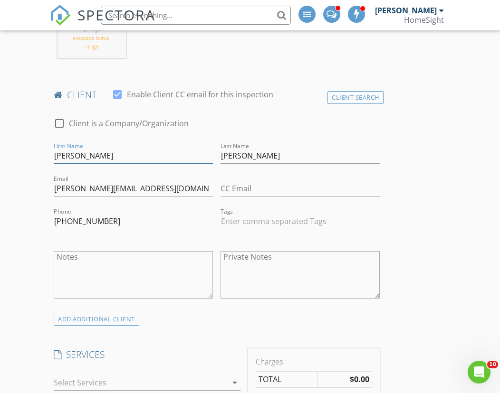
drag, startPoint x: 87, startPoint y: 144, endPoint x: 12, endPoint y: 144, distance: 74.6
paste input "cherylwicklund@edinarealty.com"
drag, startPoint x: 73, startPoint y: 147, endPoint x: 217, endPoint y: 151, distance: 144.0
click at [217, 151] on div "check_box_outline_blank Client is a Company/Organization First Name cheryl Last…" at bounding box center [216, 210] width 333 height 205
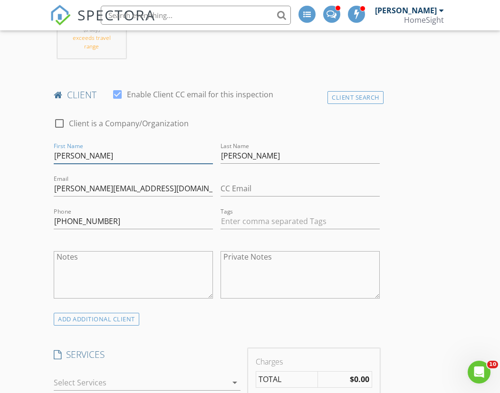
click at [57, 148] on input "cheryl" at bounding box center [133, 156] width 159 height 16
type input "Cheryl"
drag, startPoint x: 265, startPoint y: 148, endPoint x: 163, endPoint y: 148, distance: 101.7
click at [163, 148] on div "check_box_outline_blank Client is a Company/Organization First Name Cheryl Last…" at bounding box center [216, 210] width 333 height 205
paste input "cherylwicklund@edinarealty.com"
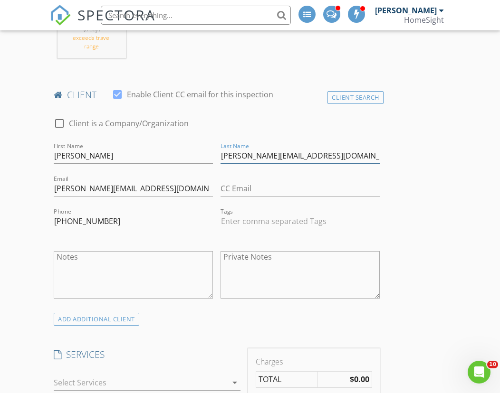
drag, startPoint x: 247, startPoint y: 148, endPoint x: 157, endPoint y: 148, distance: 90.3
click at [157, 148] on div "check_box_outline_blank Client is a Company/Organization First Name Cheryl Last…" at bounding box center [216, 210] width 333 height 205
drag, startPoint x: 255, startPoint y: 145, endPoint x: 382, endPoint y: 150, distance: 127.0
click at [382, 150] on div "Last Name Wicklund@edinarealty.com" at bounding box center [300, 157] width 167 height 33
type input "[PERSON_NAME]"
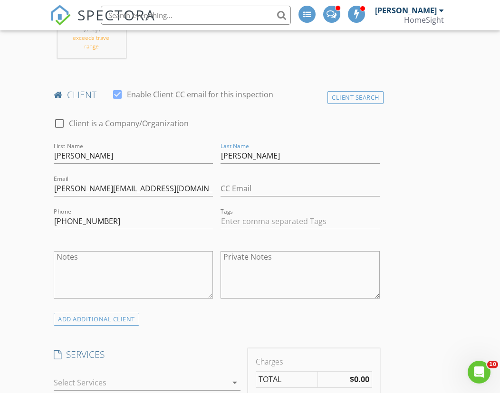
click at [115, 208] on div "Phone 715-944-5733" at bounding box center [133, 223] width 159 height 31
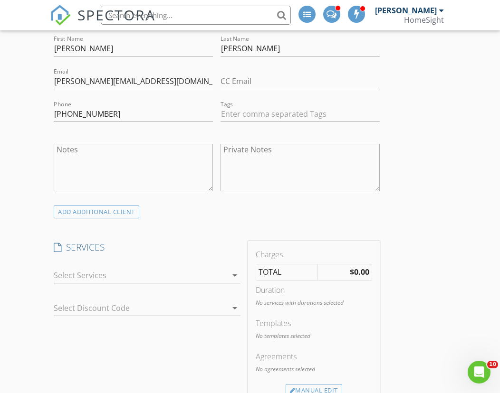
scroll to position [678, 0]
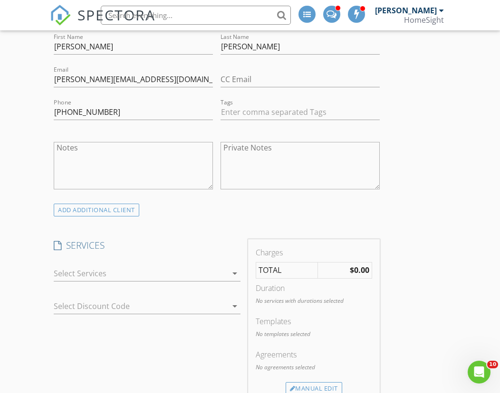
click at [106, 266] on div at bounding box center [140, 273] width 173 height 15
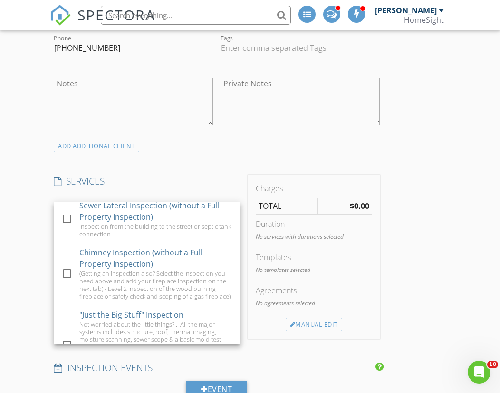
scroll to position [643, 0]
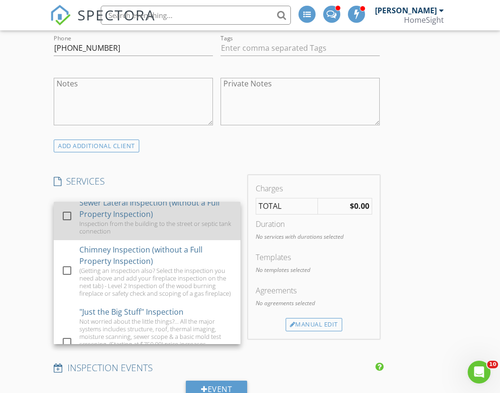
click at [73, 208] on div at bounding box center [67, 216] width 16 height 16
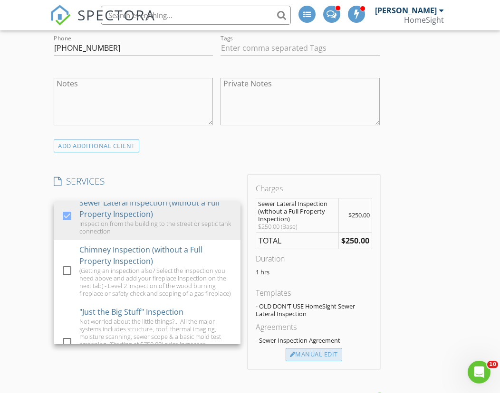
click at [310, 348] on div "Manual Edit" at bounding box center [314, 354] width 57 height 13
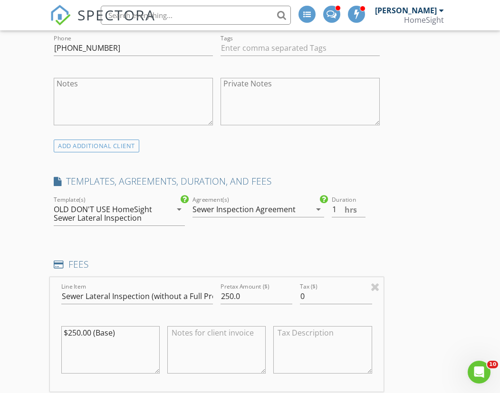
scroll to position [744, 0]
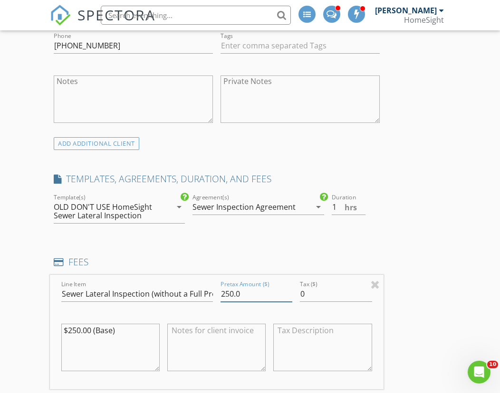
drag, startPoint x: 232, startPoint y: 283, endPoint x: 193, endPoint y: 283, distance: 39.0
click at [193, 283] on div "Line Item Sewer Lateral Inspection (without a Full Property Inspection) Pretax …" at bounding box center [216, 332] width 333 height 115
type input "100.0"
click at [240, 306] on div at bounding box center [256, 309] width 72 height 6
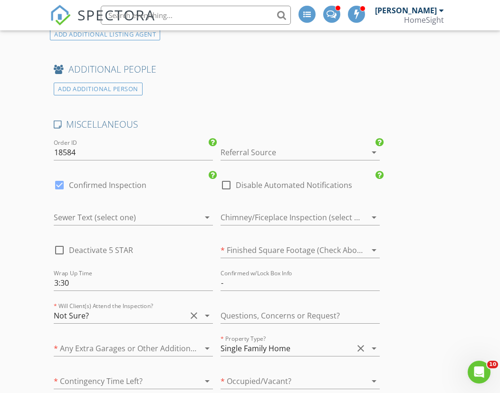
scroll to position [2009, 0]
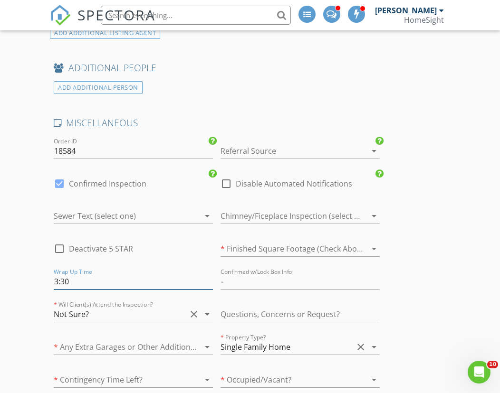
drag, startPoint x: 79, startPoint y: 268, endPoint x: 39, endPoint y: 268, distance: 40.4
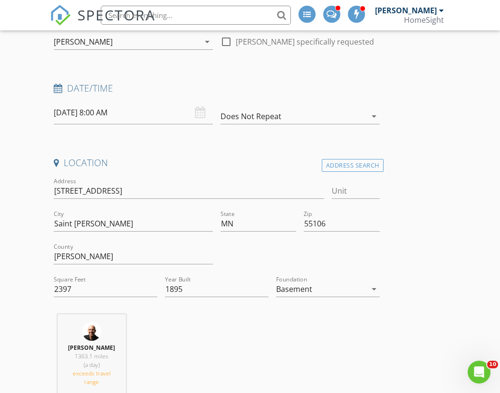
scroll to position [0, 0]
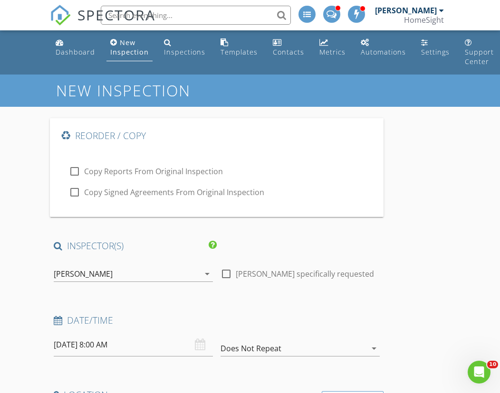
type input "N/A"
click at [101, 350] on input "[DATE] 8:00 AM" at bounding box center [133, 345] width 159 height 23
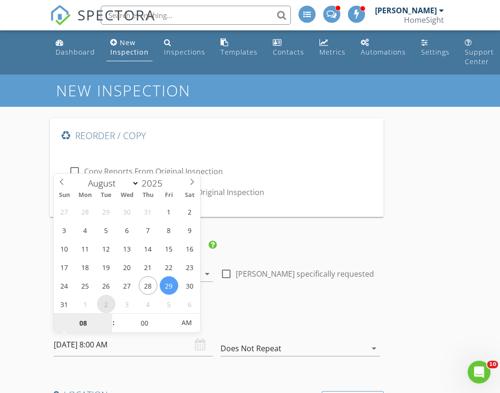
select select "8"
type input "09/02/2025 8:00 AM"
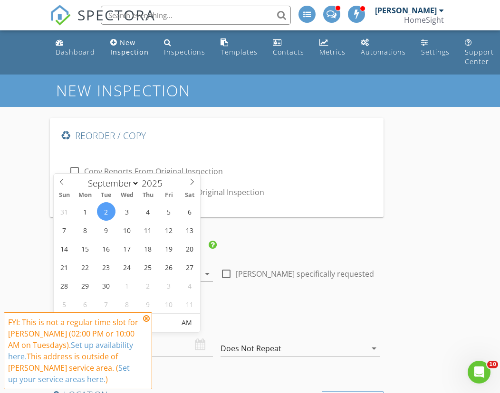
click at [146, 316] on icon at bounding box center [146, 319] width 7 height 8
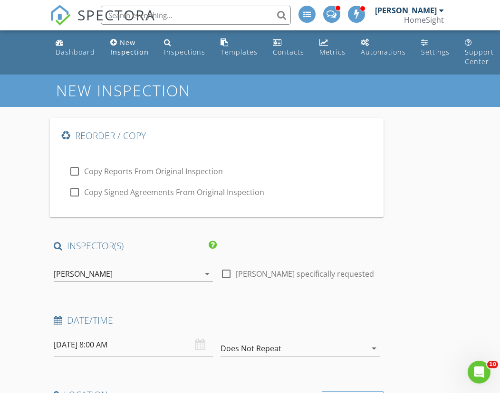
click at [108, 343] on input "09/02/2025 8:00 AM" at bounding box center [133, 345] width 159 height 23
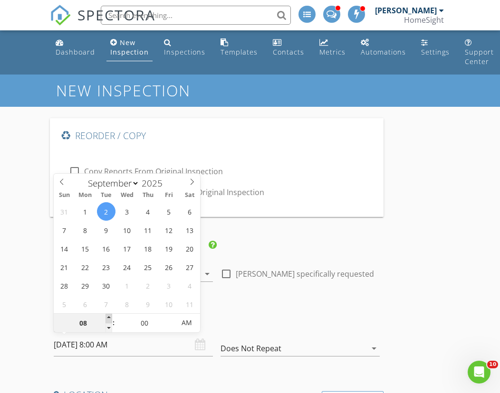
type input "09"
type input "09/02/2025 9:00 AM"
click at [109, 317] on span at bounding box center [108, 319] width 7 height 10
type input "10"
type input "[DATE] 10:00 AM"
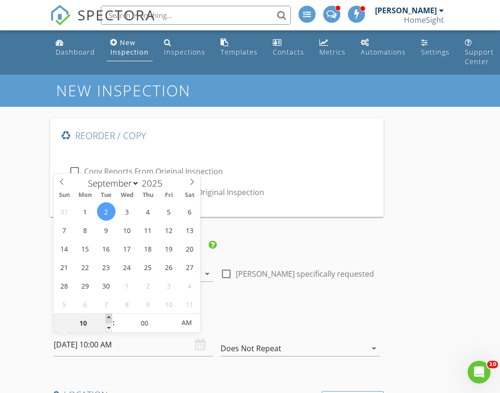
click at [109, 317] on span at bounding box center [108, 319] width 7 height 10
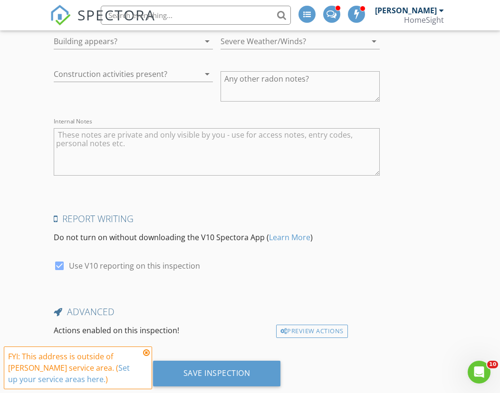
scroll to position [2747, 0]
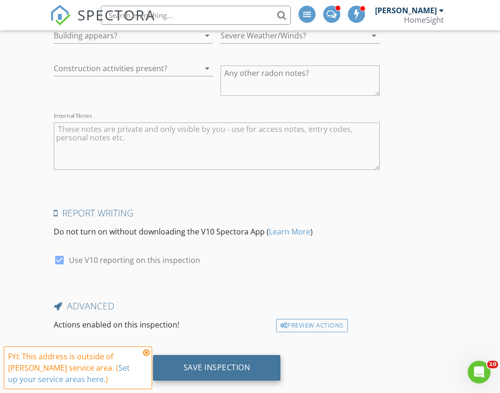
click at [203, 363] on div "Save Inspection" at bounding box center [216, 368] width 67 height 10
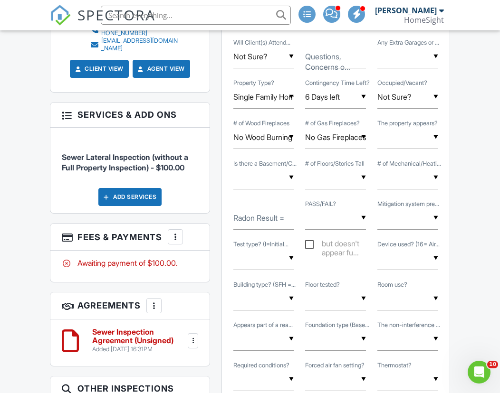
click at [194, 336] on div at bounding box center [193, 341] width 10 height 10
click at [108, 366] on div "People Disable Client CC Email New Inspector Client Client's Agent Listing Agen…" at bounding box center [130, 150] width 172 height 1014
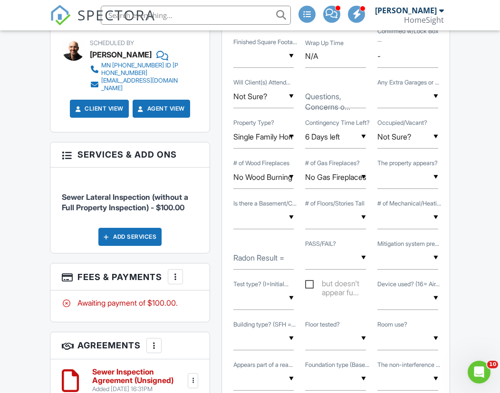
scroll to position [565, 0]
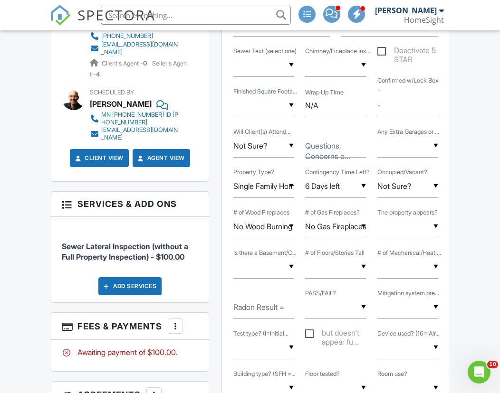
click at [175, 322] on div at bounding box center [176, 327] width 10 height 10
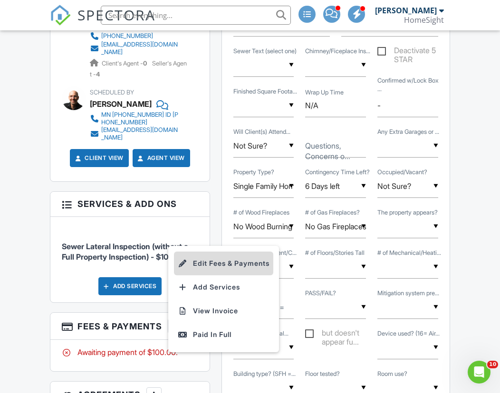
click at [229, 254] on li "Edit Fees & Payments" at bounding box center [223, 264] width 99 height 24
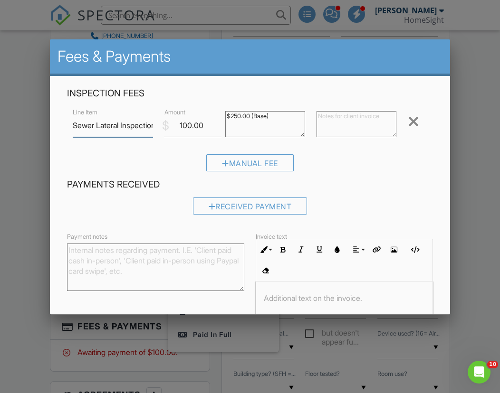
click at [91, 119] on input "Sewer Lateral Inspection (without a Full Property Inspection)" at bounding box center [113, 125] width 80 height 23
click at [124, 125] on input "Sewer Lateral Inspection (without a Full Property Inspection)" at bounding box center [113, 125] width 80 height 23
type input "Sewer Lateral Re-Inspection (without a Full Property Inspection)"
click at [406, 190] on h4 "Payments Received" at bounding box center [250, 184] width 366 height 12
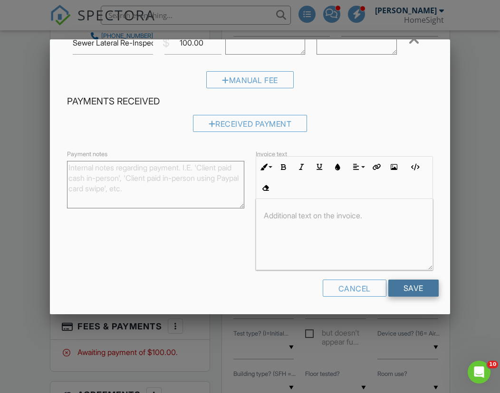
click at [415, 285] on input "Save" at bounding box center [413, 288] width 50 height 17
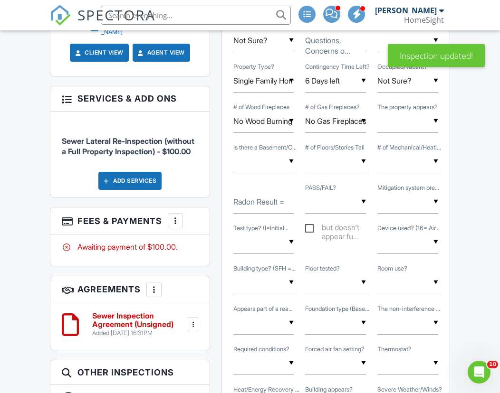
scroll to position [677, 0]
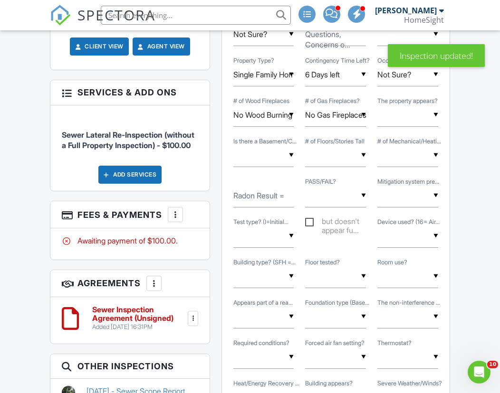
click at [194, 322] on div at bounding box center [193, 319] width 10 height 10
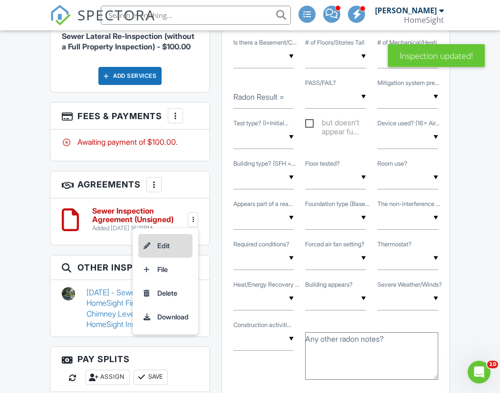
scroll to position [795, 0]
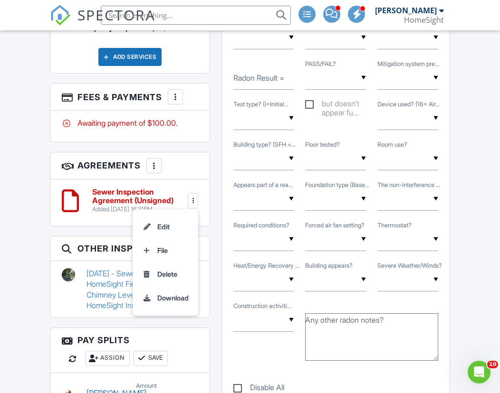
click at [165, 278] on li "Delete" at bounding box center [165, 275] width 54 height 24
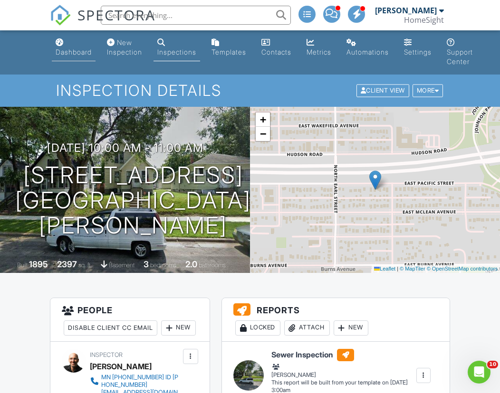
click at [71, 49] on div "Dashboard" at bounding box center [74, 52] width 36 height 8
